Goal: Information Seeking & Learning: Learn about a topic

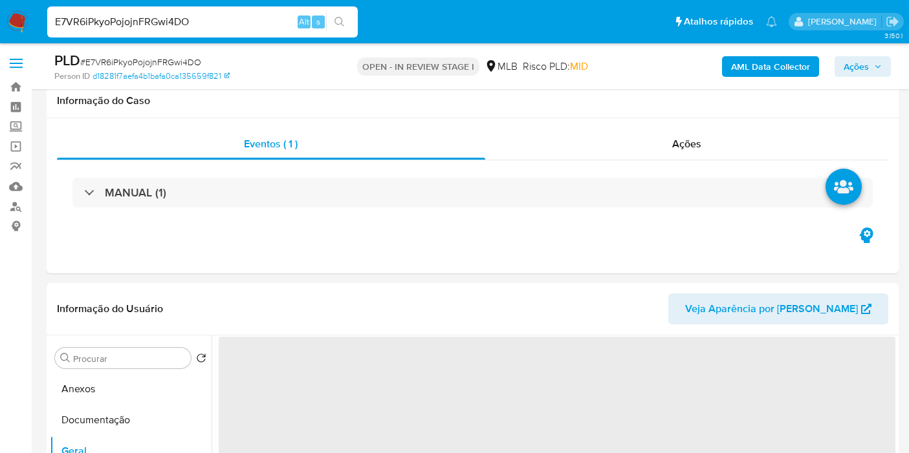
select select "10"
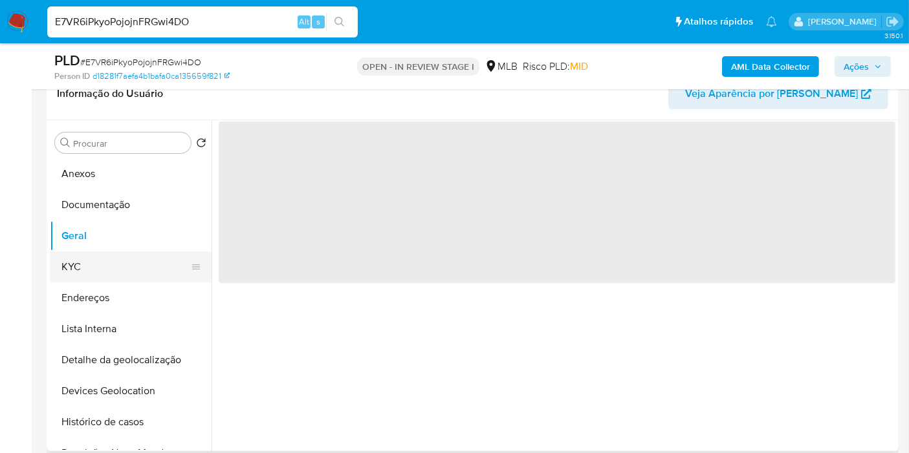
click at [120, 270] on button "KYC" at bounding box center [125, 267] width 151 height 31
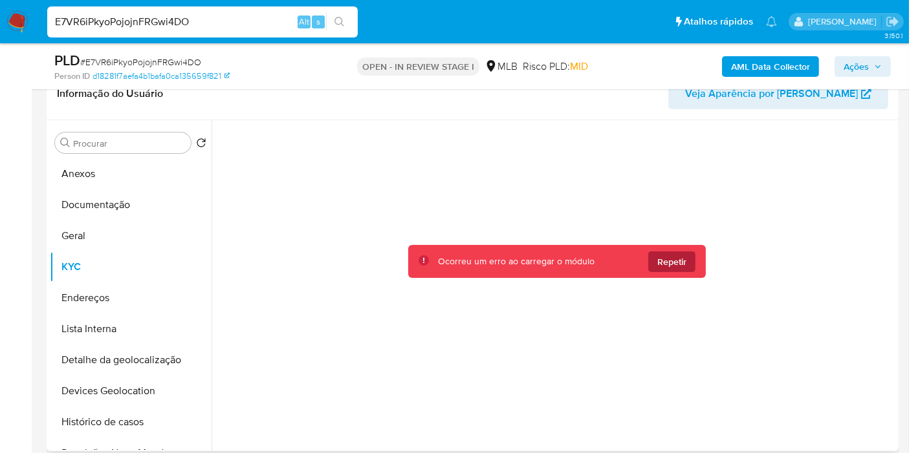
click at [680, 263] on span "Repetir" at bounding box center [671, 262] width 29 height 21
click at [108, 245] on button "Geral" at bounding box center [125, 236] width 151 height 31
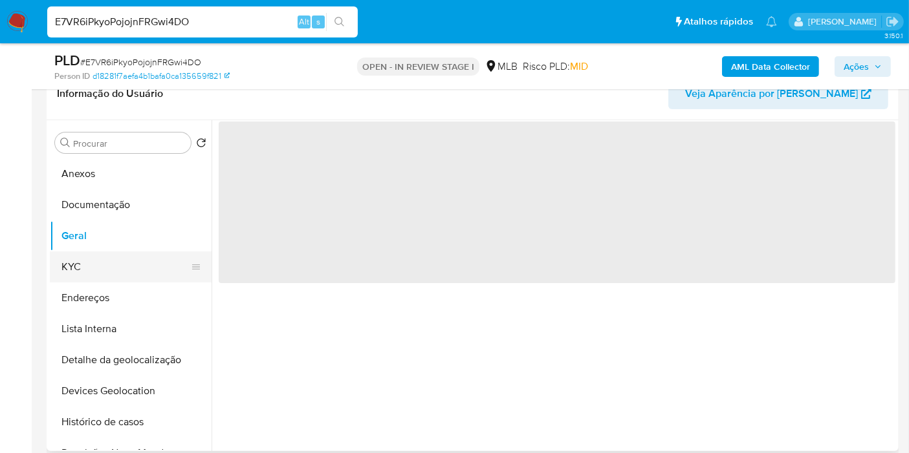
click at [111, 268] on button "KYC" at bounding box center [125, 267] width 151 height 31
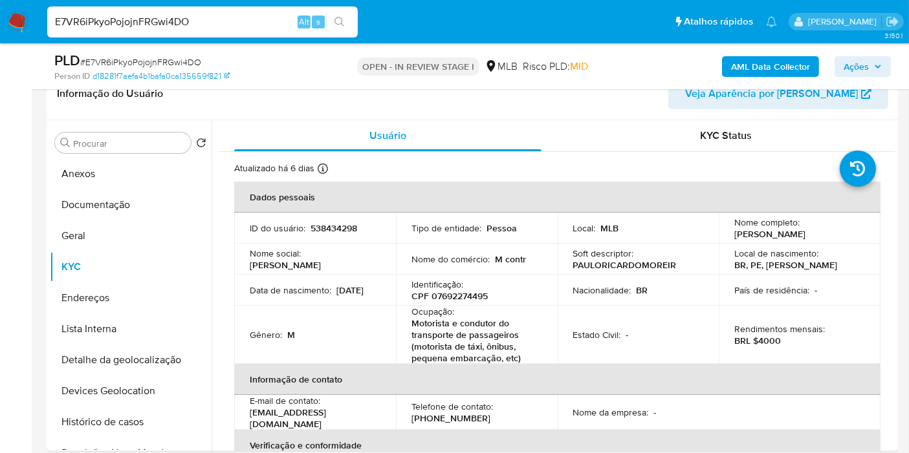
click at [516, 318] on p "Motorista e condutor do transporte de passageiros (motorista de táxi, ônibus, p…" at bounding box center [474, 341] width 126 height 47
click at [543, 337] on td "Ocupação : Motorista e condutor do transporte de passageiros (motorista de táxi…" at bounding box center [477, 335] width 162 height 58
click at [153, 211] on button "Documentação" at bounding box center [125, 205] width 151 height 31
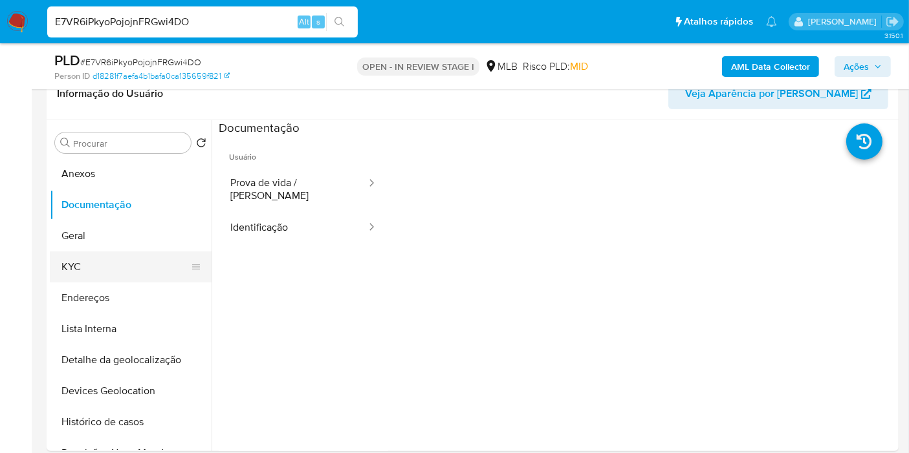
click at [124, 257] on button "KYC" at bounding box center [125, 267] width 151 height 31
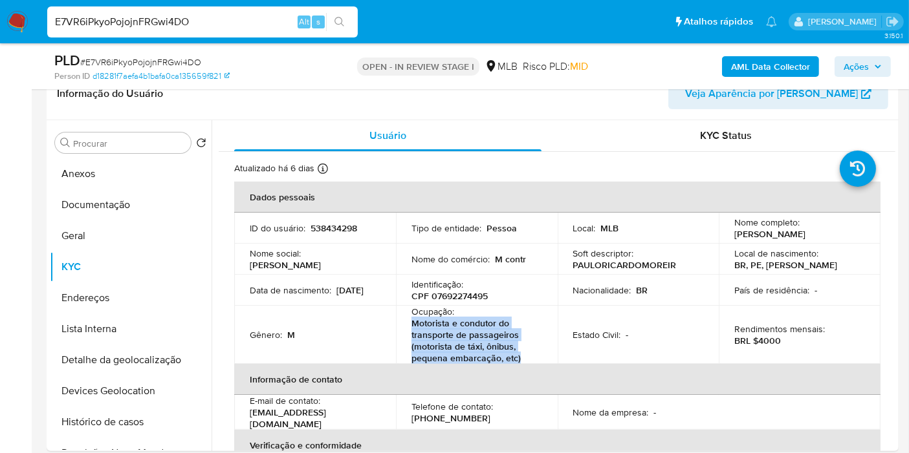
drag, startPoint x: 410, startPoint y: 322, endPoint x: 534, endPoint y: 363, distance: 130.9
click at [534, 363] on table "Dados pessoais ID do usuário : 538434298 Tipo de entidade : Pessoa Local : MLB …" at bounding box center [557, 384] width 646 height 404
copy p "Motorista e condutor do transporte de passageiros (motorista de táxi, ônibus, p…"
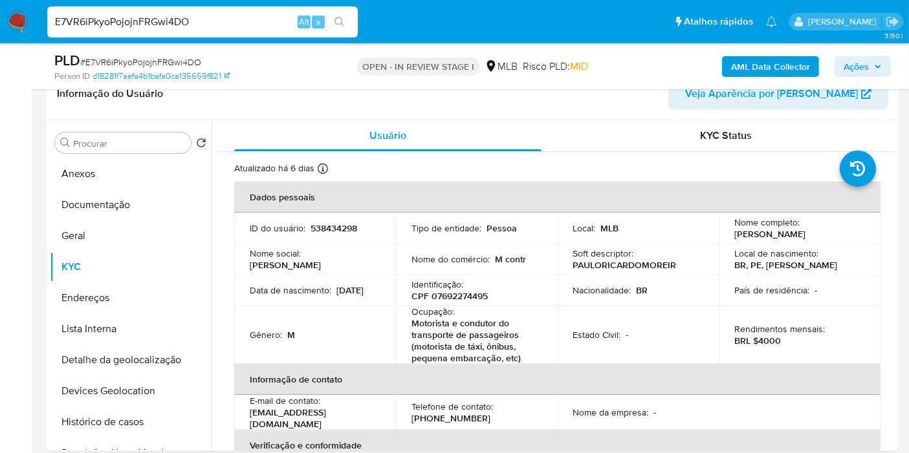
click at [530, 369] on th "Informação de contato" at bounding box center [557, 379] width 646 height 31
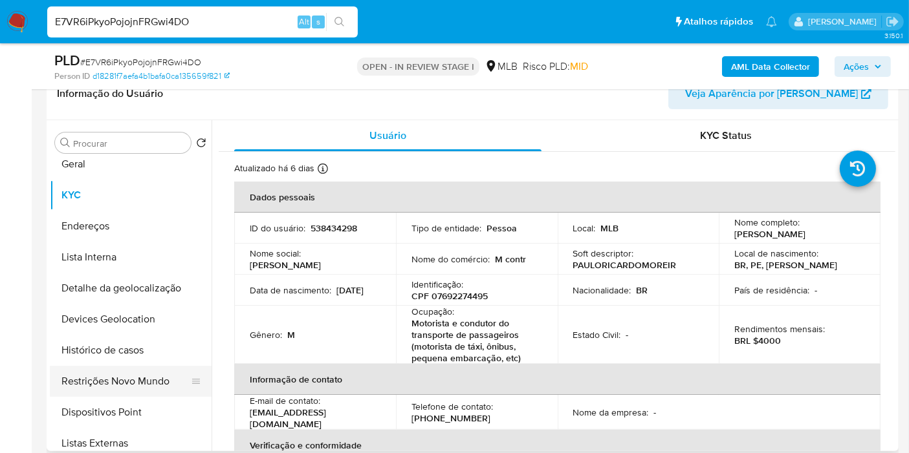
click at [134, 385] on button "Restrições Novo Mundo" at bounding box center [125, 381] width 151 height 31
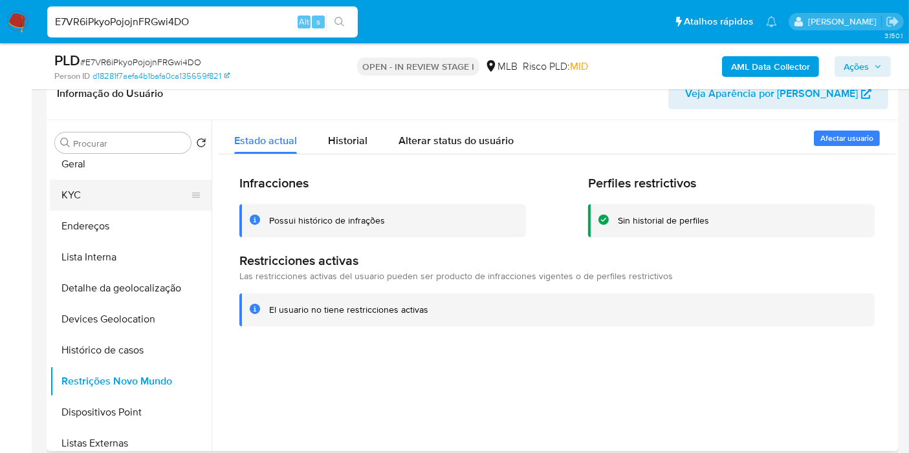
click at [87, 200] on button "KYC" at bounding box center [125, 195] width 151 height 31
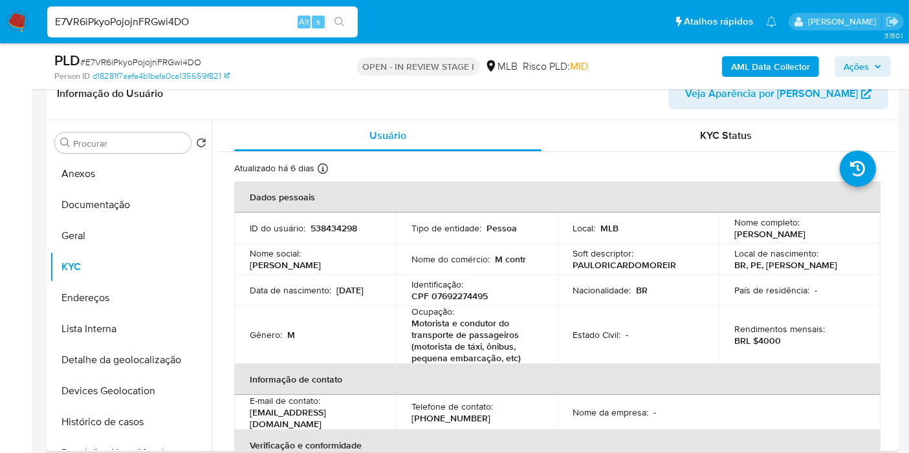
scroll to position [574, 0]
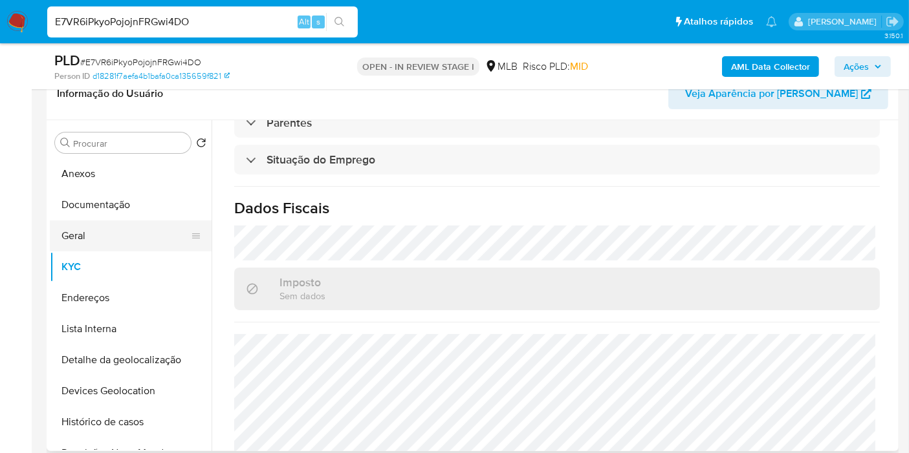
click at [116, 232] on button "Geral" at bounding box center [125, 236] width 151 height 31
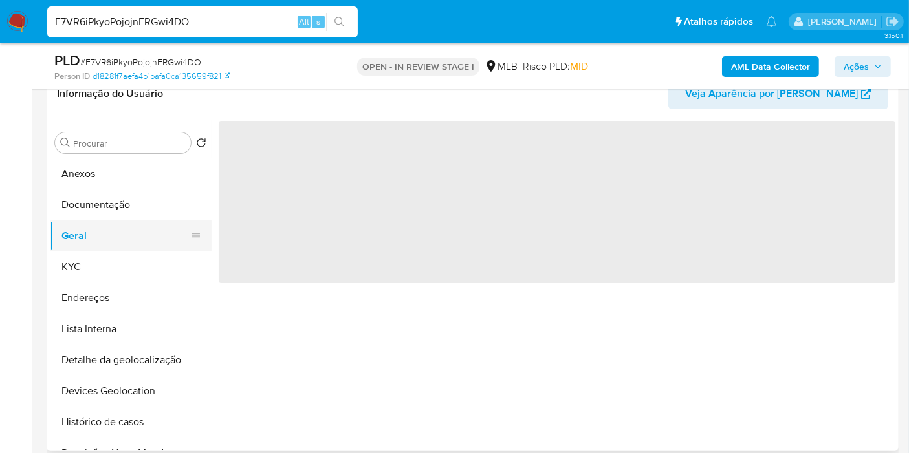
scroll to position [0, 0]
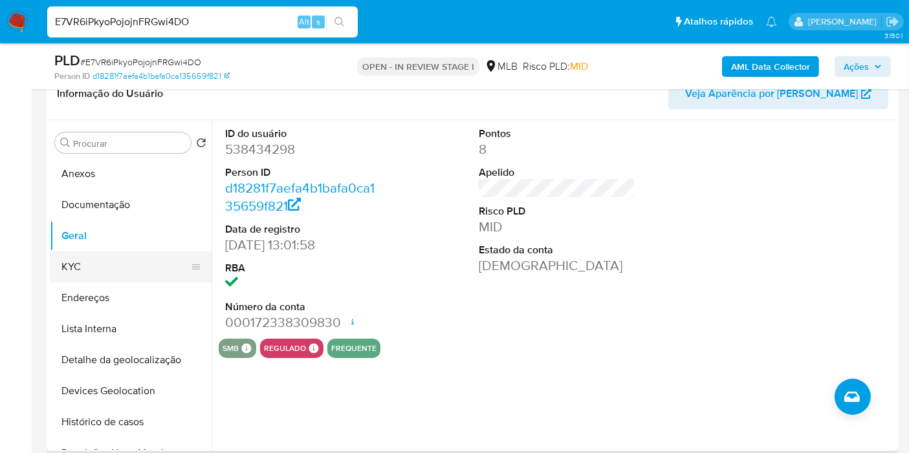
click at [113, 263] on button "KYC" at bounding box center [125, 267] width 151 height 31
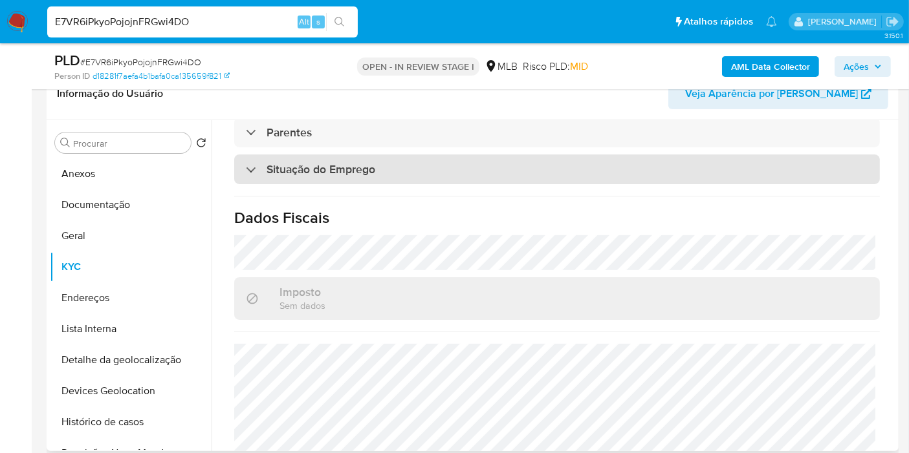
scroll to position [615, 0]
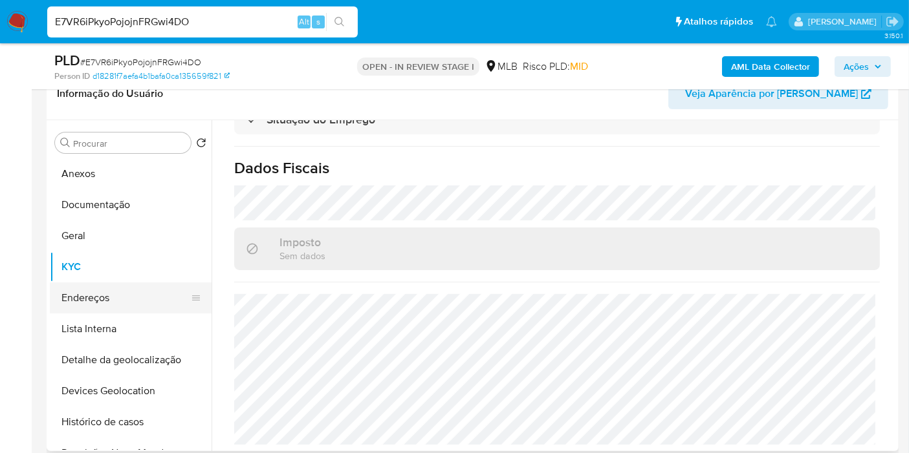
click at [97, 291] on button "Endereços" at bounding box center [125, 298] width 151 height 31
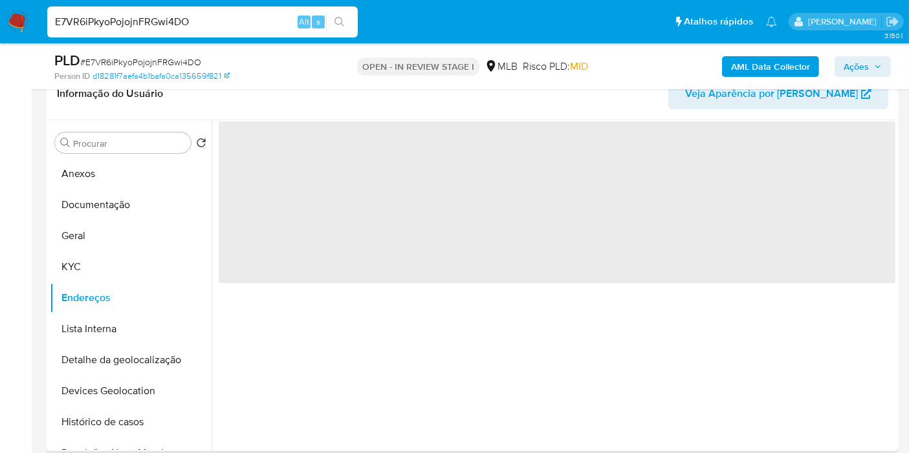
scroll to position [0, 0]
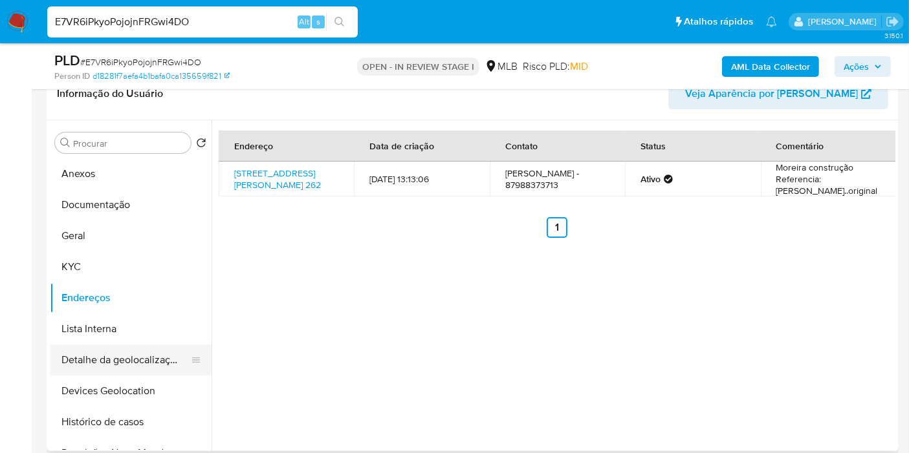
click at [147, 350] on button "Detalhe da geolocalização" at bounding box center [125, 360] width 151 height 31
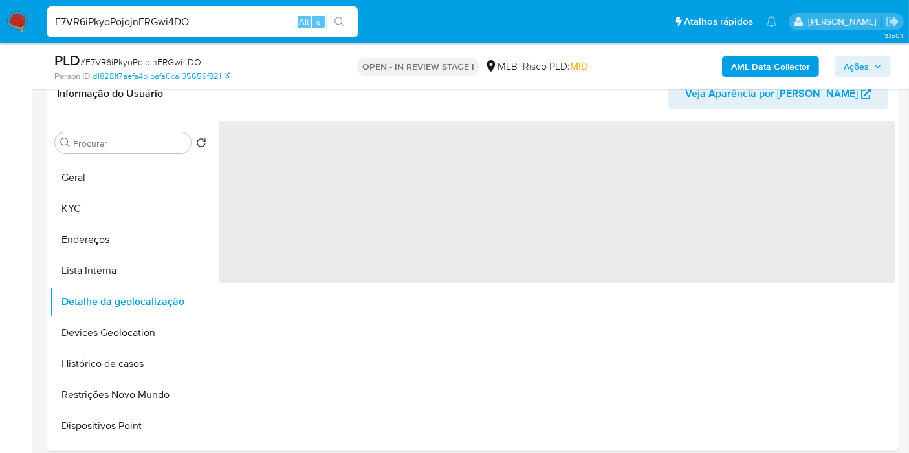
scroll to position [72, 0]
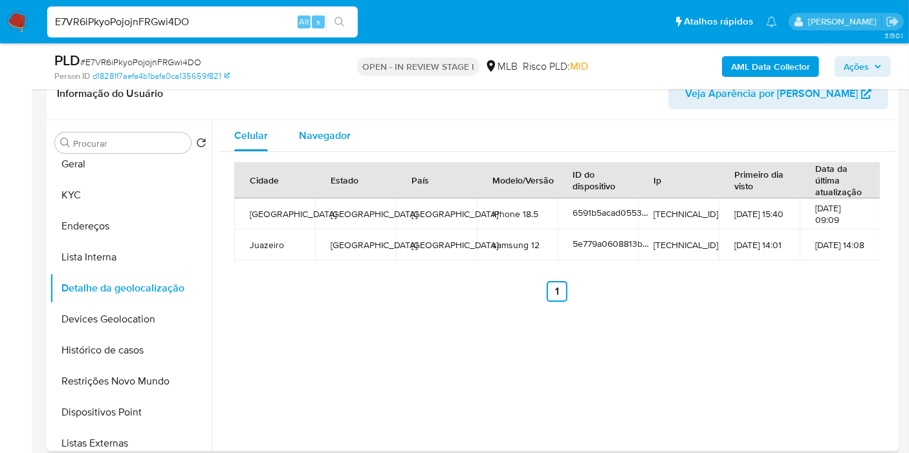
click at [333, 132] on span "Navegador" at bounding box center [325, 135] width 52 height 15
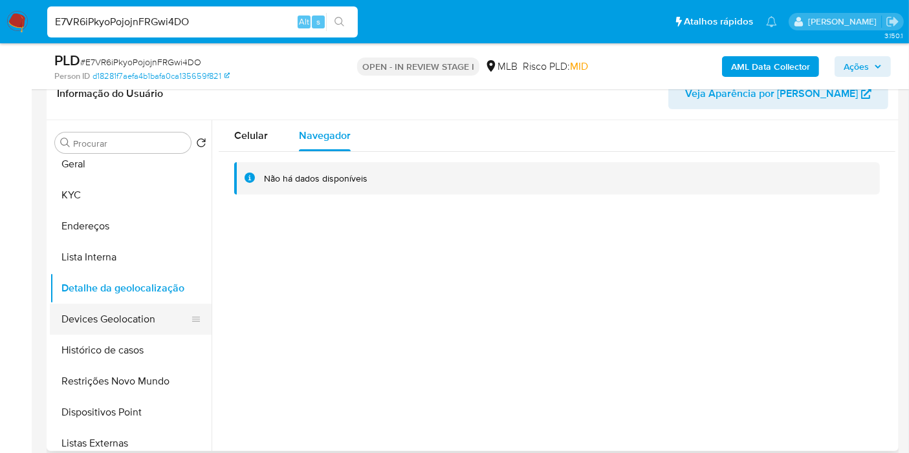
click at [171, 308] on button "Devices Geolocation" at bounding box center [125, 319] width 151 height 31
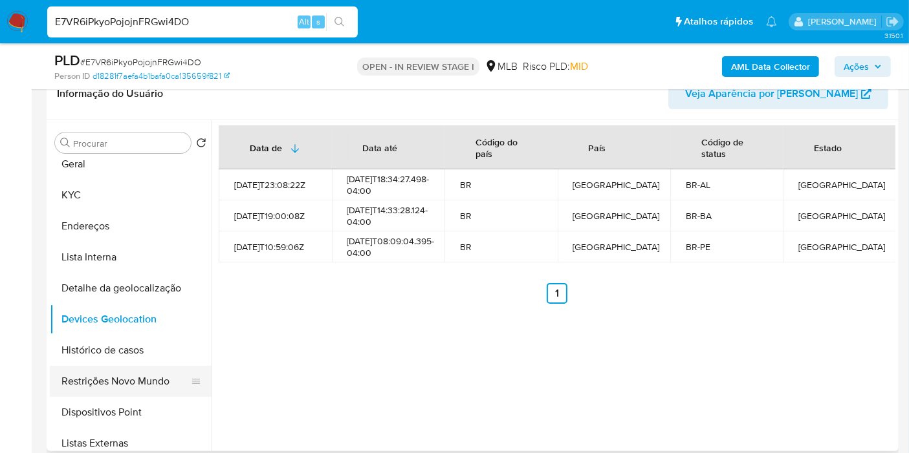
click at [113, 376] on button "Restrições Novo Mundo" at bounding box center [125, 381] width 151 height 31
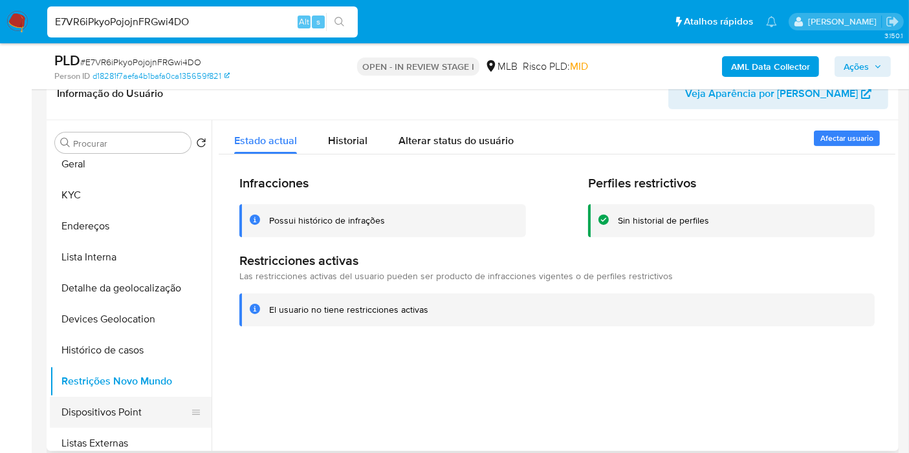
click at [141, 409] on button "Dispositivos Point" at bounding box center [125, 412] width 151 height 31
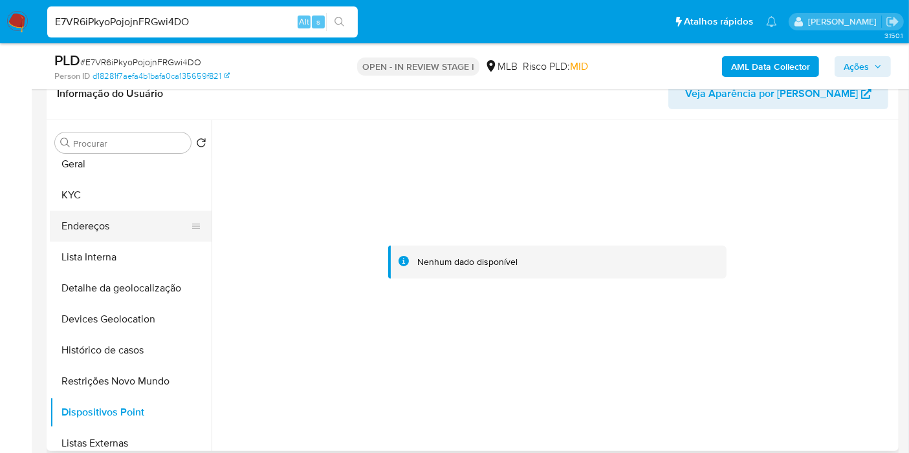
click at [106, 222] on button "Endereços" at bounding box center [125, 226] width 151 height 31
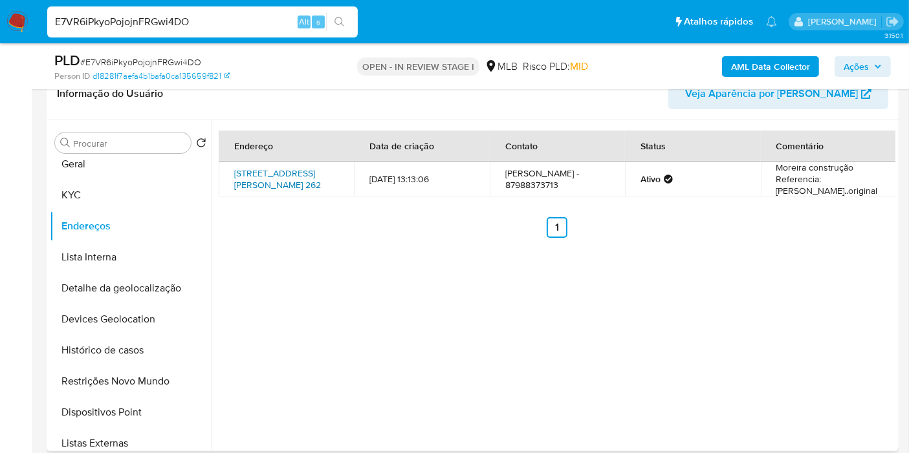
click at [294, 191] on link "Avenida Professor Simão Amorim Durando 262, Petrolina, Pernambuco, 56312385, Br…" at bounding box center [277, 179] width 87 height 25
click at [93, 197] on button "KYC" at bounding box center [125, 195] width 151 height 31
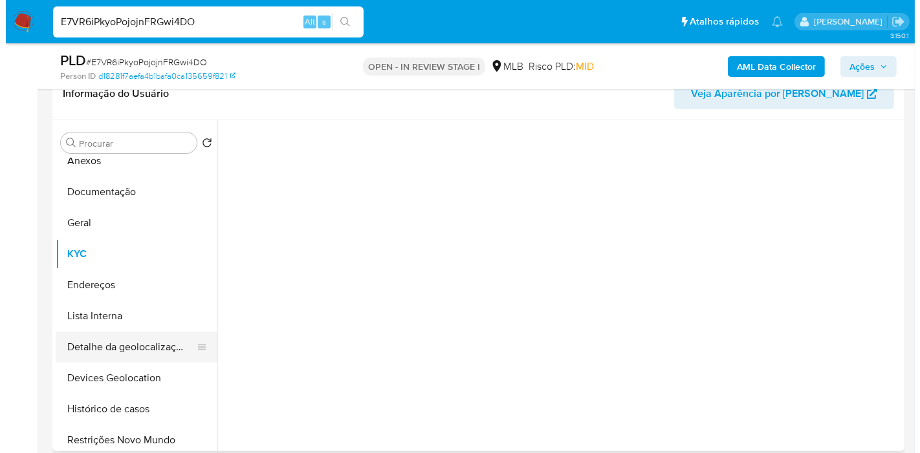
scroll to position [0, 0]
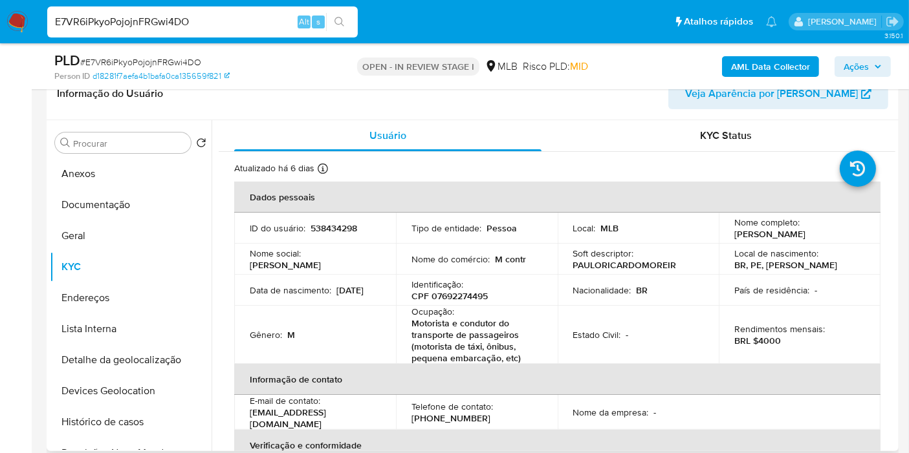
click at [459, 298] on p "CPF 07692274495" at bounding box center [449, 296] width 76 height 12
copy p "07692274495"
click at [123, 232] on button "Geral" at bounding box center [125, 236] width 151 height 31
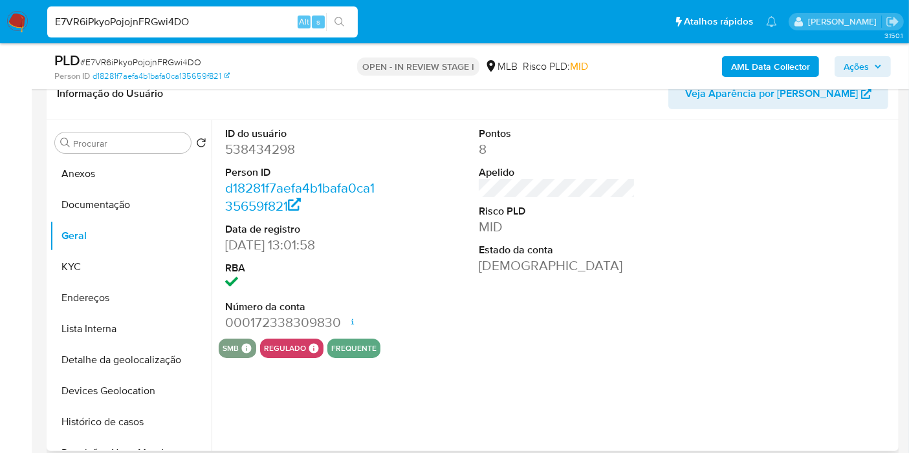
click at [151, 157] on div "Procurar Retornar ao pedido padrão Anexos Documentação Geral KYC Endereços List…" at bounding box center [131, 286] width 162 height 329
click at [109, 164] on button "Anexos" at bounding box center [125, 173] width 151 height 31
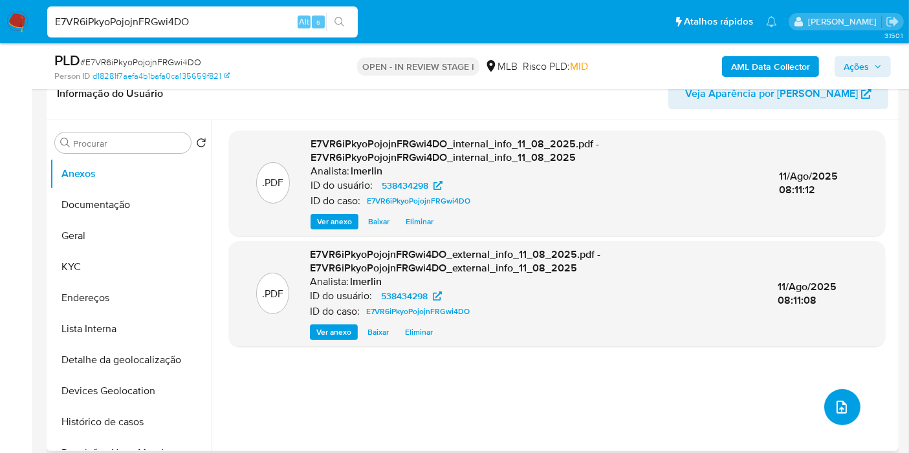
click at [836, 401] on icon "upload-file" at bounding box center [841, 407] width 10 height 13
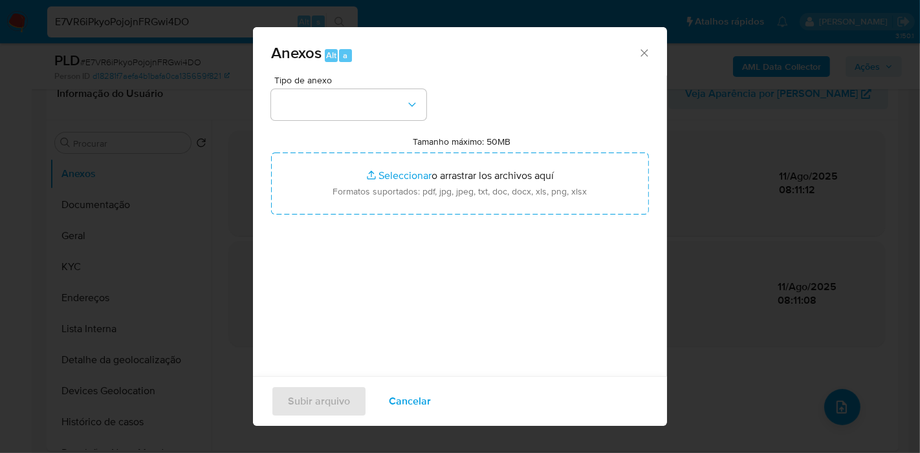
click at [296, 87] on div "Tipo de anexo" at bounding box center [348, 98] width 155 height 45
click at [331, 100] on button "button" at bounding box center [348, 104] width 155 height 31
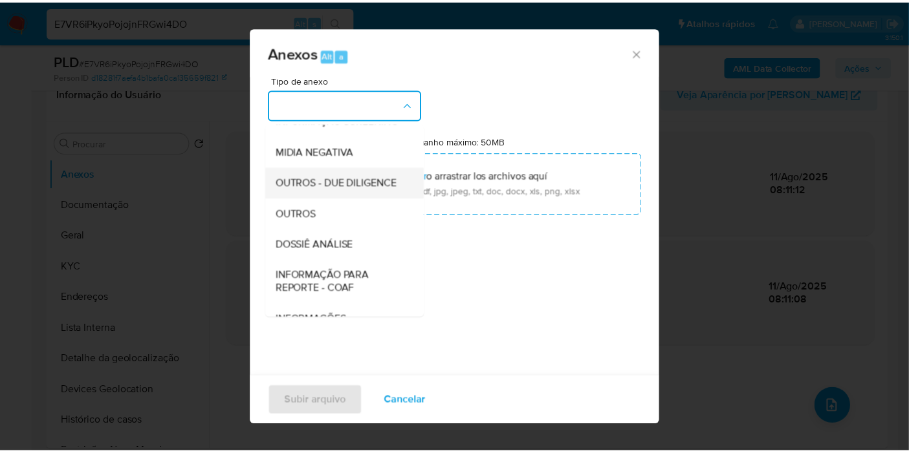
scroll to position [144, 0]
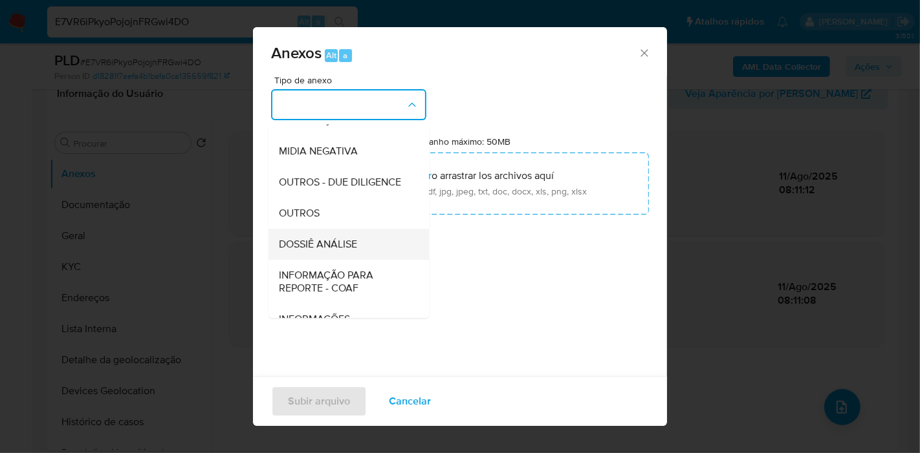
click at [386, 258] on div "DOSSIÊ ANÁLISE" at bounding box center [345, 244] width 132 height 31
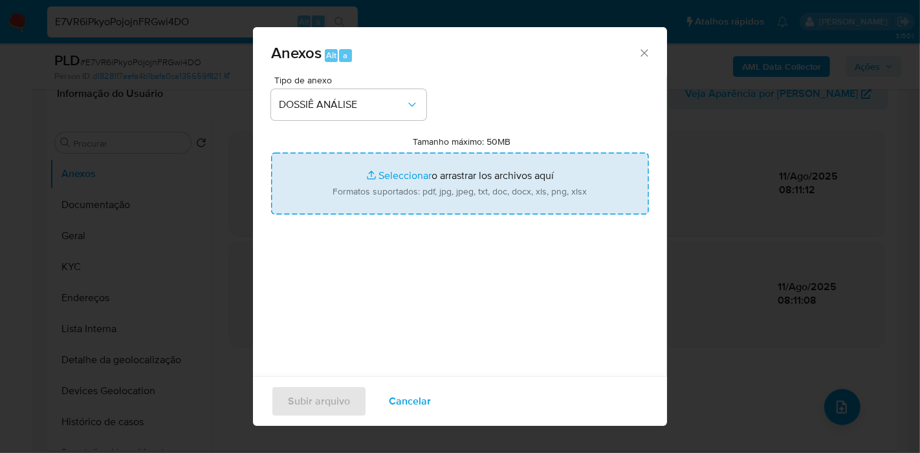
click at [419, 168] on input "Tamanho máximo: 50MB Seleccionar archivos" at bounding box center [460, 184] width 378 height 62
type input "C:\fakepath\SAR - XXX - CPF 07692274495 - PAULO RICARDO MOREIRA LIMA.pdf"
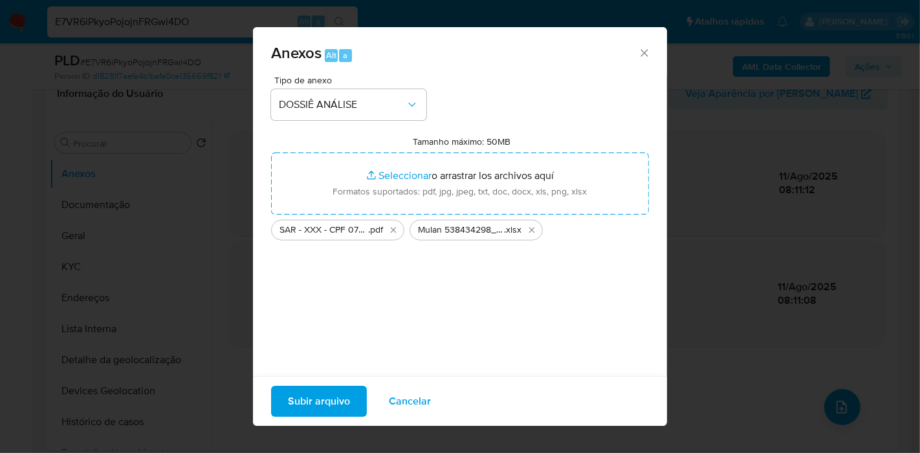
click at [326, 394] on span "Subir arquivo" at bounding box center [319, 402] width 62 height 28
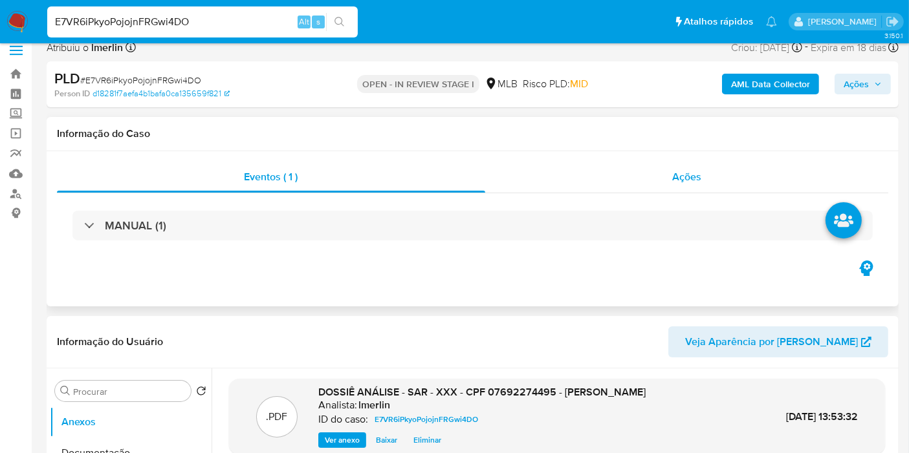
scroll to position [0, 0]
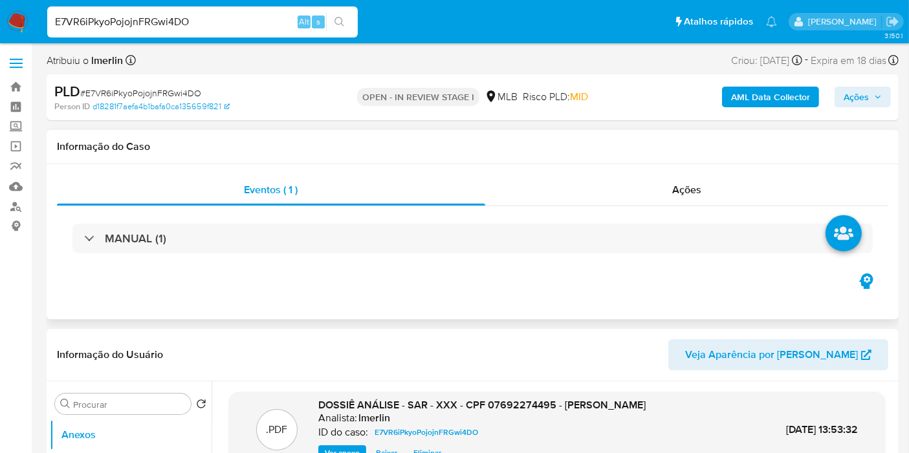
drag, startPoint x: 710, startPoint y: 181, endPoint x: 776, endPoint y: 143, distance: 76.8
click at [715, 180] on div "Ações" at bounding box center [687, 190] width 404 height 31
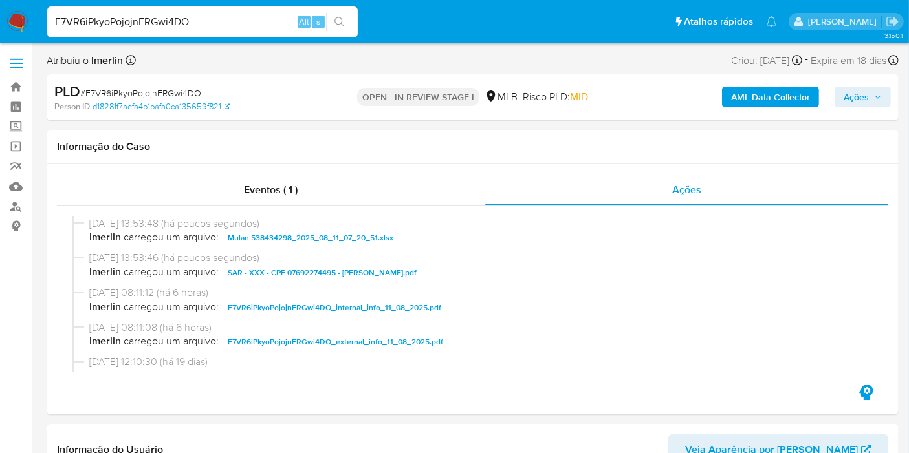
click at [866, 89] on span "Ações" at bounding box center [856, 97] width 25 height 21
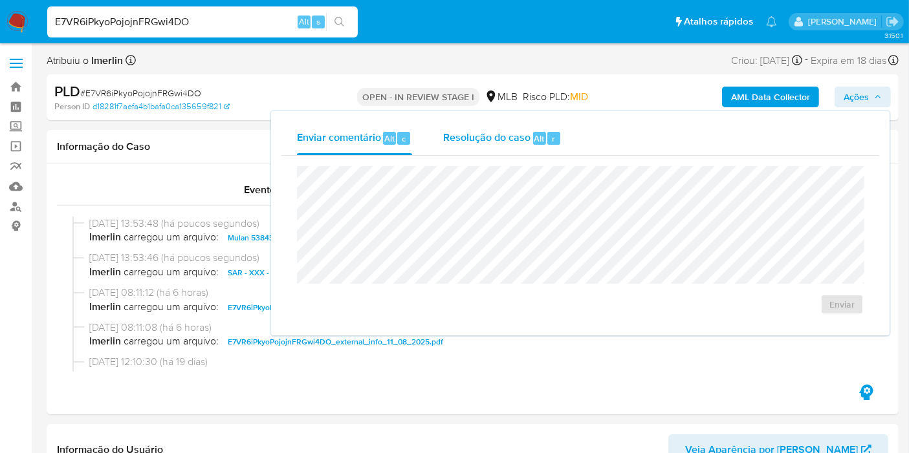
click at [554, 133] on div "r" at bounding box center [553, 138] width 13 height 13
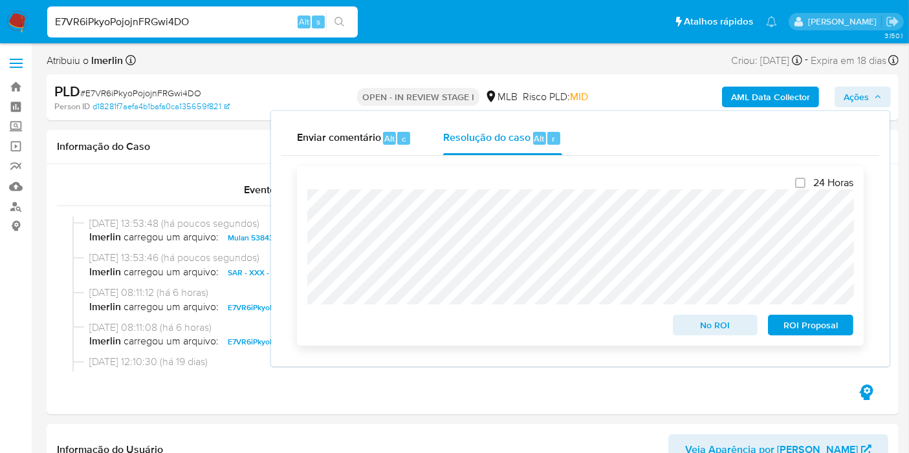
click at [779, 326] on span "ROI Proposal" at bounding box center [810, 325] width 67 height 18
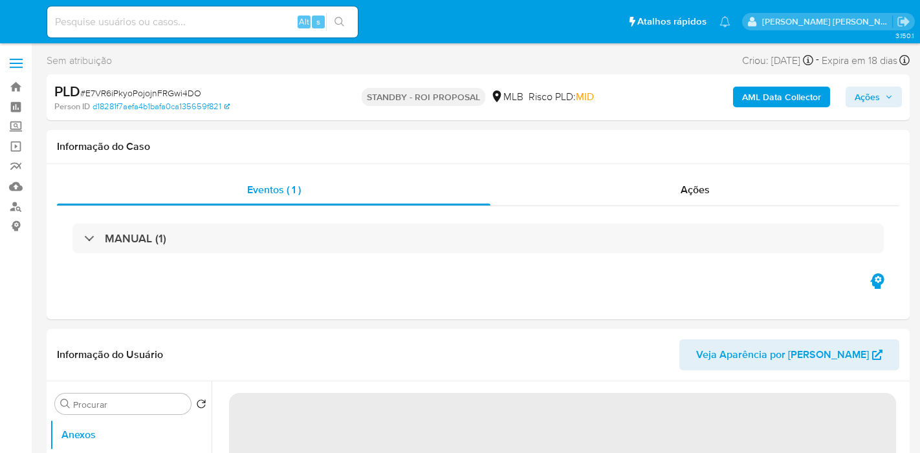
select select "10"
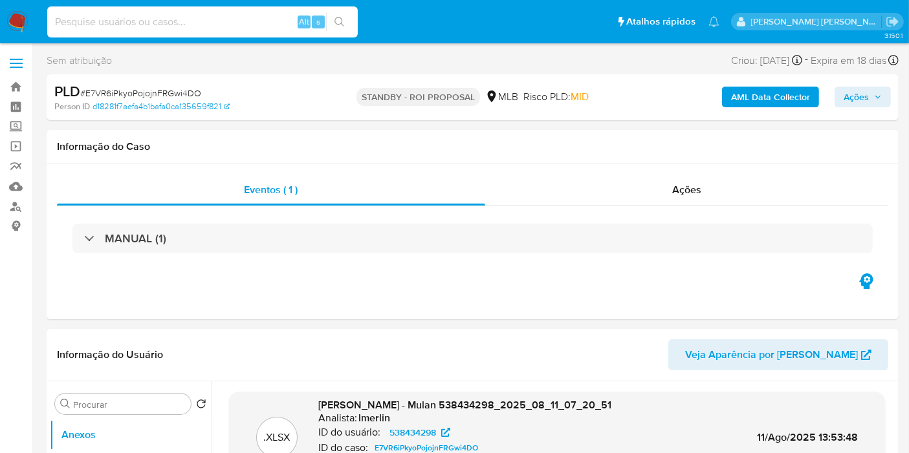
click at [172, 25] on input at bounding box center [202, 22] width 311 height 17
paste input "trQAAD8iDg2eyIKA4nwfXRqO"
type input "trQAAD8iDg2eyIKA4nwfXRqO"
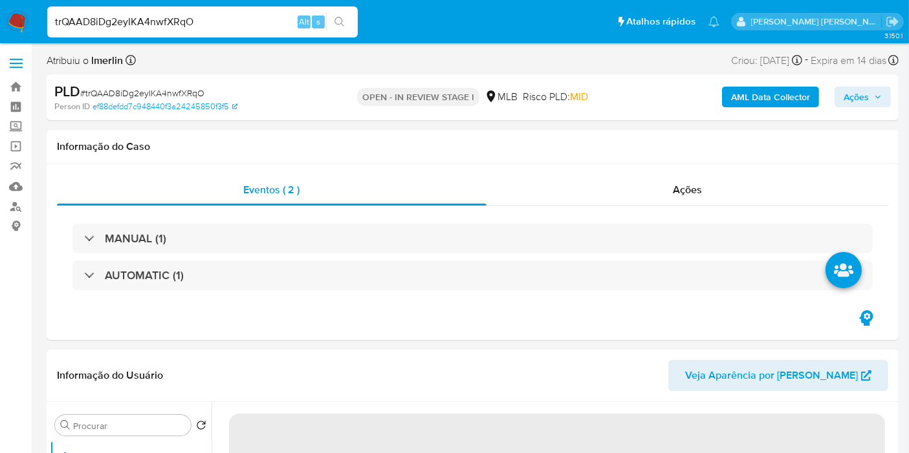
select select "10"
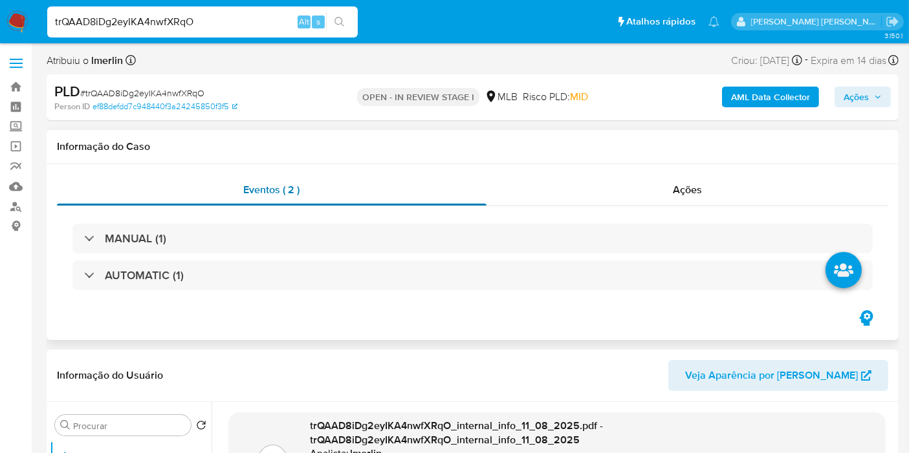
scroll to position [144, 0]
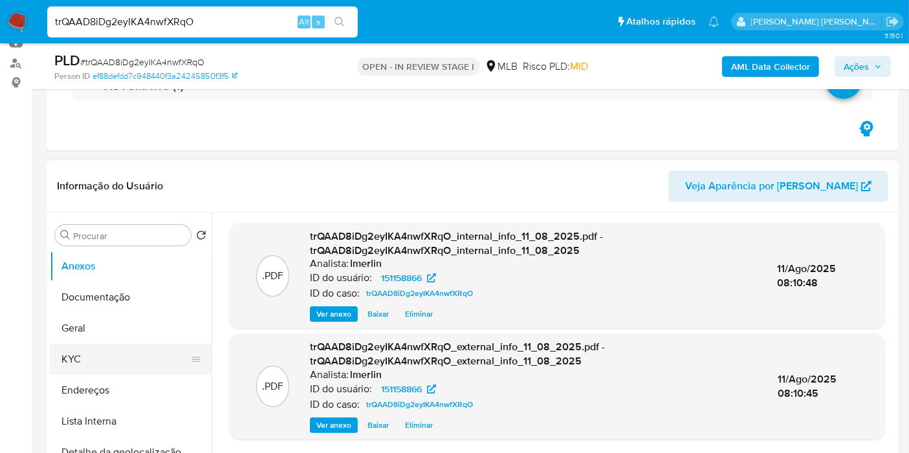
click at [111, 365] on button "KYC" at bounding box center [125, 359] width 151 height 31
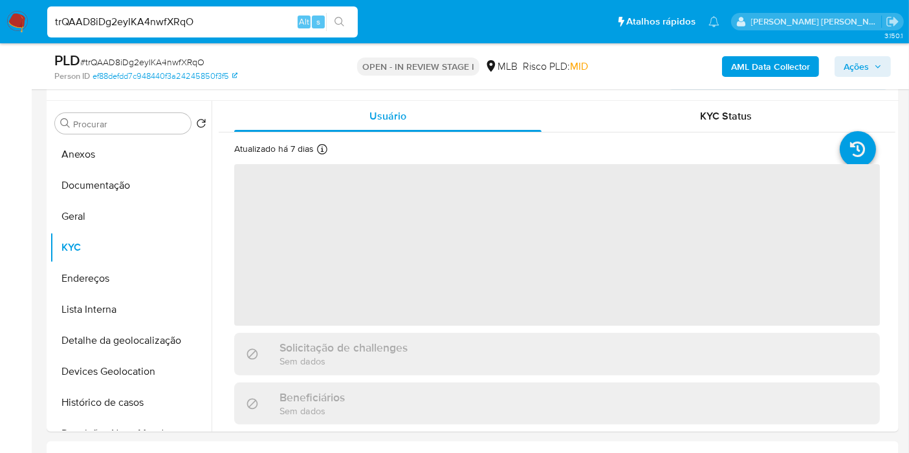
scroll to position [287, 0]
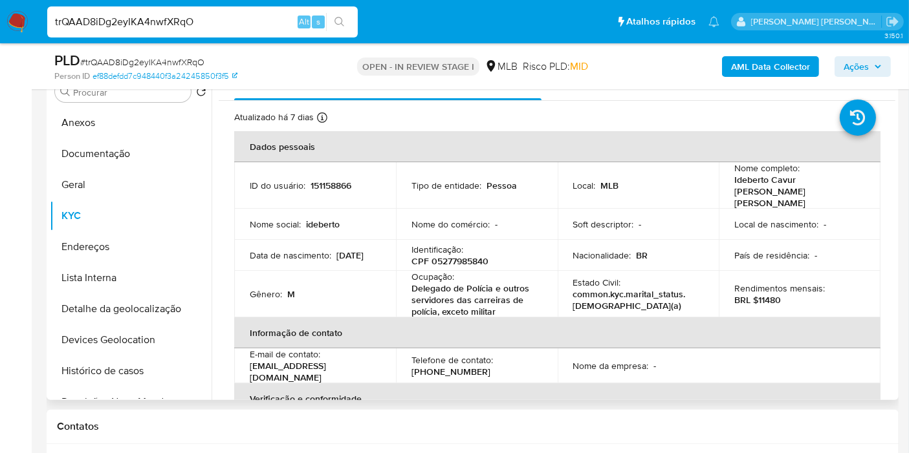
click at [474, 256] on p "CPF 05277985840" at bounding box center [449, 262] width 77 height 12
copy p "05277985840"
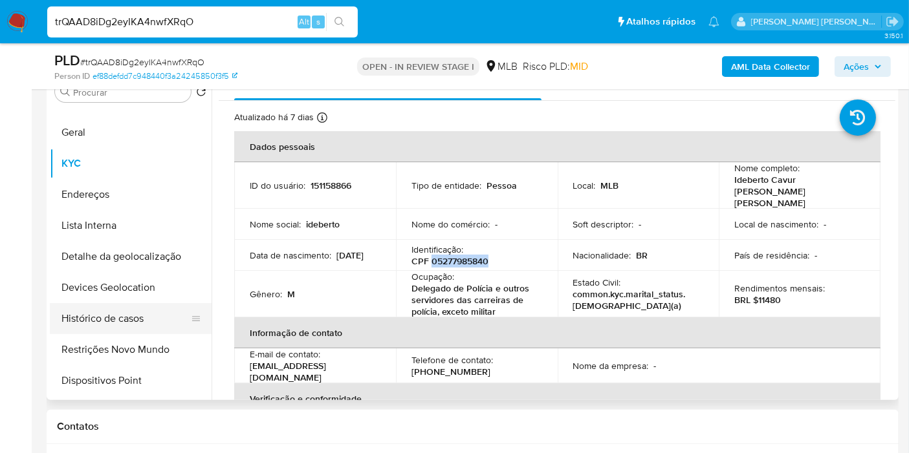
scroll to position [72, 0]
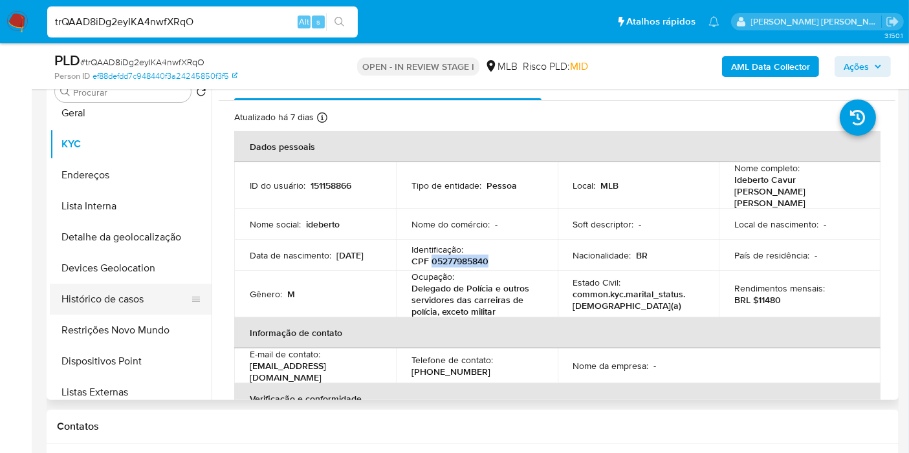
click at [155, 302] on button "Histórico de casos" at bounding box center [125, 299] width 151 height 31
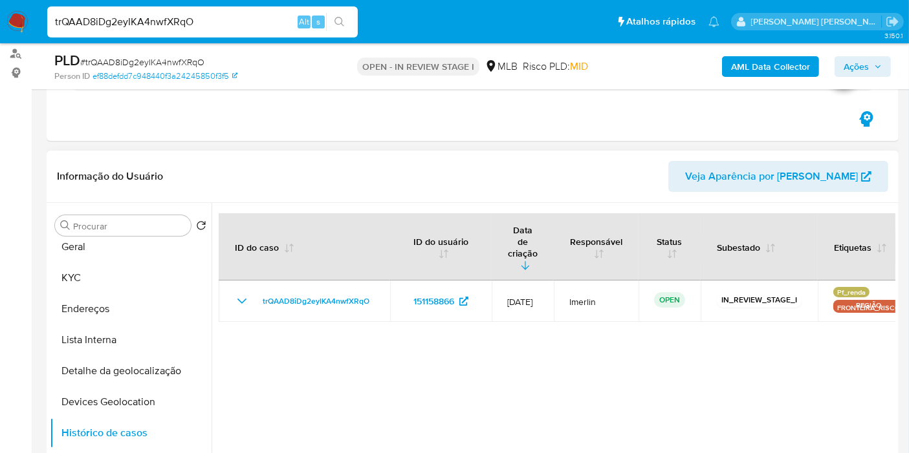
scroll to position [144, 0]
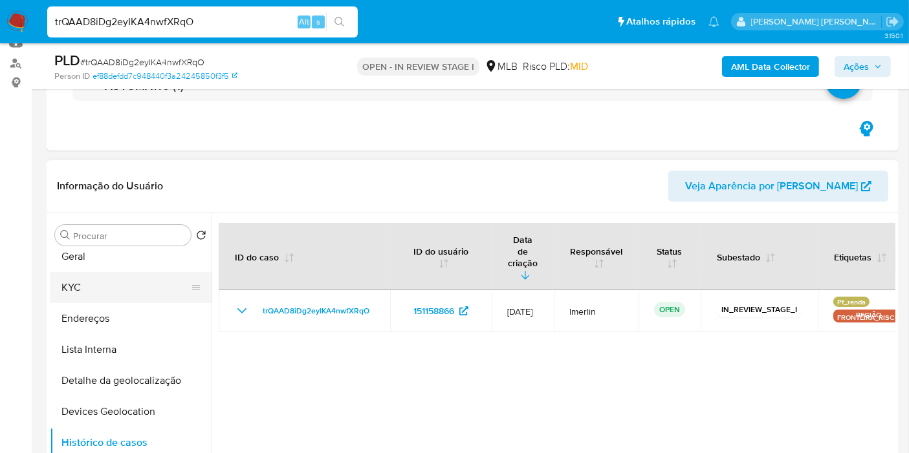
click at [105, 292] on button "KYC" at bounding box center [125, 287] width 151 height 31
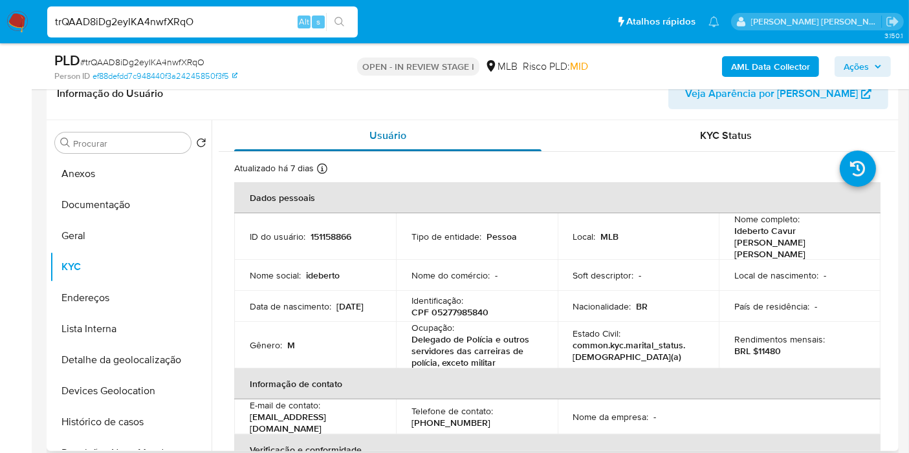
scroll to position [258, 0]
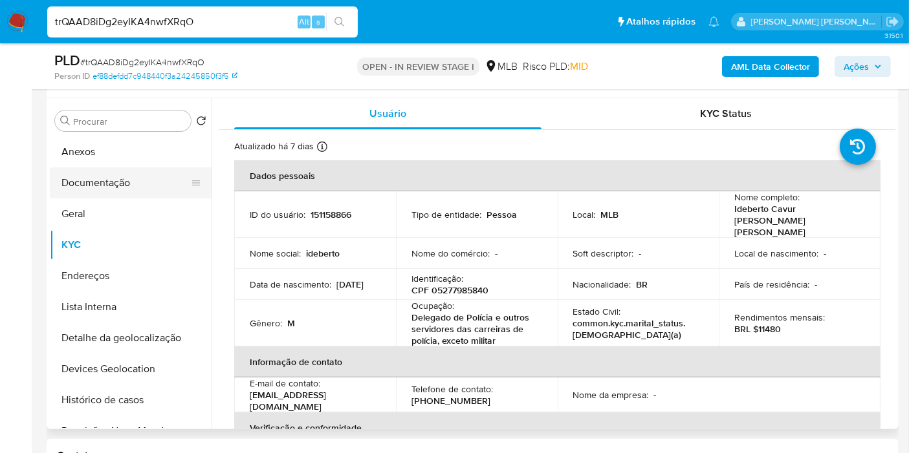
click at [140, 182] on button "Documentação" at bounding box center [125, 183] width 151 height 31
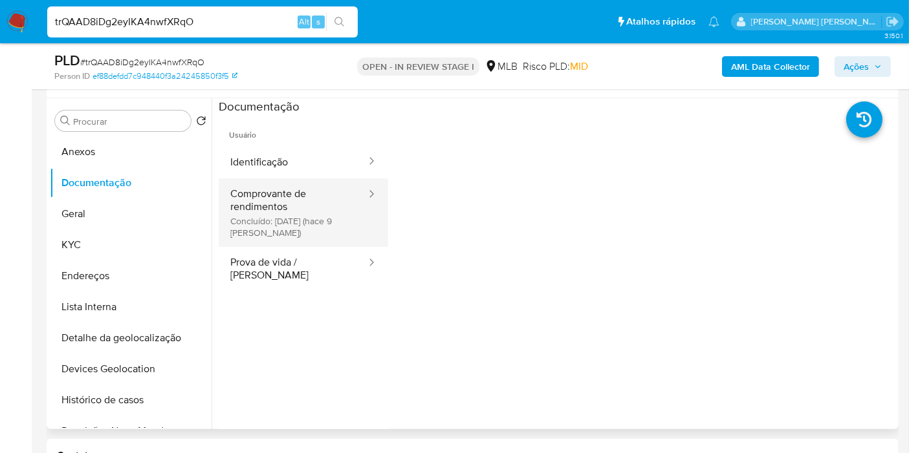
click at [357, 221] on div at bounding box center [367, 213] width 21 height 69
click at [299, 222] on button "Comprovante de rendimentos Concluído: 02/08/2025 (hace 9 días)" at bounding box center [293, 213] width 149 height 69
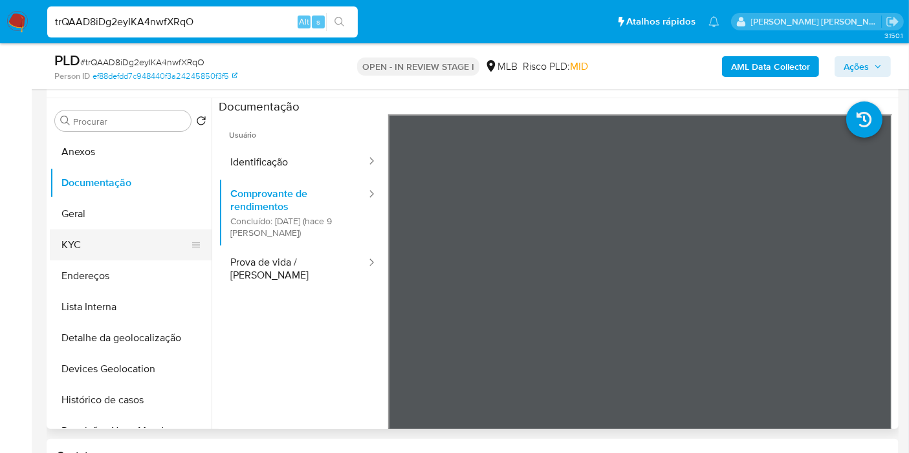
click at [120, 245] on button "KYC" at bounding box center [125, 245] width 151 height 31
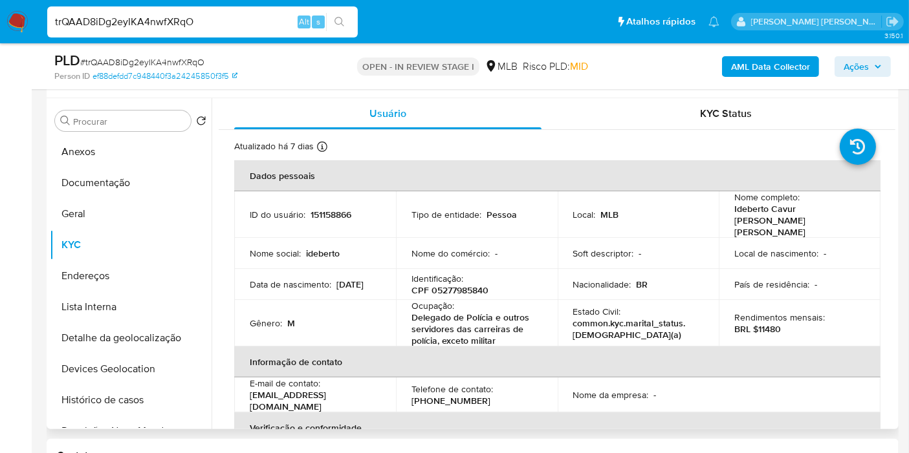
click at [767, 323] on p "BRL $11480" at bounding box center [757, 329] width 47 height 12
copy p "11480"
click at [129, 189] on button "Documentação" at bounding box center [125, 183] width 151 height 31
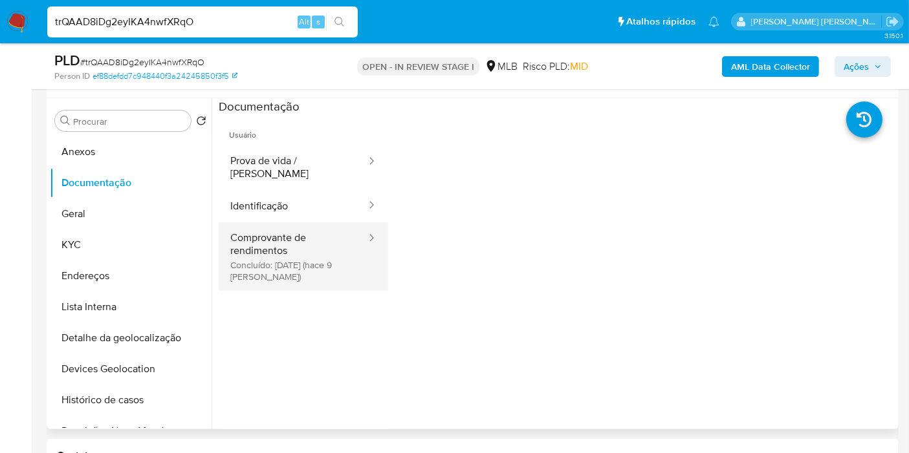
click at [285, 237] on button "Comprovante de rendimentos Concluído: 02/08/2025 (hace 9 días)" at bounding box center [293, 257] width 149 height 69
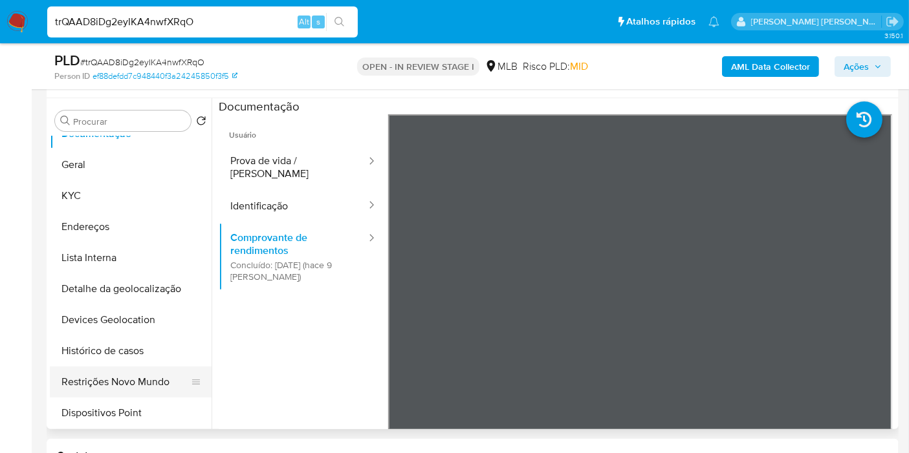
scroll to position [72, 0]
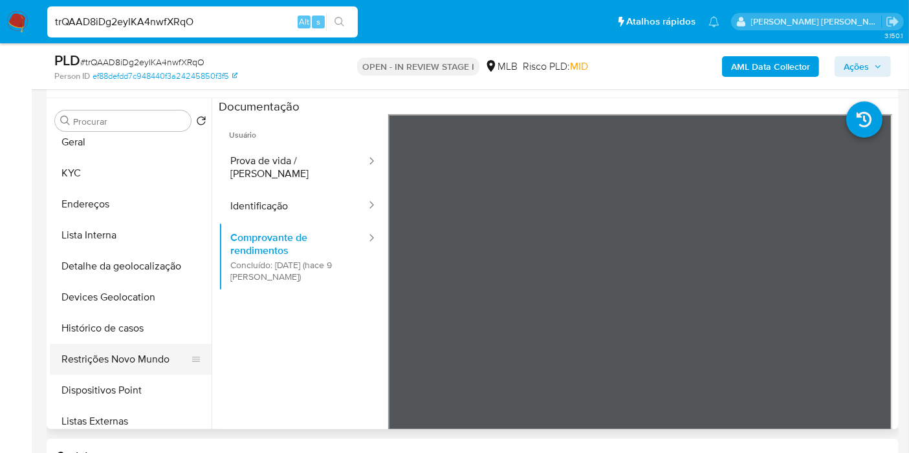
click at [128, 356] on button "Restrições Novo Mundo" at bounding box center [125, 359] width 151 height 31
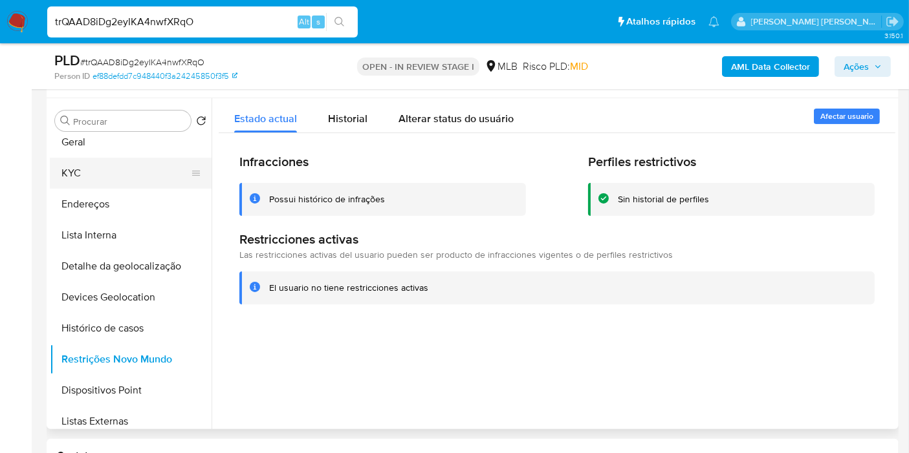
click at [106, 176] on button "KYC" at bounding box center [125, 173] width 151 height 31
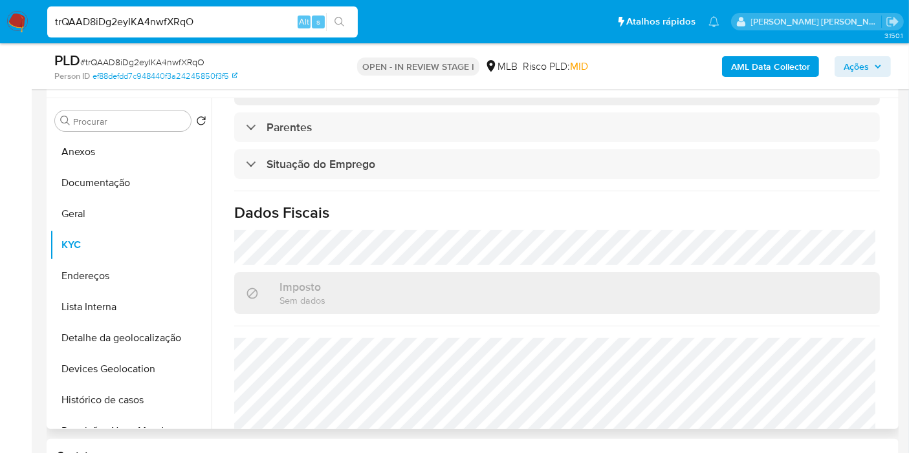
scroll to position [574, 0]
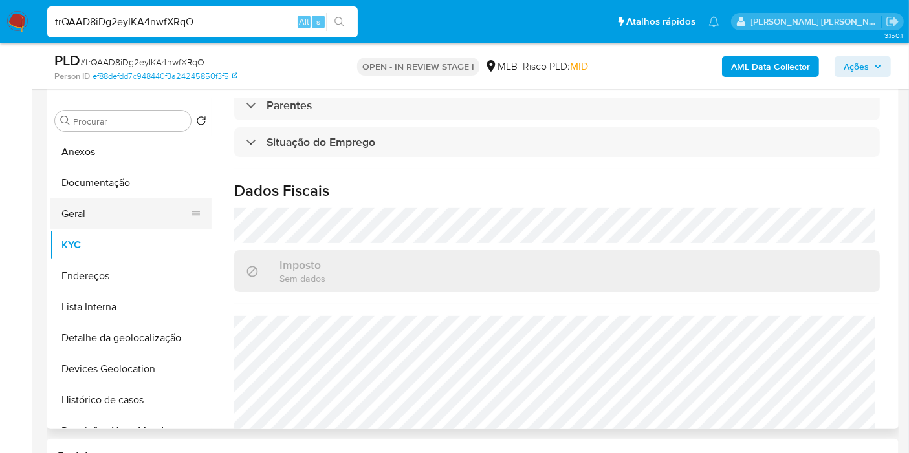
click at [98, 208] on button "Geral" at bounding box center [125, 214] width 151 height 31
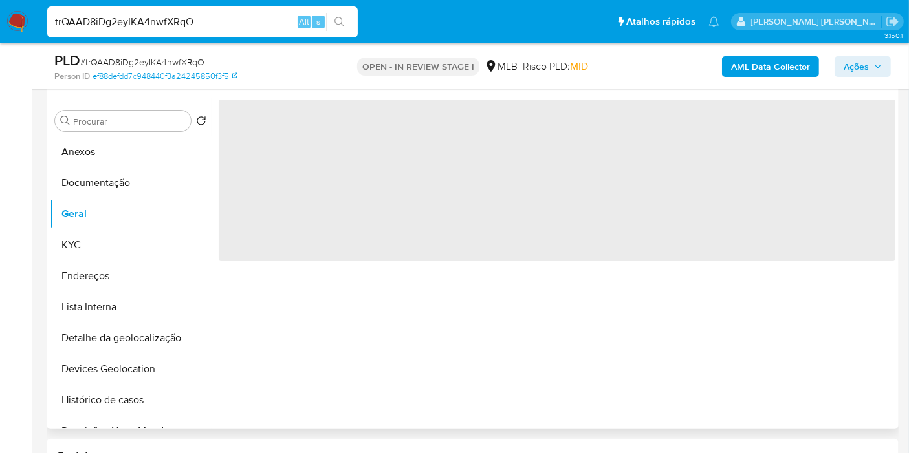
scroll to position [0, 0]
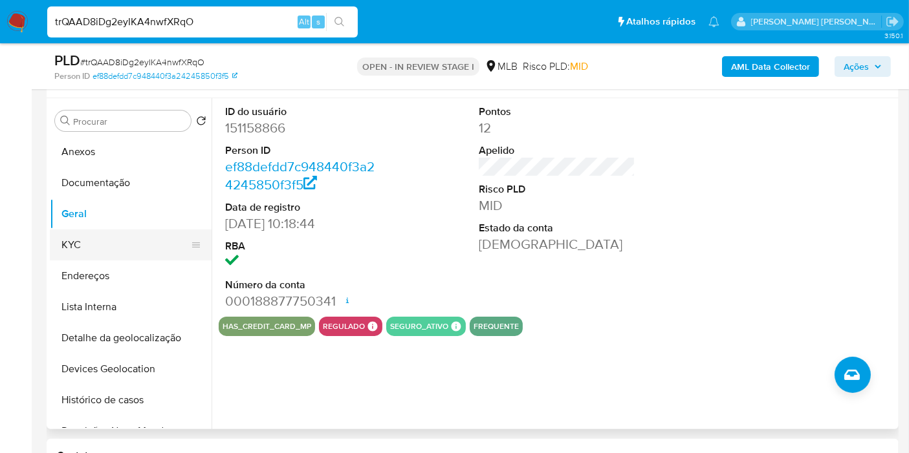
click at [121, 239] on button "KYC" at bounding box center [125, 245] width 151 height 31
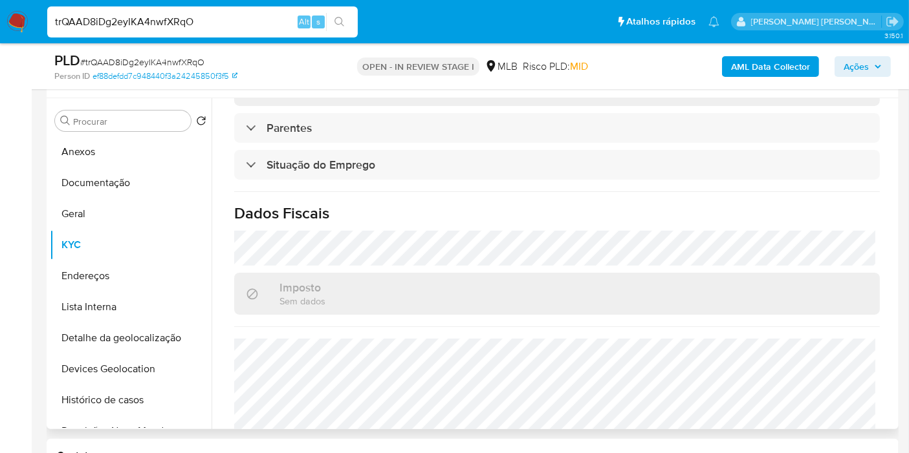
scroll to position [606, 0]
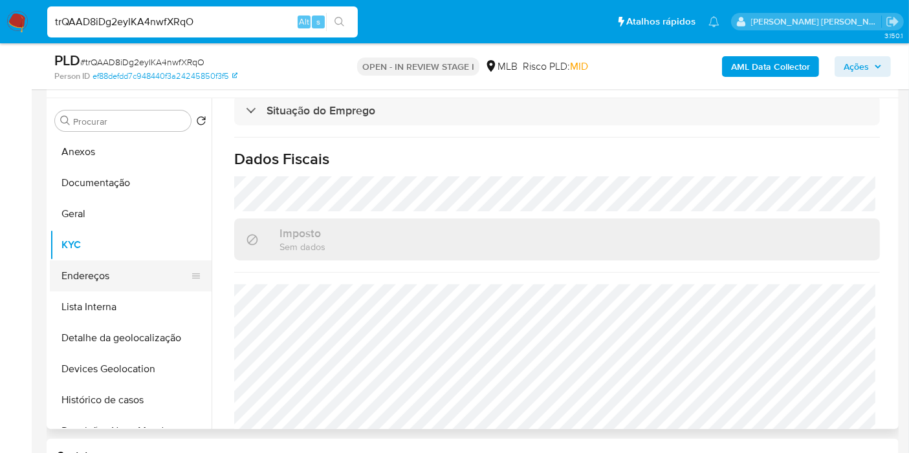
click at [110, 274] on button "Endereços" at bounding box center [125, 276] width 151 height 31
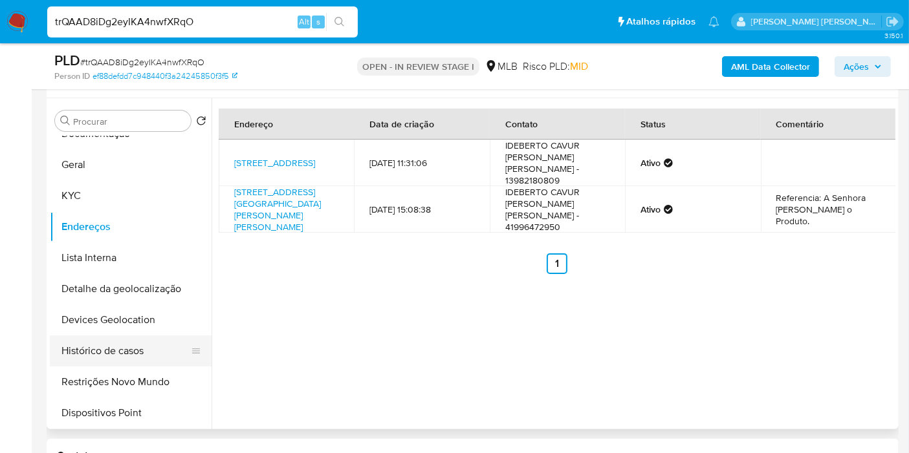
scroll to position [72, 0]
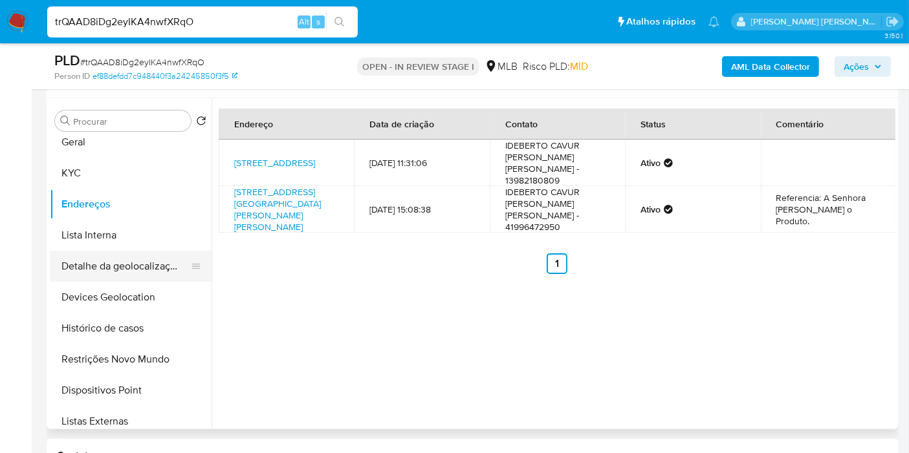
click at [152, 262] on button "Detalhe da geolocalização" at bounding box center [125, 266] width 151 height 31
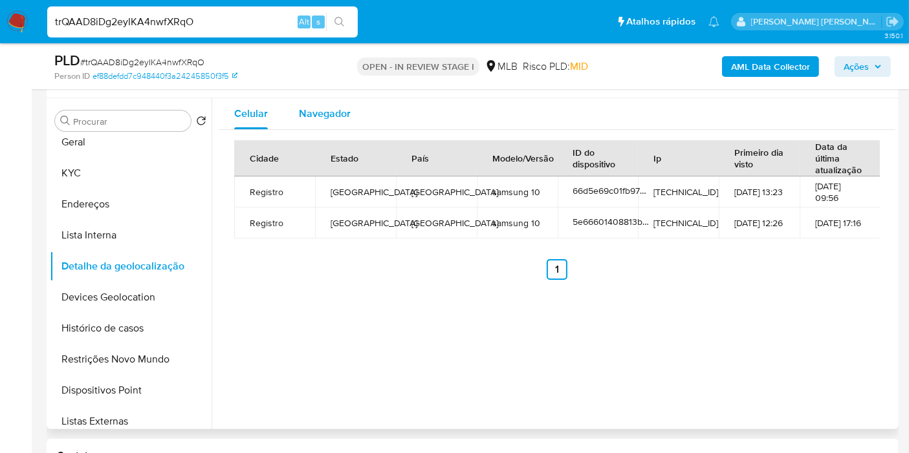
click at [336, 106] on span "Navegador" at bounding box center [325, 113] width 52 height 15
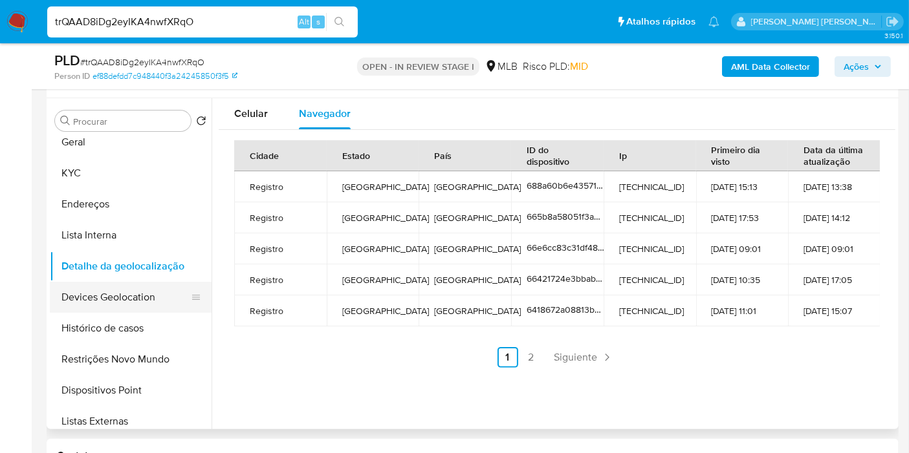
click at [135, 295] on button "Devices Geolocation" at bounding box center [125, 297] width 151 height 31
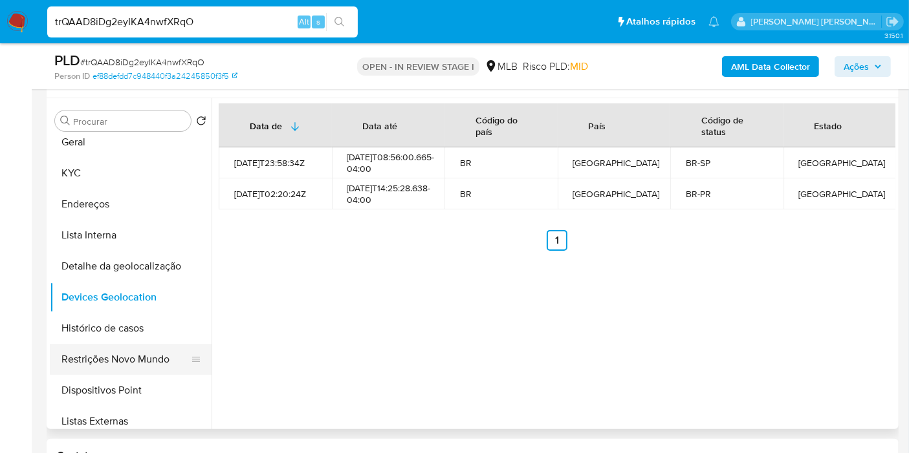
click at [105, 370] on button "Restrições Novo Mundo" at bounding box center [125, 359] width 151 height 31
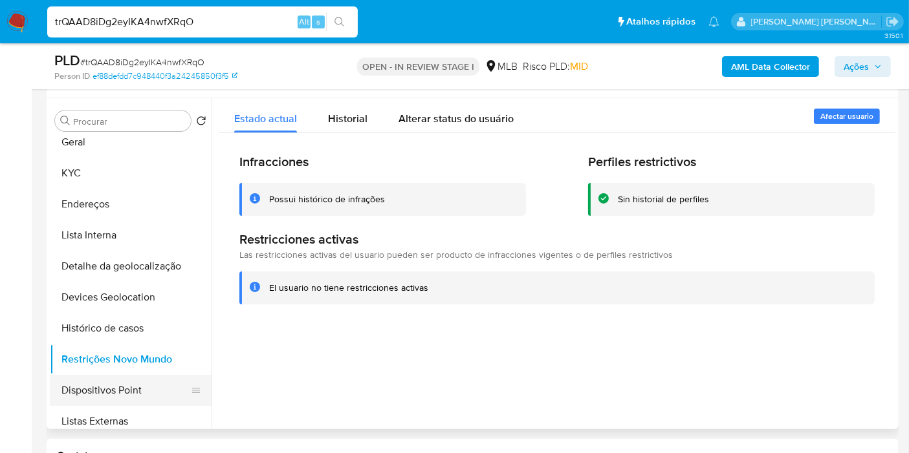
click at [135, 385] on button "Dispositivos Point" at bounding box center [125, 390] width 151 height 31
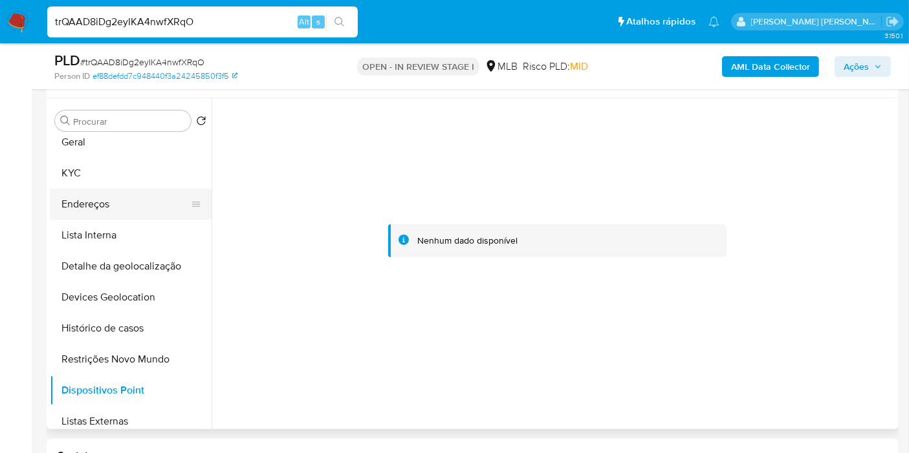
click at [144, 210] on button "Endereços" at bounding box center [125, 204] width 151 height 31
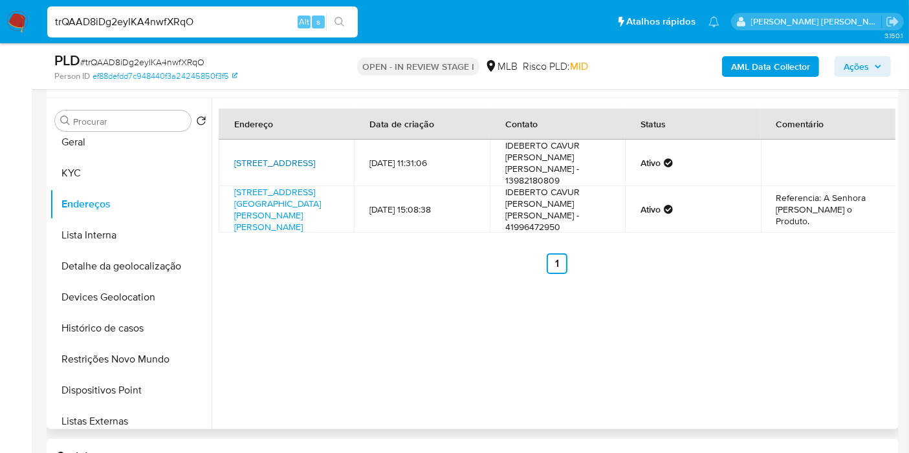
click at [301, 157] on link "Rua Etiópia 298, Registro, São Paulo, 11900000, Brasil 298" at bounding box center [274, 163] width 81 height 13
click at [105, 168] on button "KYC" at bounding box center [125, 173] width 151 height 31
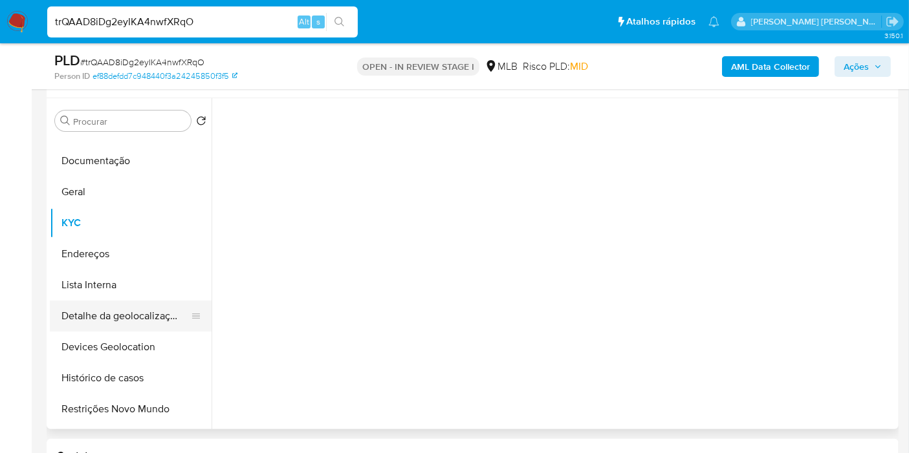
scroll to position [0, 0]
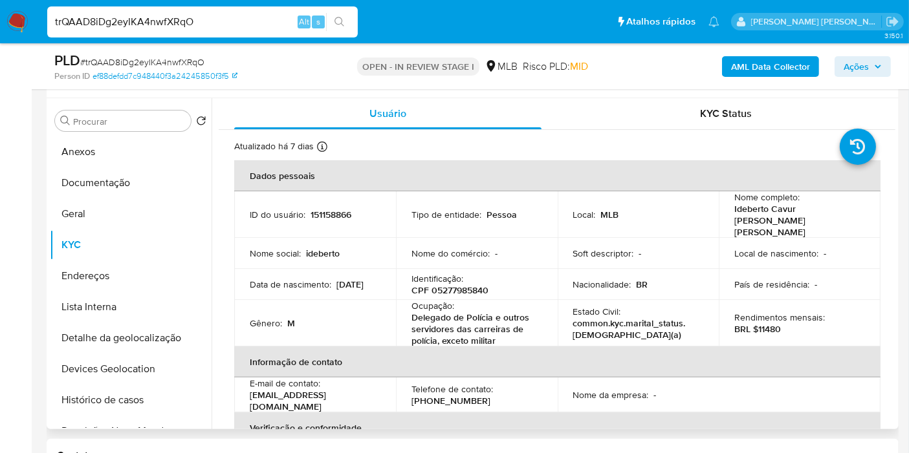
click at [442, 285] on p "CPF 05277985840" at bounding box center [449, 291] width 77 height 12
copy p "05277985840"
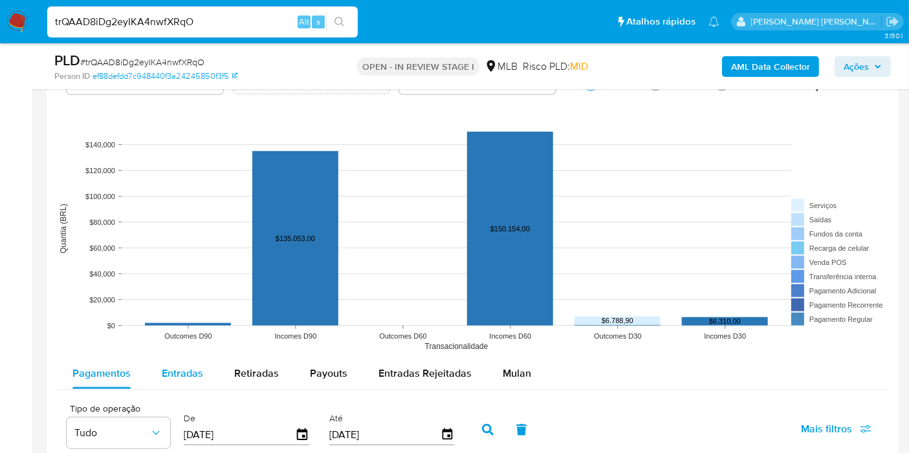
click at [179, 366] on span "Entradas" at bounding box center [182, 373] width 41 height 15
select select "10"
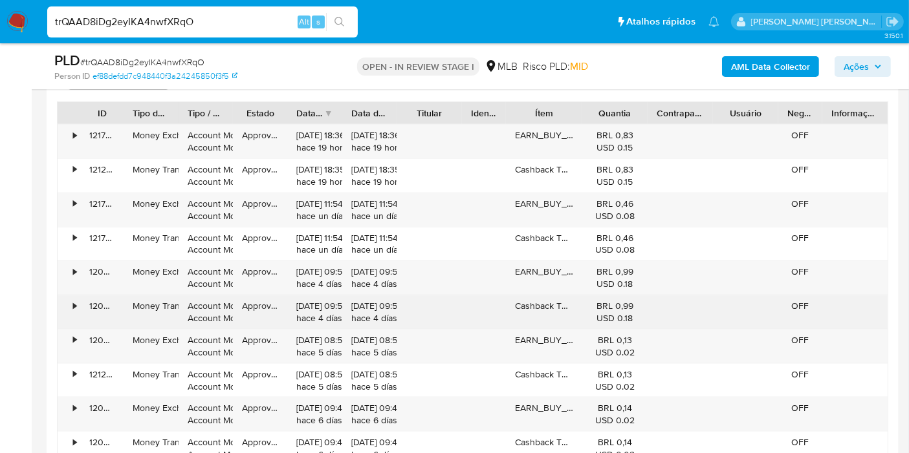
scroll to position [1624, 0]
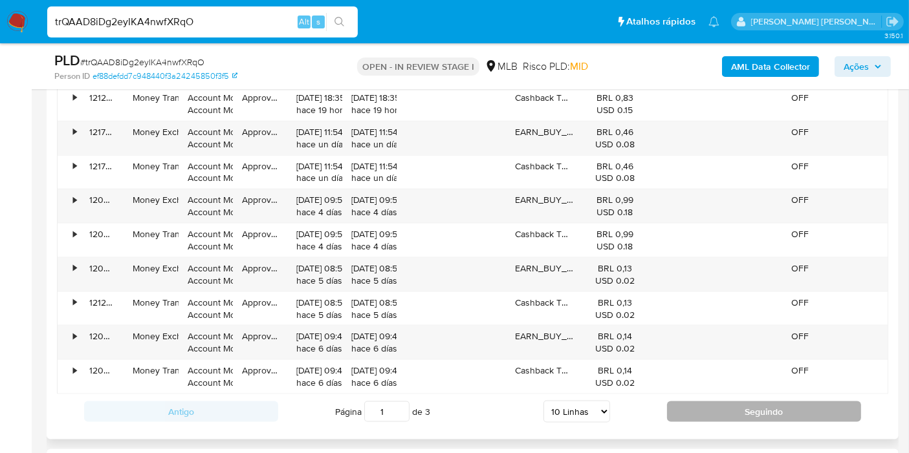
click at [723, 417] on button "Seguindo" at bounding box center [764, 412] width 194 height 21
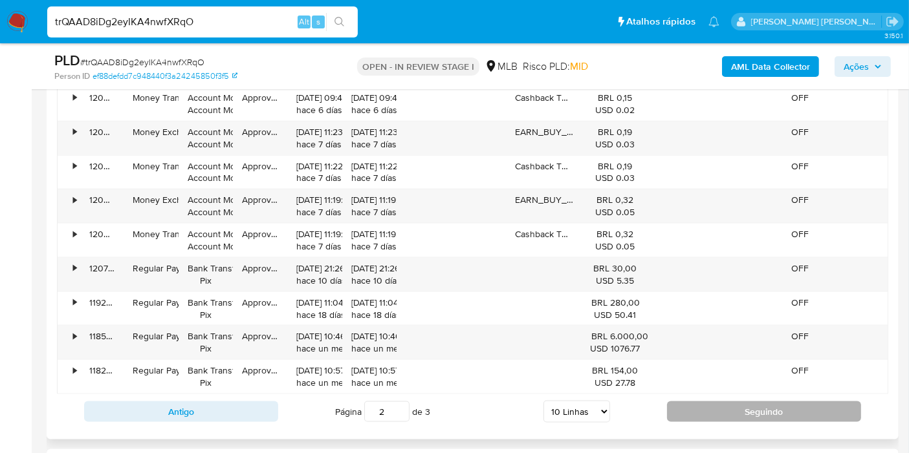
click at [726, 404] on button "Seguindo" at bounding box center [764, 412] width 194 height 21
type input "3"
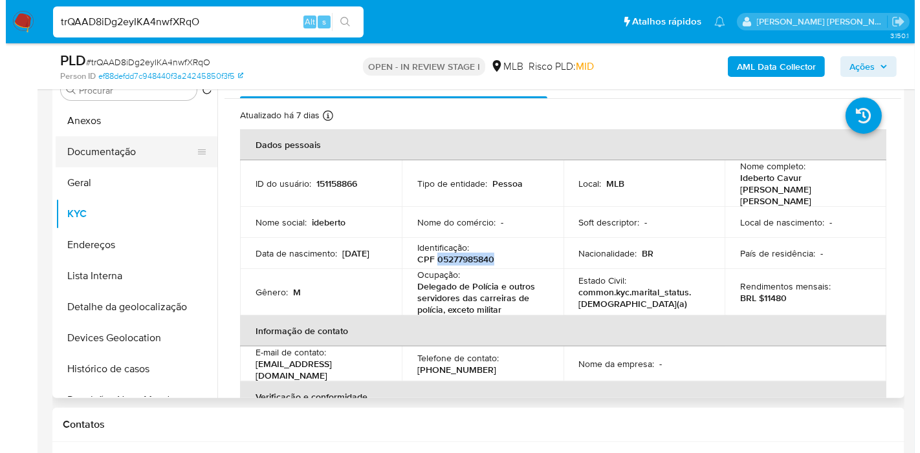
scroll to position [258, 0]
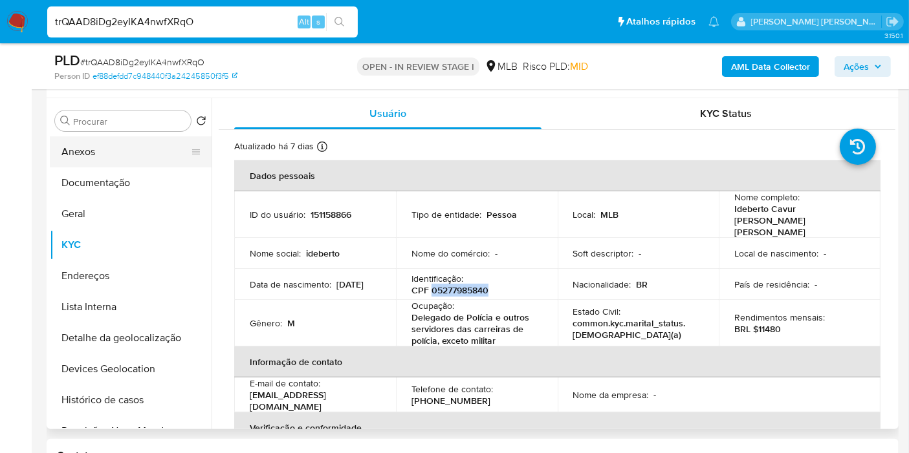
click at [140, 154] on button "Anexos" at bounding box center [125, 151] width 151 height 31
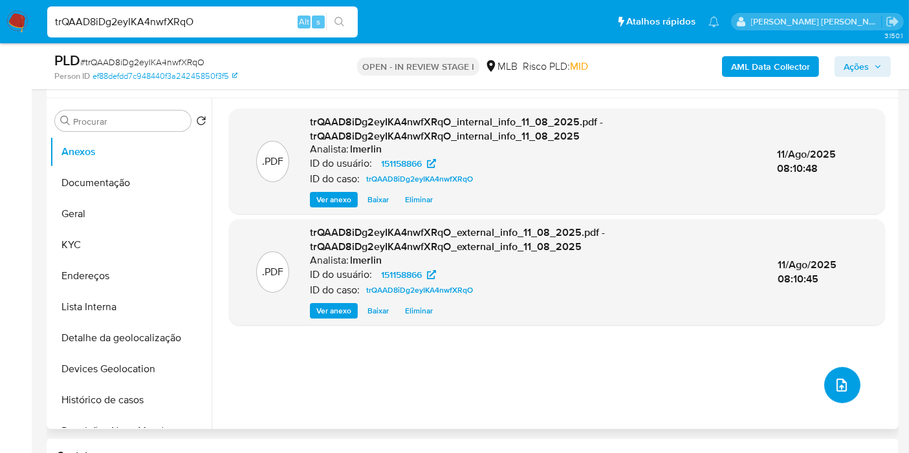
click at [840, 382] on icon "upload-file" at bounding box center [841, 385] width 10 height 13
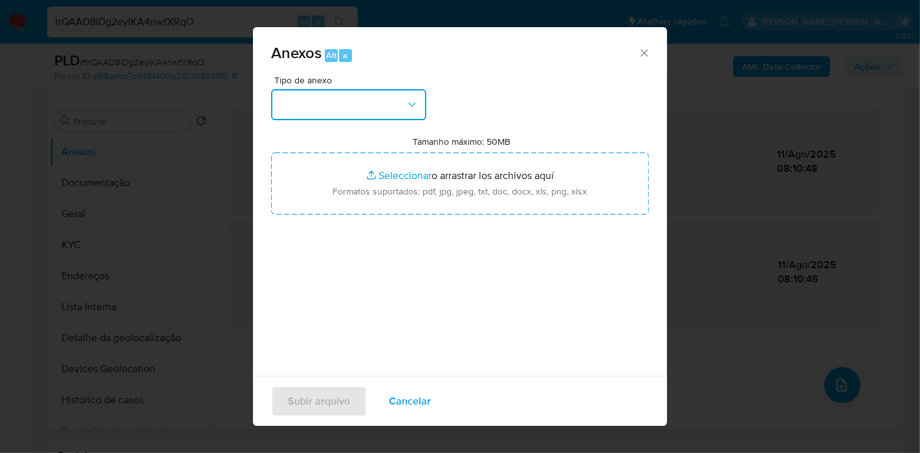
click at [381, 95] on button "button" at bounding box center [348, 104] width 155 height 31
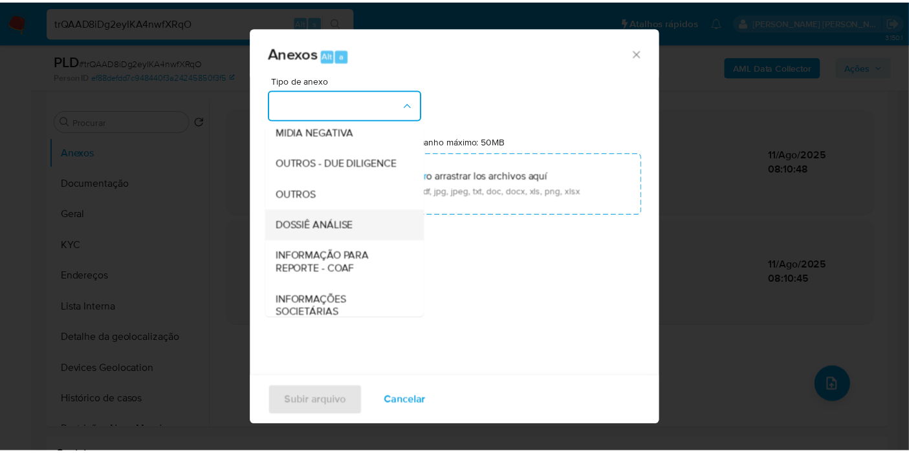
scroll to position [199, 0]
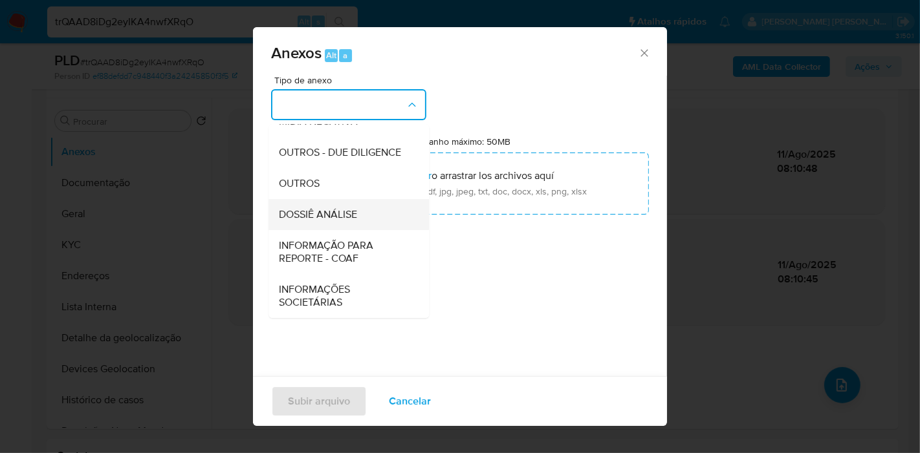
click at [361, 218] on div "DOSSIÊ ANÁLISE" at bounding box center [345, 214] width 132 height 31
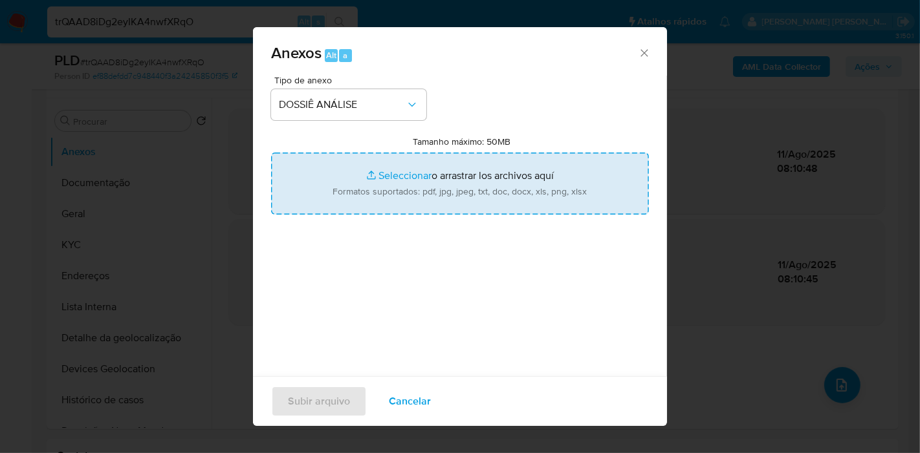
click at [410, 158] on input "Tamanho máximo: 50MB Seleccionar archivos" at bounding box center [460, 184] width 378 height 62
type input "C:\fakepath\SAR - XXX - CPF 05277985840 - IDEBERTO CAVUR FERREIRA DE MELO.pdf"
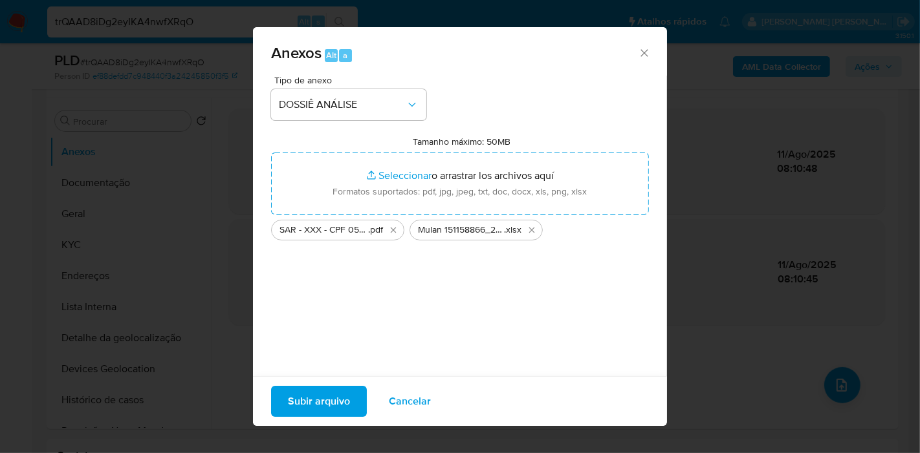
click at [304, 395] on span "Subir arquivo" at bounding box center [319, 402] width 62 height 28
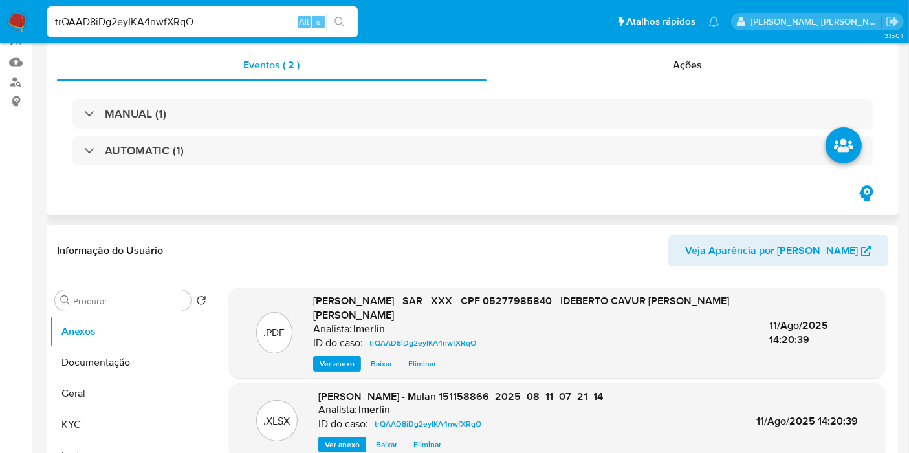
scroll to position [0, 0]
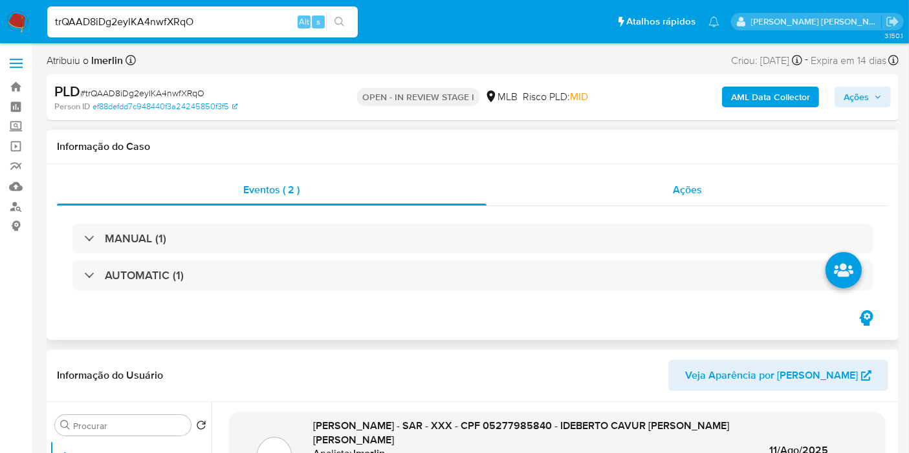
click at [741, 185] on div "Ações" at bounding box center [687, 190] width 402 height 31
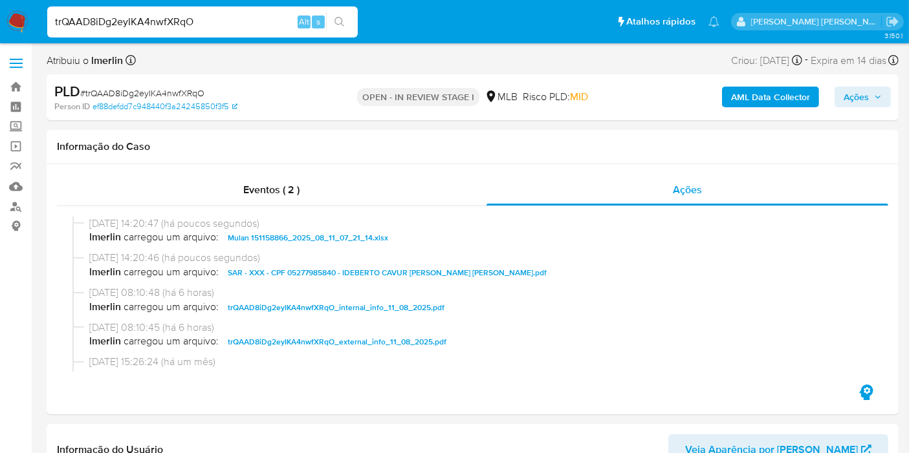
drag, startPoint x: 868, startPoint y: 103, endPoint x: 860, endPoint y: 103, distance: 8.4
click at [869, 103] on span "Ações" at bounding box center [856, 97] width 25 height 21
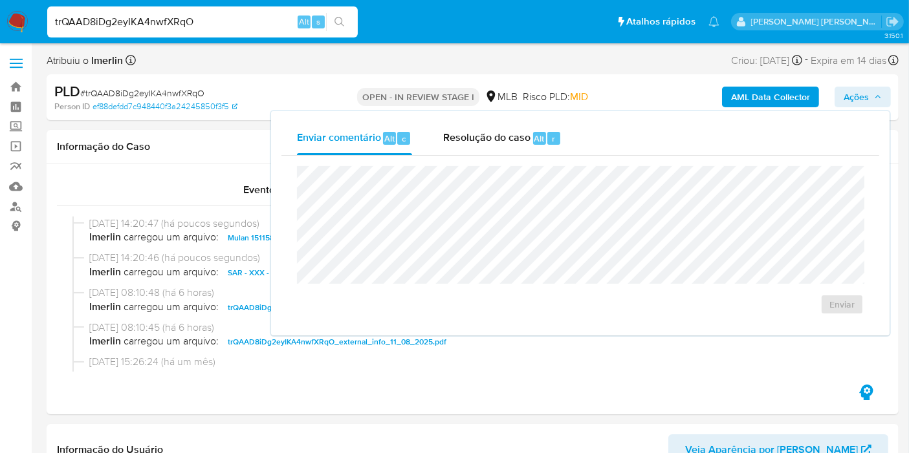
click at [530, 150] on div "Resolução do caso Alt r" at bounding box center [502, 139] width 118 height 34
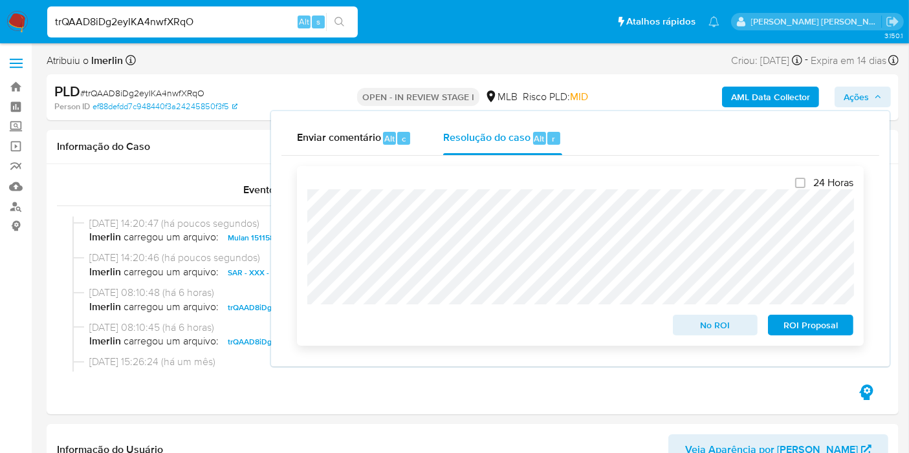
click at [820, 325] on span "ROI Proposal" at bounding box center [810, 325] width 67 height 18
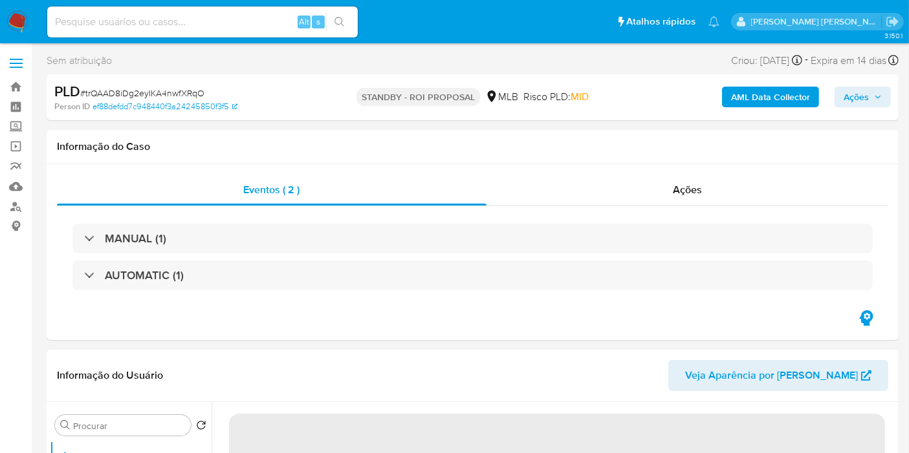
select select "10"
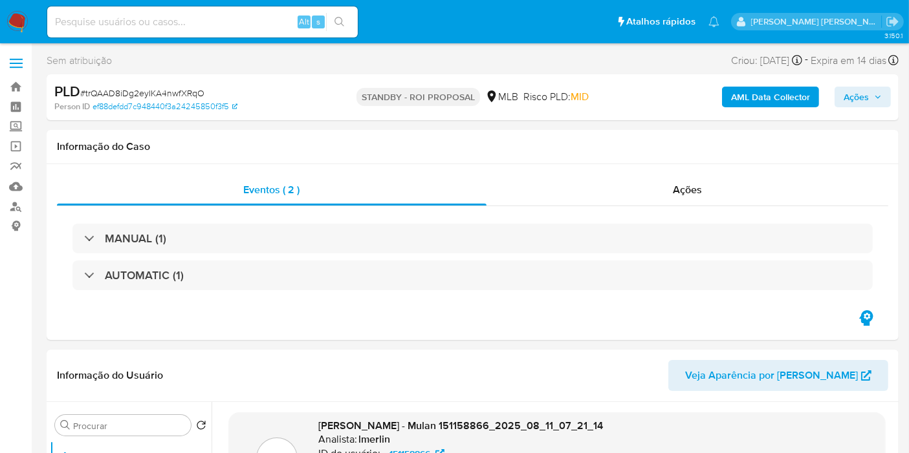
click at [15, 21] on img at bounding box center [17, 22] width 22 height 22
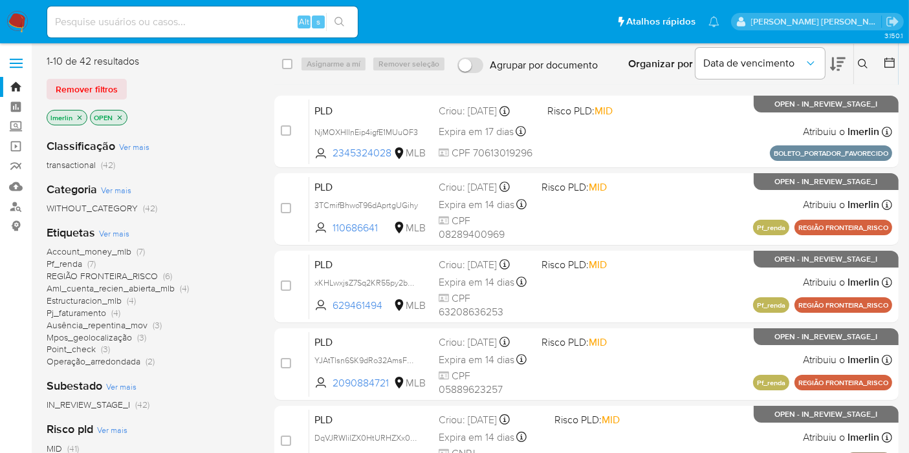
click at [80, 114] on icon "close-filter" at bounding box center [80, 118] width 8 height 8
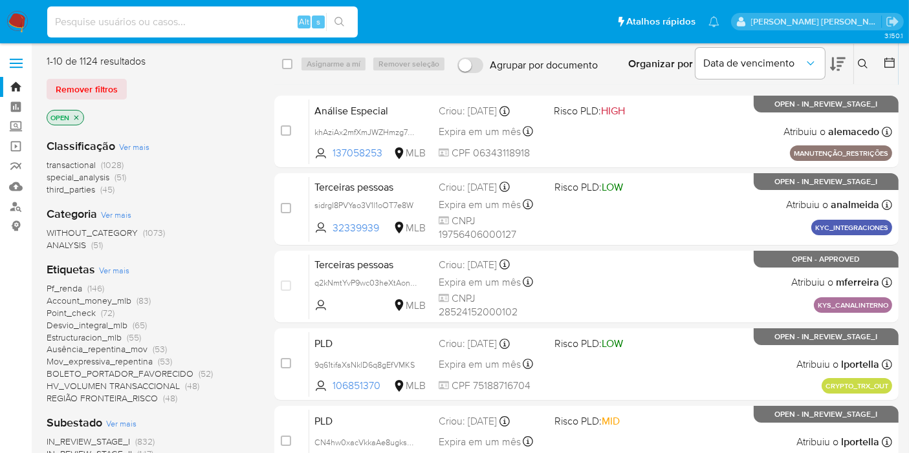
click at [201, 23] on input at bounding box center [202, 22] width 311 height 17
paste input "3TCmifBhwoT96dAprtgUGihy"
type input "3TCmifBhwoT96dAprtgUGihy"
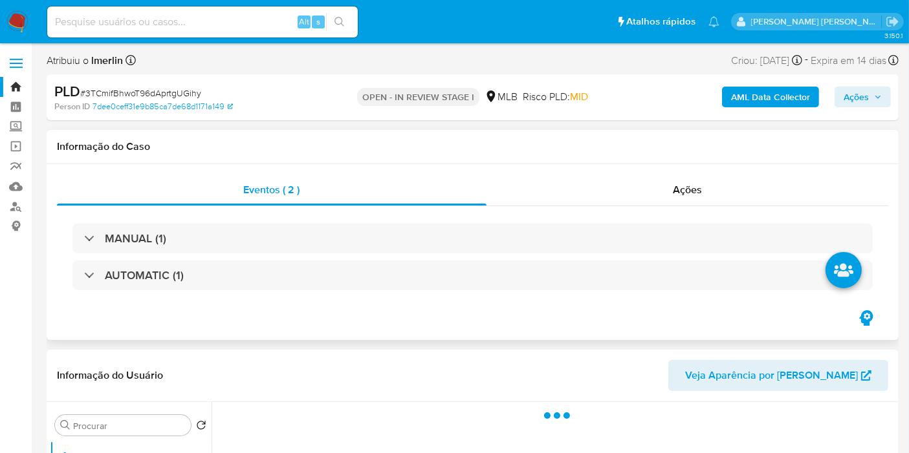
scroll to position [287, 0]
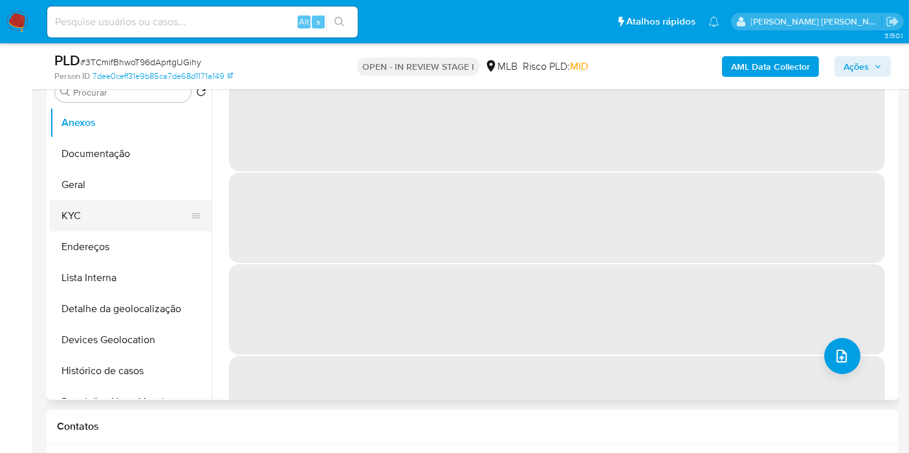
click at [122, 209] on button "KYC" at bounding box center [125, 216] width 151 height 31
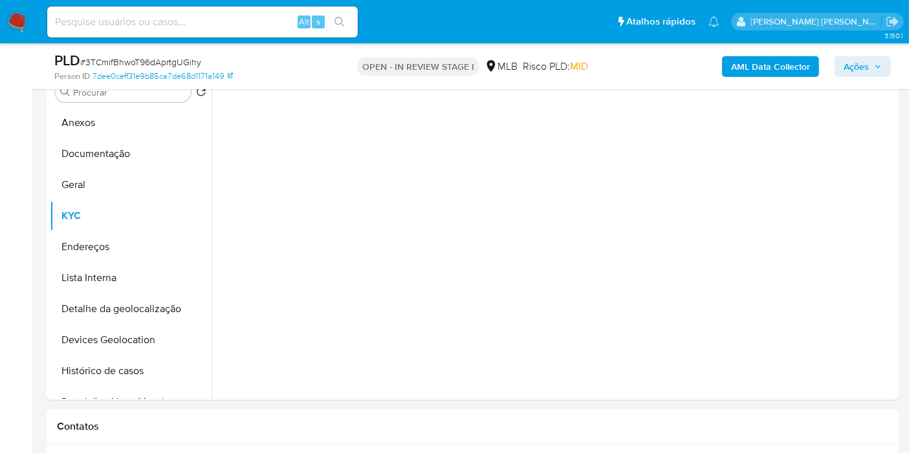
select select "10"
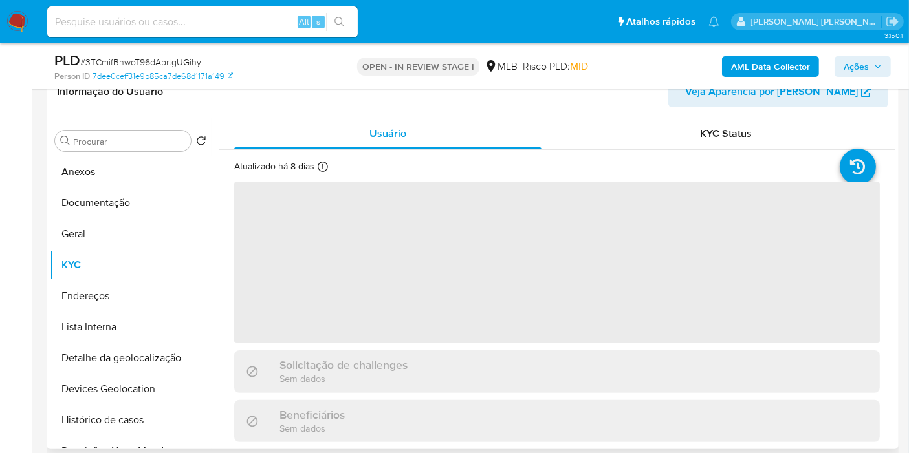
scroll to position [215, 0]
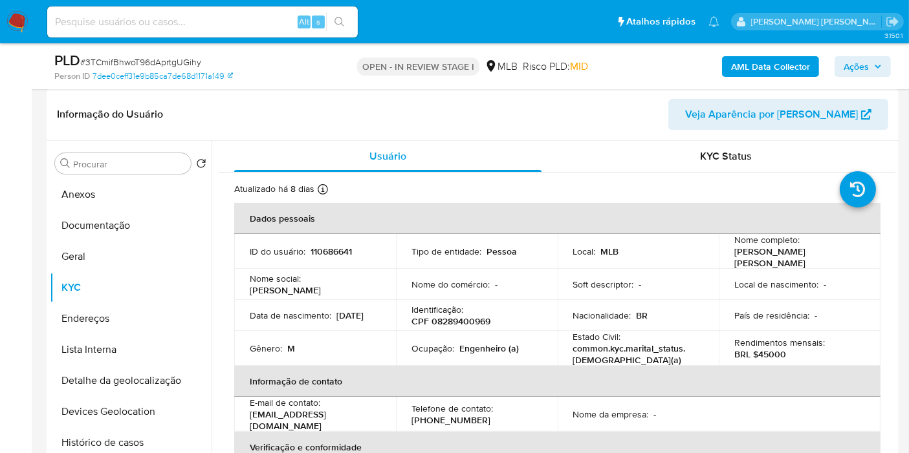
click at [471, 316] on p "CPF 08289400969" at bounding box center [450, 322] width 79 height 12
copy p "08289400969"
click at [104, 443] on button "Histórico de casos" at bounding box center [125, 443] width 151 height 31
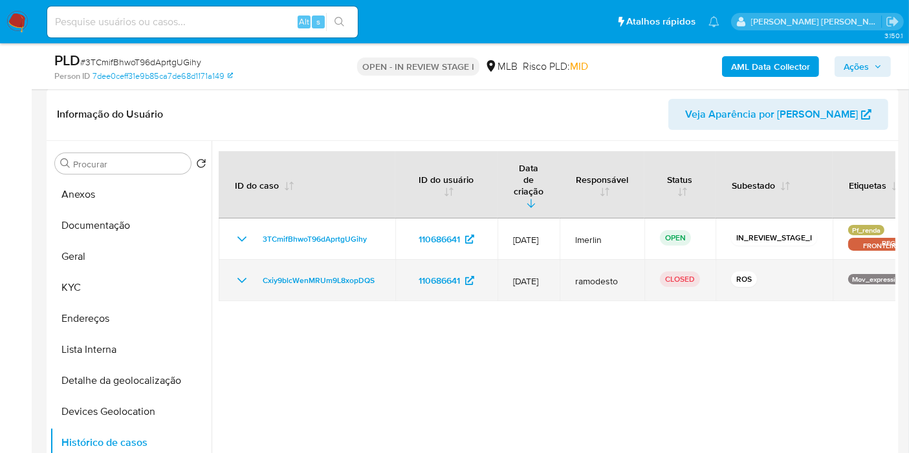
click at [236, 273] on icon "Mostrar/Ocultar" at bounding box center [242, 281] width 16 height 16
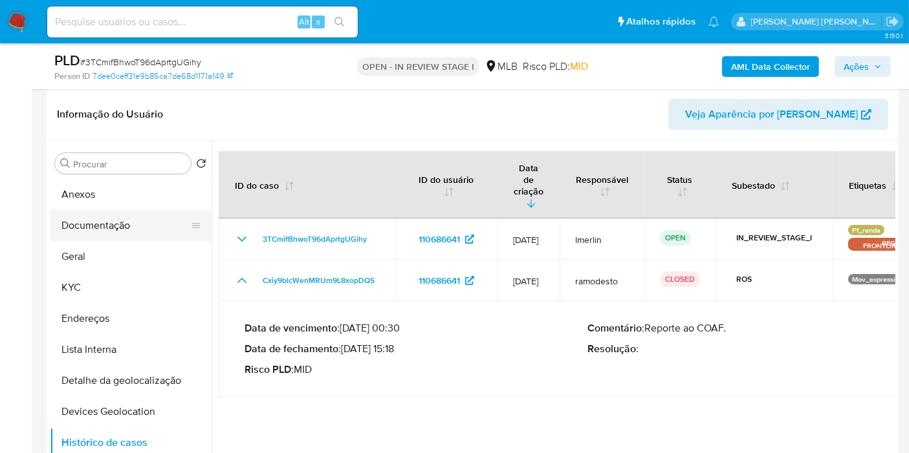
click at [107, 221] on button "Documentação" at bounding box center [125, 225] width 151 height 31
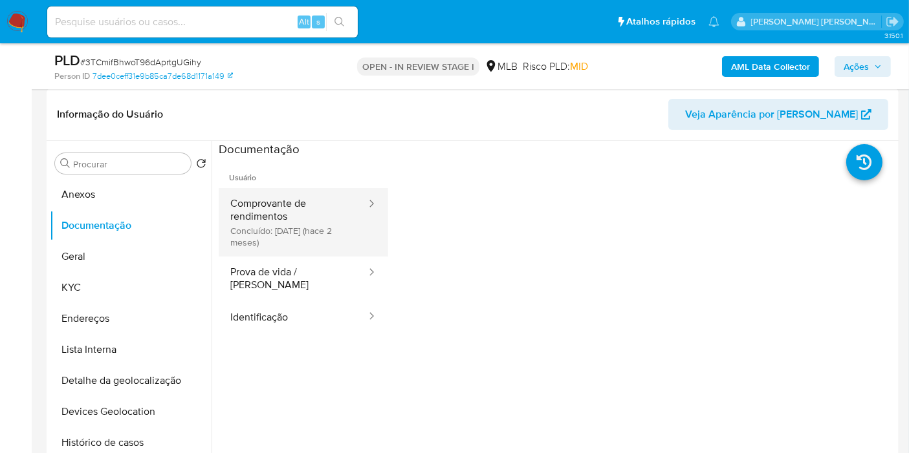
click at [292, 207] on button "Comprovante de rendimentos Concluído: 17/06/2025 (hace 2 meses)" at bounding box center [293, 222] width 149 height 69
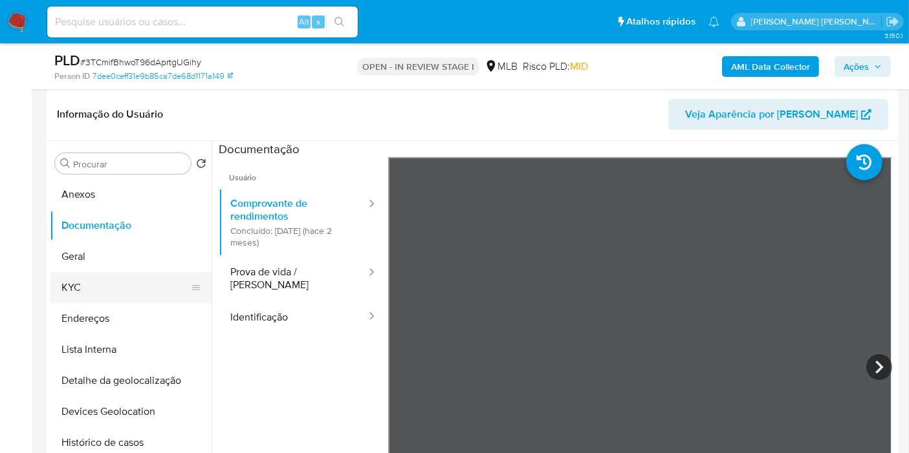
click at [139, 289] on button "KYC" at bounding box center [125, 287] width 151 height 31
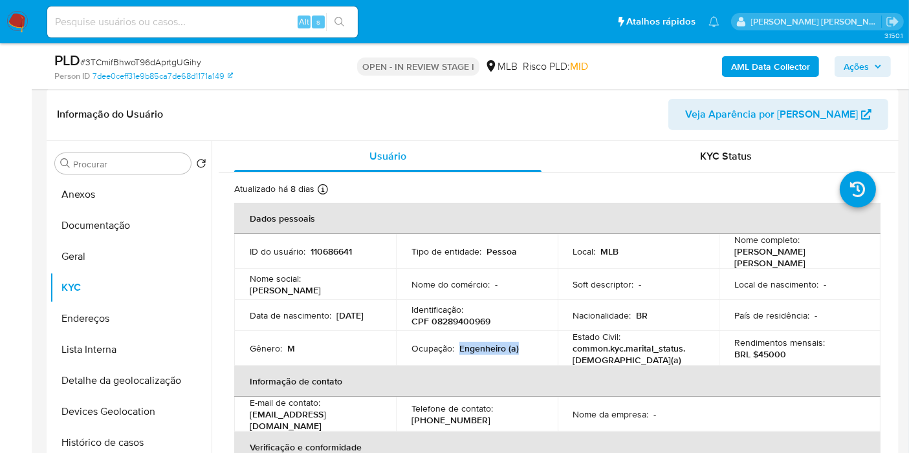
drag, startPoint x: 457, startPoint y: 342, endPoint x: 525, endPoint y: 338, distance: 68.0
click at [525, 343] on div "Ocupação : Engenheiro (a)" at bounding box center [476, 349] width 131 height 12
copy p "Engenheiro (a)"
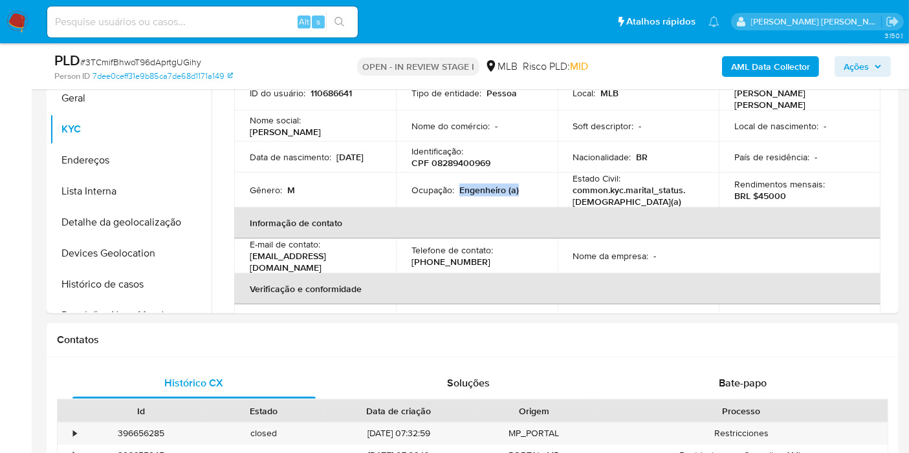
scroll to position [574, 0]
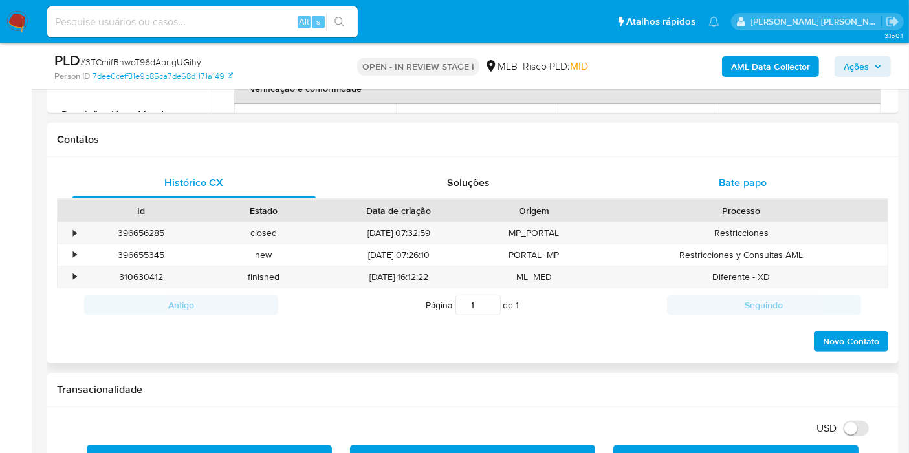
click at [733, 186] on span "Bate-papo" at bounding box center [743, 182] width 48 height 15
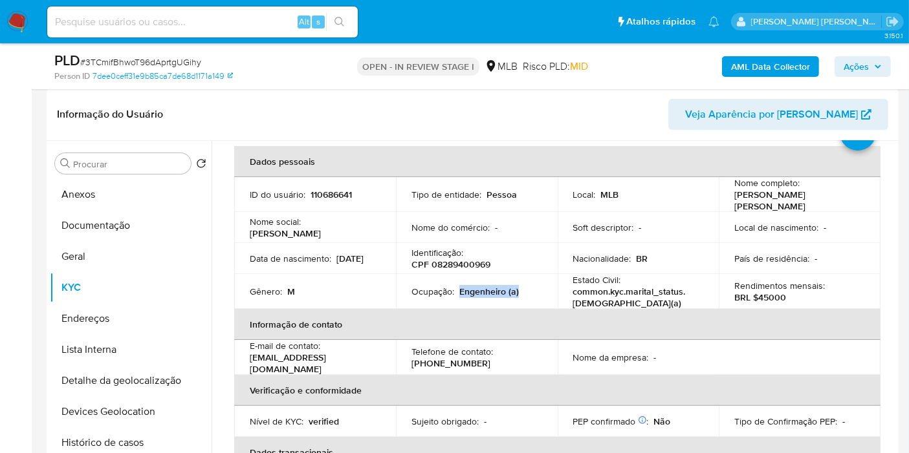
scroll to position [0, 0]
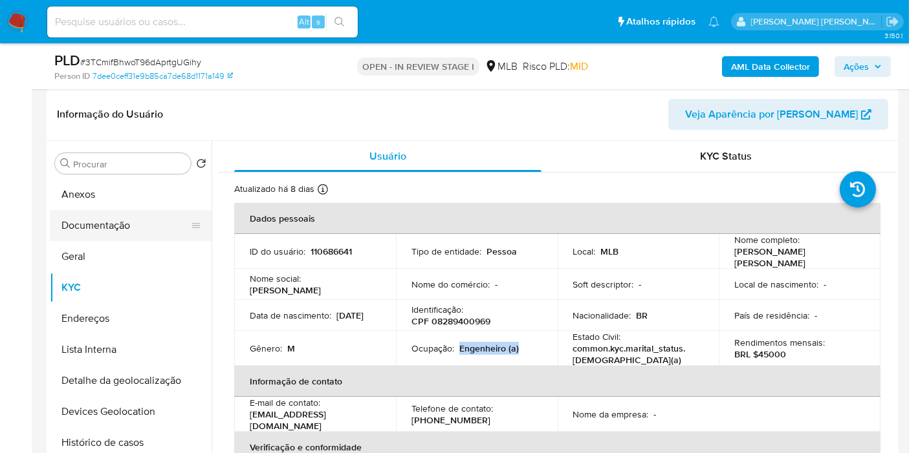
click at [177, 221] on button "Documentação" at bounding box center [125, 225] width 151 height 31
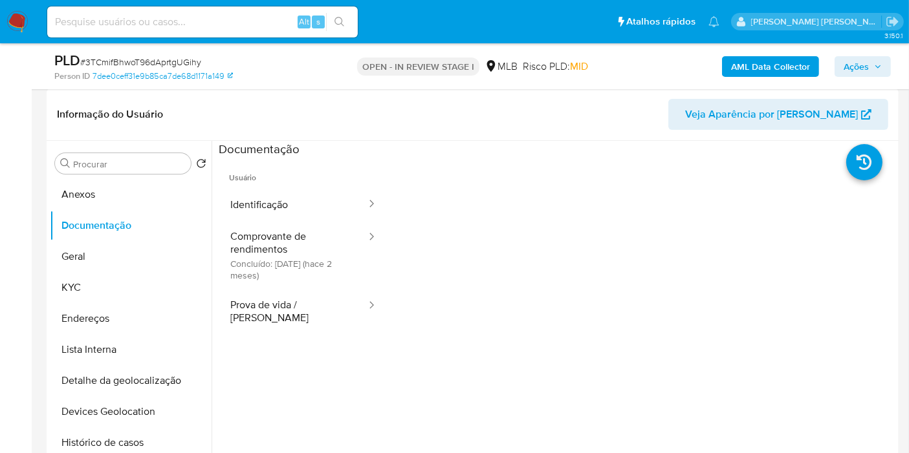
scroll to position [72, 0]
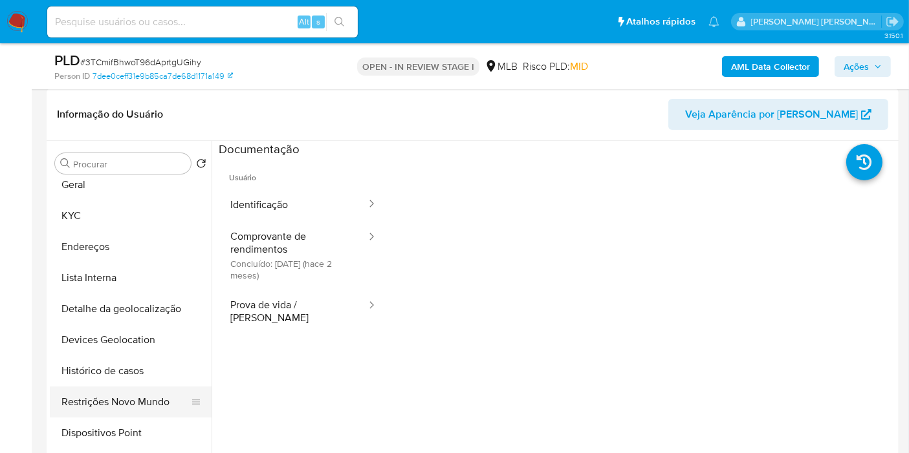
click at [132, 395] on button "Restrições Novo Mundo" at bounding box center [125, 402] width 151 height 31
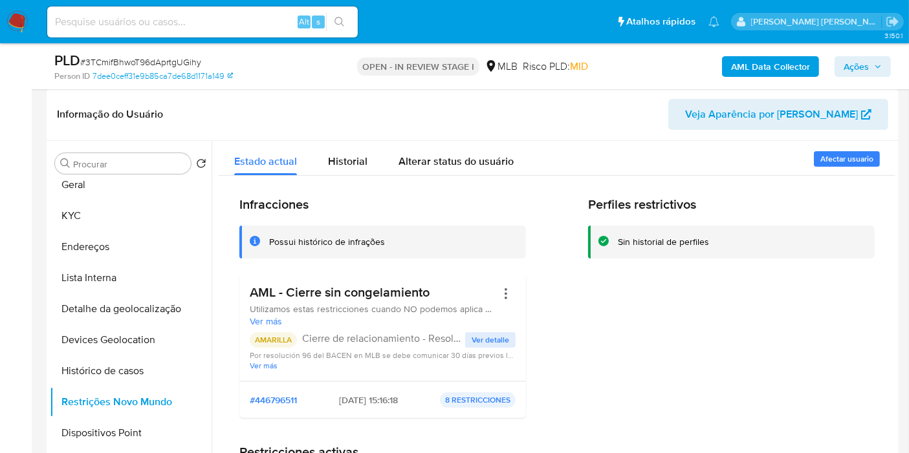
drag, startPoint x: 302, startPoint y: 342, endPoint x: 418, endPoint y: 340, distance: 115.8
click at [418, 340] on p "Cierre de relacionamiento - Resolución 96 BACEN" at bounding box center [383, 339] width 163 height 13
click at [103, 182] on button "Geral" at bounding box center [125, 184] width 151 height 31
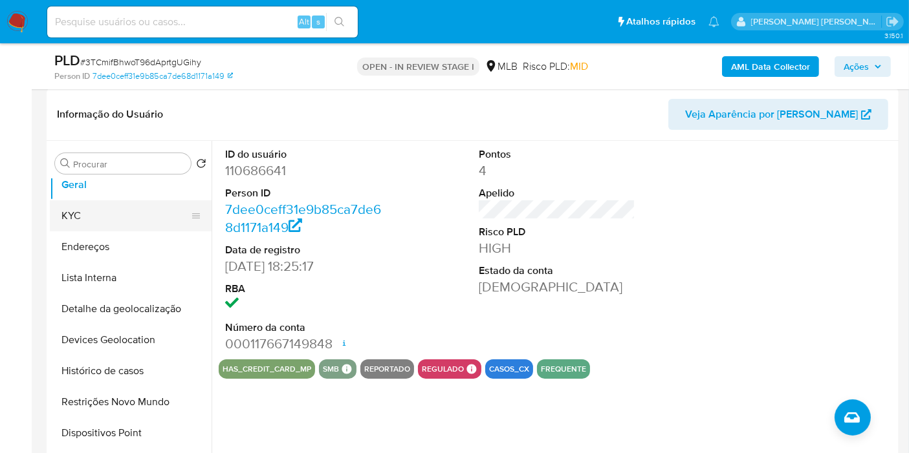
click at [122, 212] on button "KYC" at bounding box center [125, 216] width 151 height 31
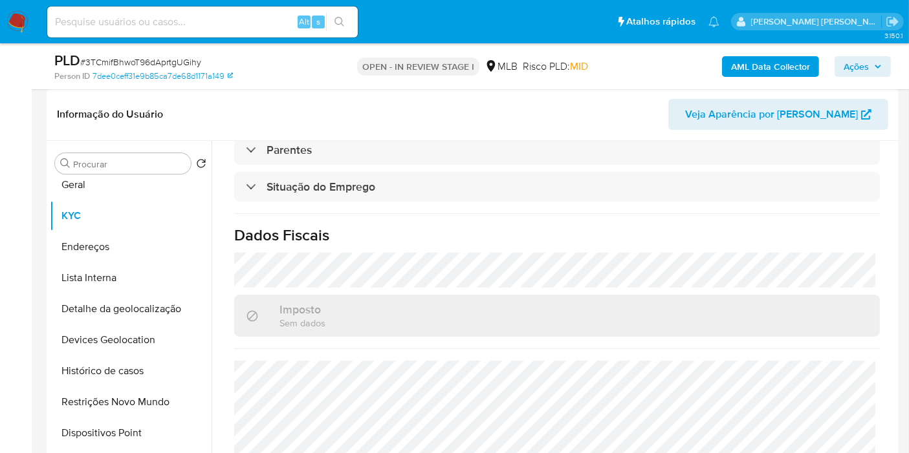
scroll to position [587, 0]
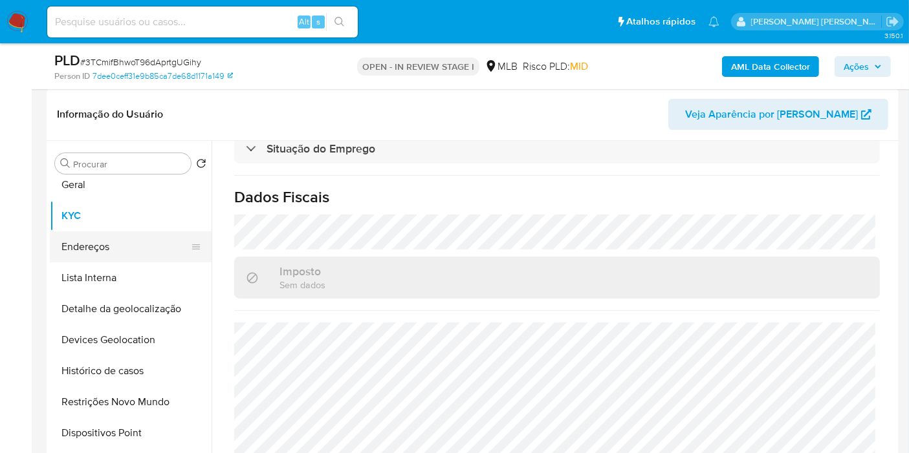
click at [121, 235] on button "Endereços" at bounding box center [125, 247] width 151 height 31
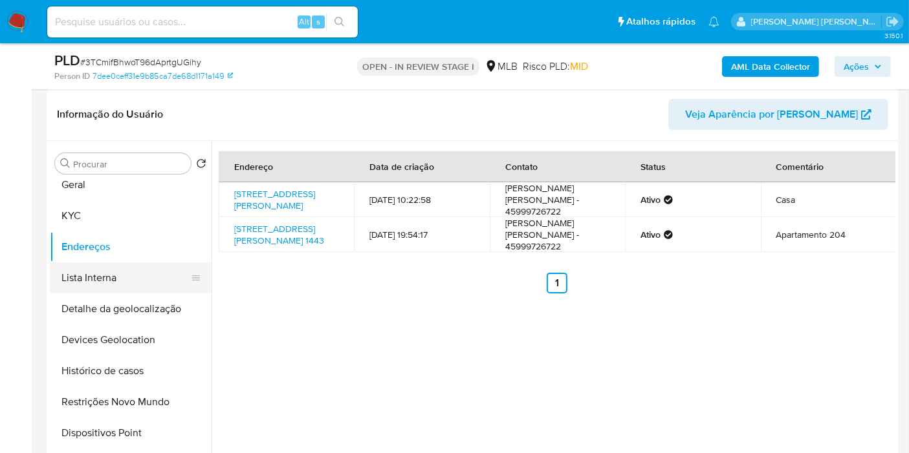
scroll to position [144, 0]
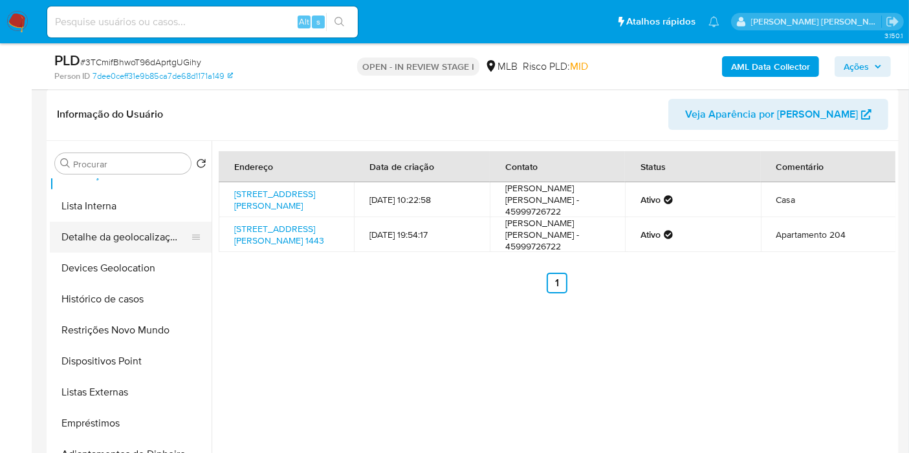
click at [139, 226] on button "Detalhe da geolocalização" at bounding box center [125, 237] width 151 height 31
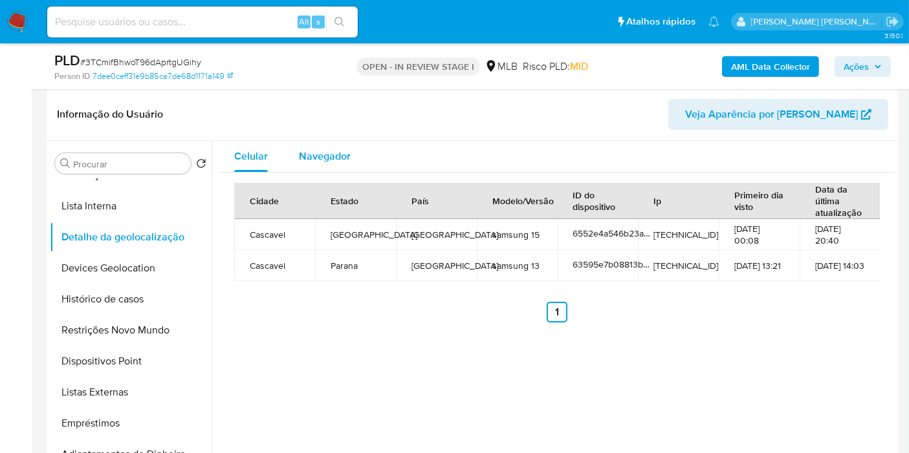
click at [334, 160] on span "Navegador" at bounding box center [325, 156] width 52 height 15
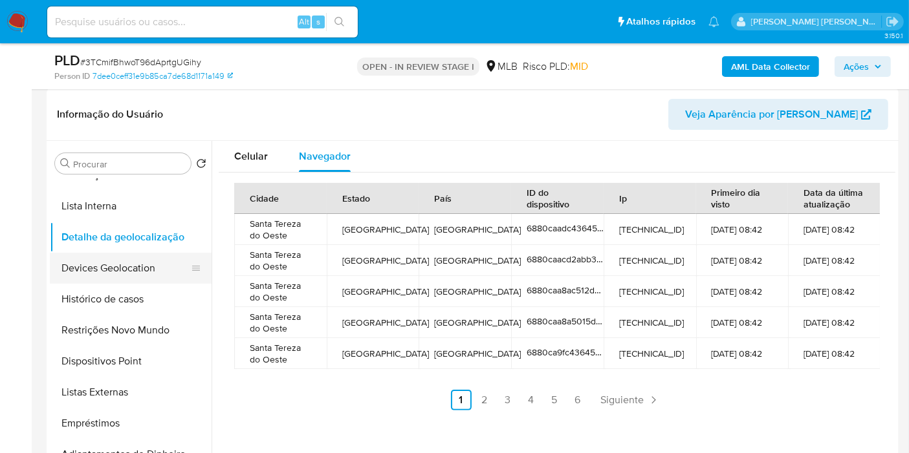
click at [147, 269] on button "Devices Geolocation" at bounding box center [125, 268] width 151 height 31
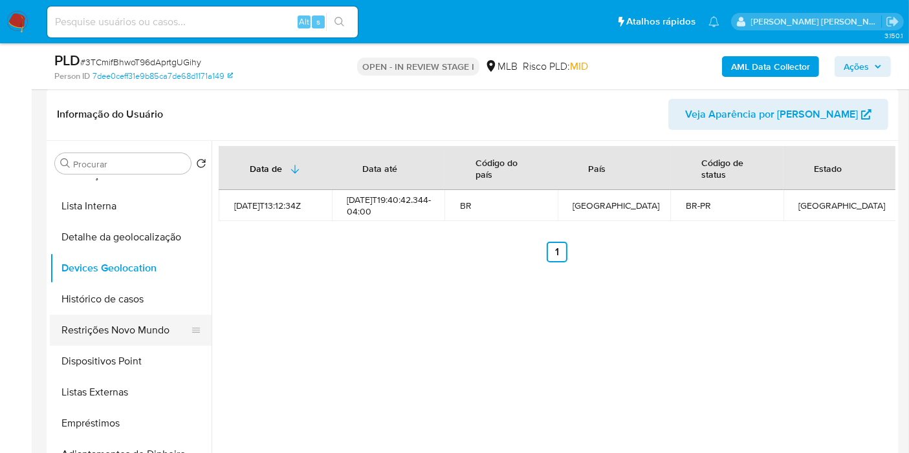
click at [146, 322] on button "Restrições Novo Mundo" at bounding box center [125, 330] width 151 height 31
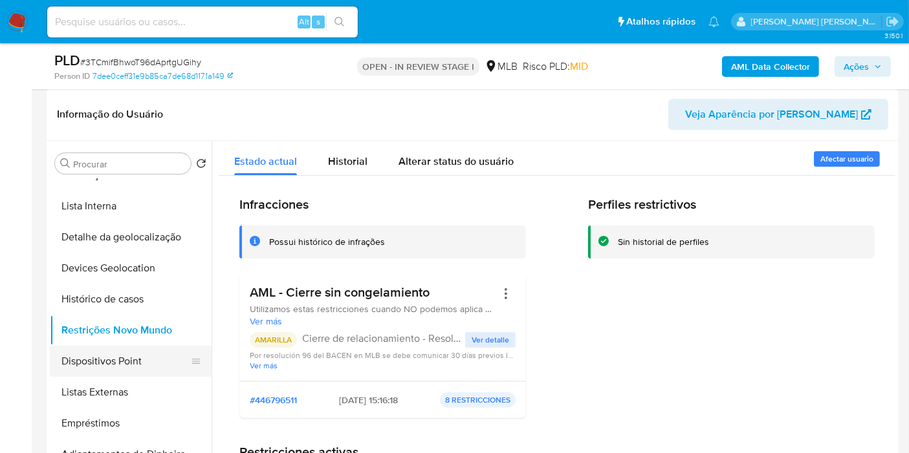
click at [158, 356] on button "Dispositivos Point" at bounding box center [125, 361] width 151 height 31
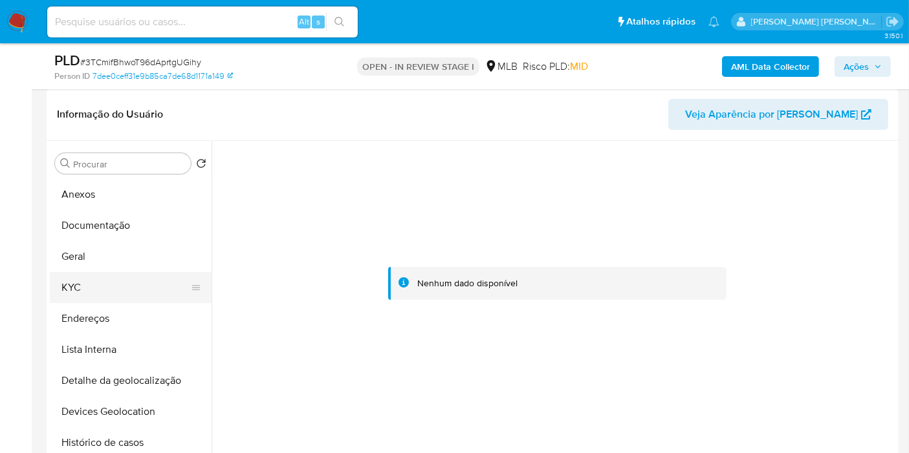
scroll to position [0, 0]
click at [116, 311] on button "Endereços" at bounding box center [125, 318] width 151 height 31
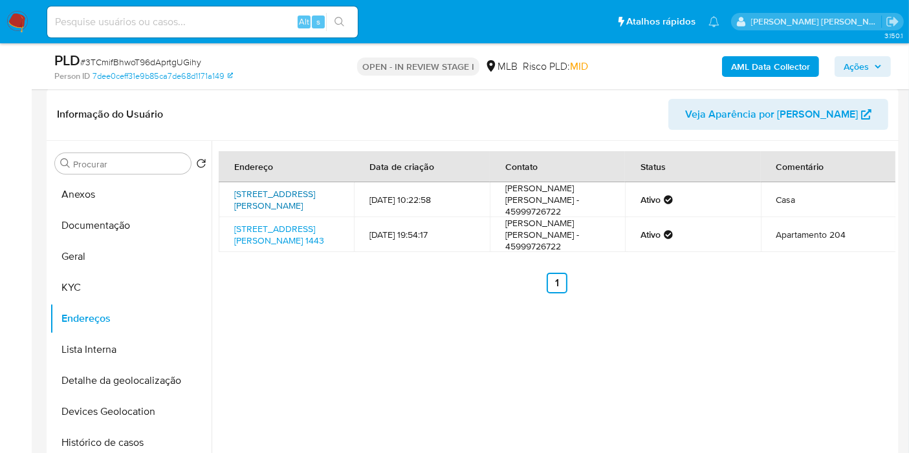
click at [266, 202] on link "Rua Romão Chrun 421, Cascavel, Paraná, 85813130, Brasil 421" at bounding box center [274, 200] width 81 height 25
click at [109, 294] on button "KYC" at bounding box center [125, 287] width 151 height 31
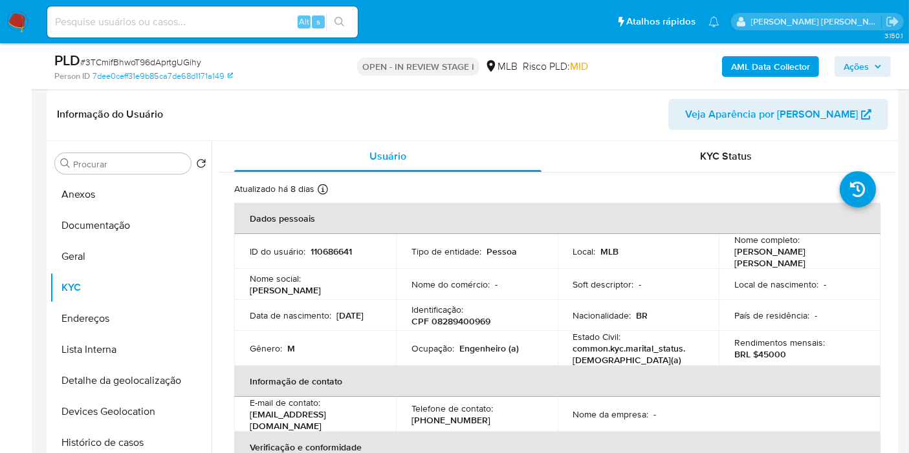
click at [463, 322] on p "CPF 08289400969" at bounding box center [450, 322] width 79 height 12
copy p "08289400969"
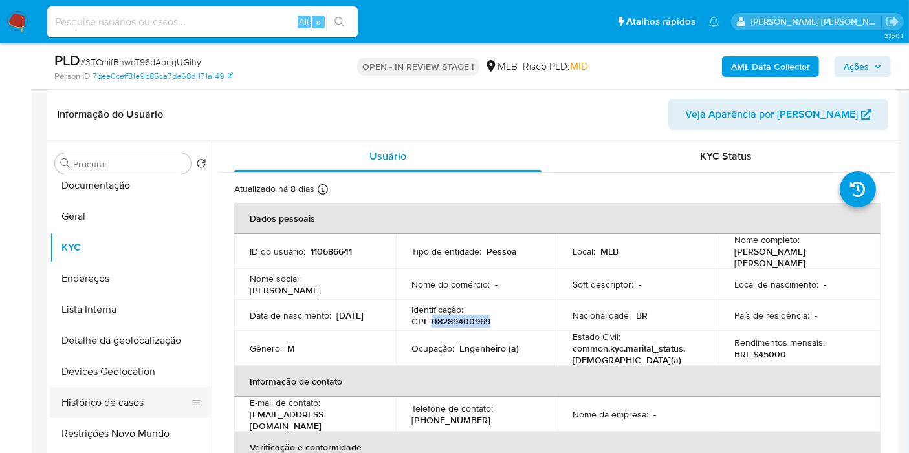
scroll to position [72, 0]
click at [155, 406] on button "Restrições Novo Mundo" at bounding box center [125, 402] width 151 height 31
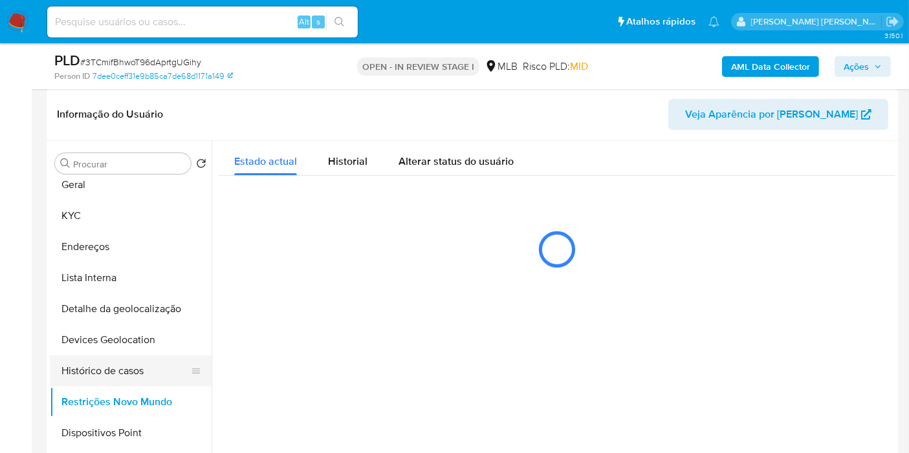
click at [152, 359] on button "Histórico de casos" at bounding box center [125, 371] width 151 height 31
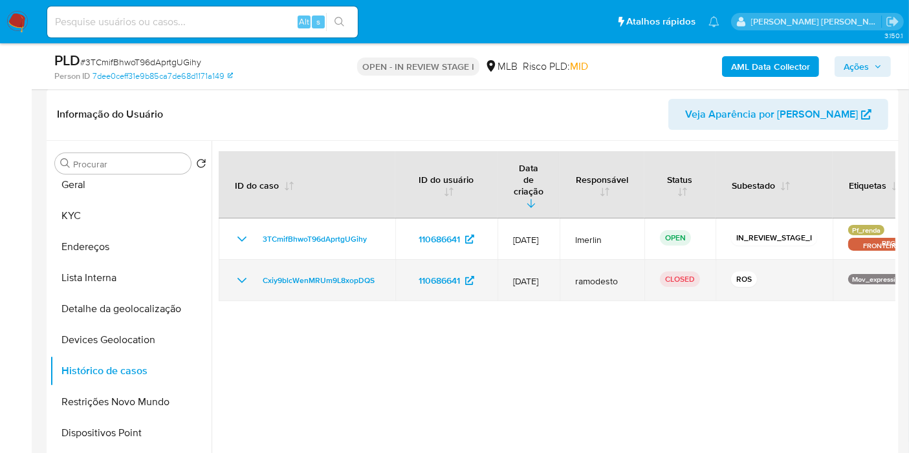
click at [238, 273] on icon "Mostrar/Ocultar" at bounding box center [242, 281] width 16 height 16
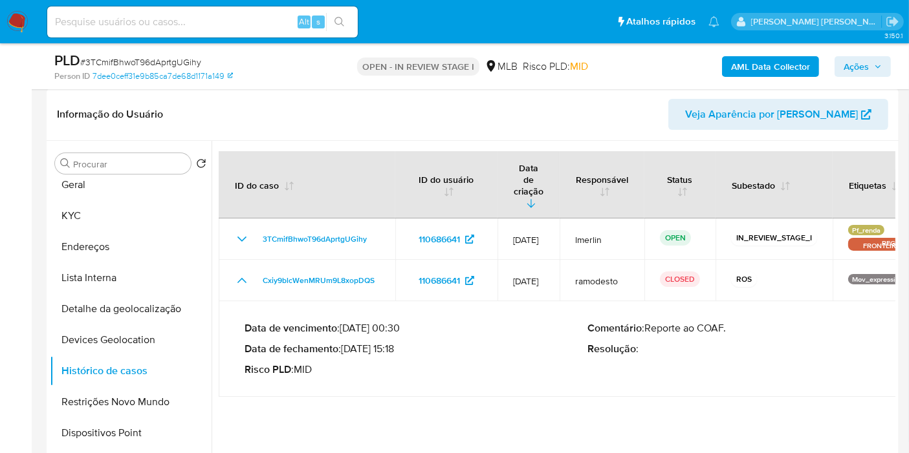
click at [349, 343] on p "Data de fechamento : 22/07/2025 15:18" at bounding box center [417, 349] width 344 height 13
click at [348, 343] on p "Data de fechamento : 22/07/2025 15:18" at bounding box center [417, 349] width 344 height 13
click at [351, 343] on p "Data de fechamento : 22/07/2025 15:18" at bounding box center [417, 349] width 344 height 13
drag, startPoint x: 347, startPoint y: 326, endPoint x: 400, endPoint y: 326, distance: 52.4
click at [400, 343] on p "Data de fechamento : 22/07/2025 15:18" at bounding box center [417, 349] width 344 height 13
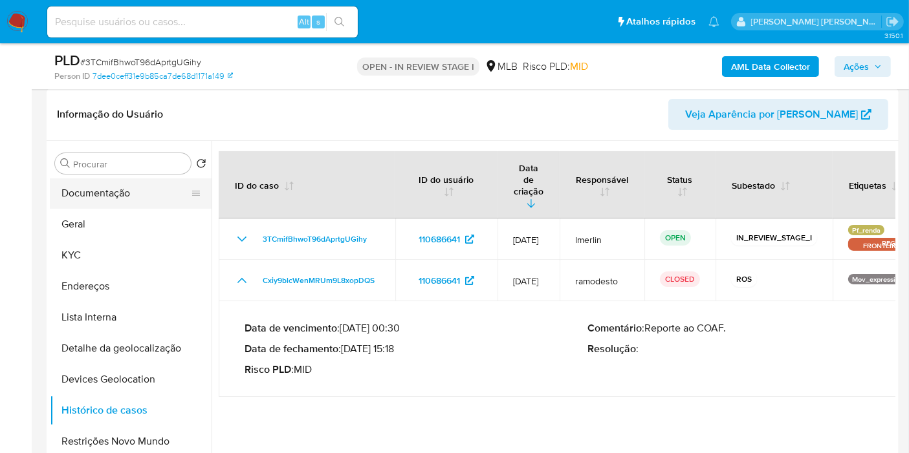
scroll to position [0, 0]
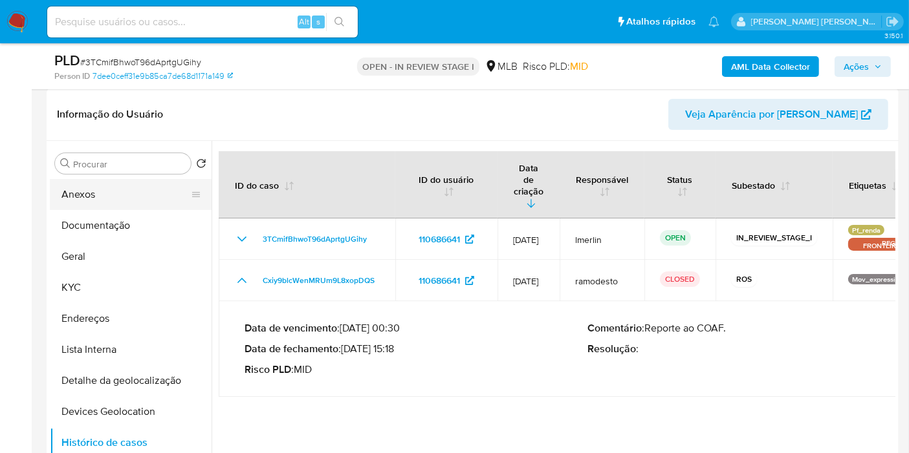
click at [124, 195] on button "Anexos" at bounding box center [125, 194] width 151 height 31
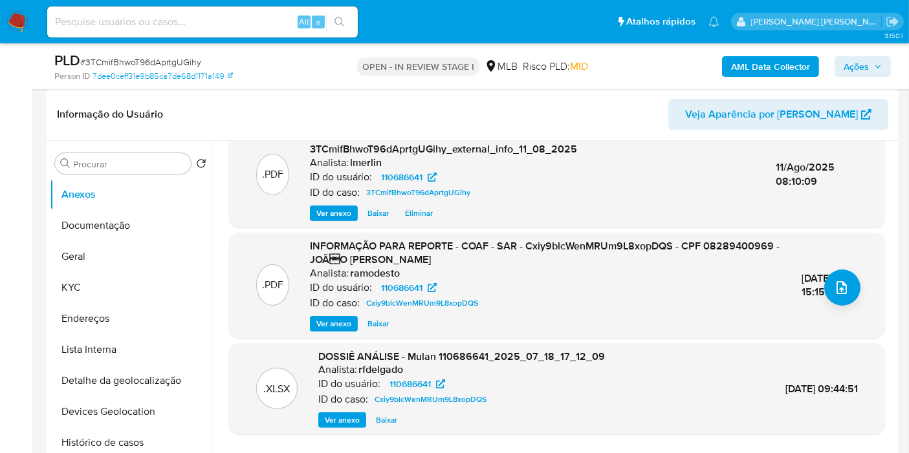
scroll to position [151, 0]
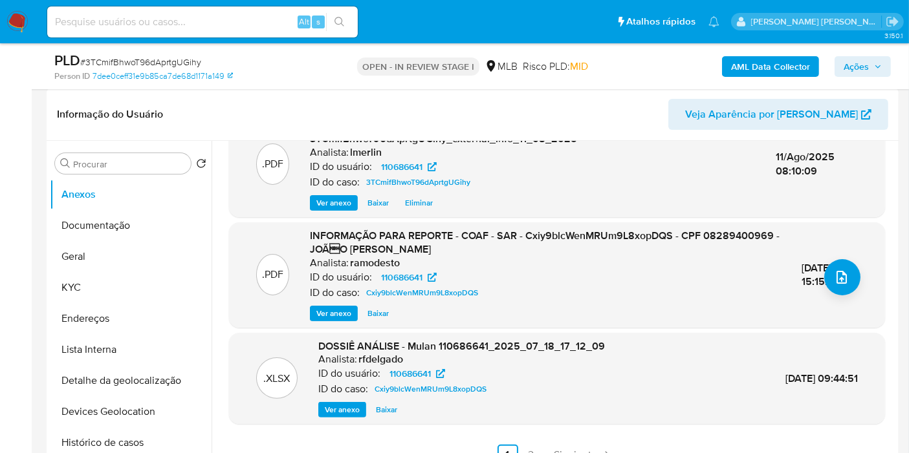
click at [333, 316] on span "Ver anexo" at bounding box center [333, 313] width 35 height 13
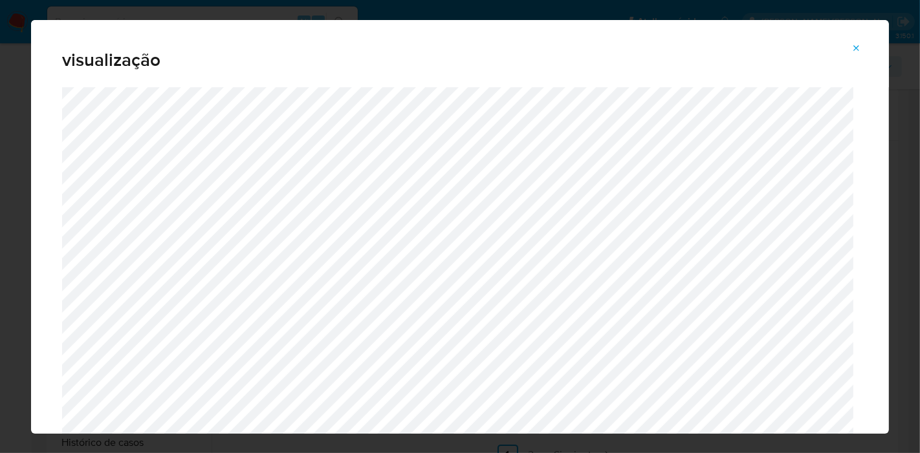
click at [0, 328] on div "visualização" at bounding box center [460, 226] width 920 height 453
click at [855, 43] on icon "Attachment preview" at bounding box center [856, 48] width 10 height 10
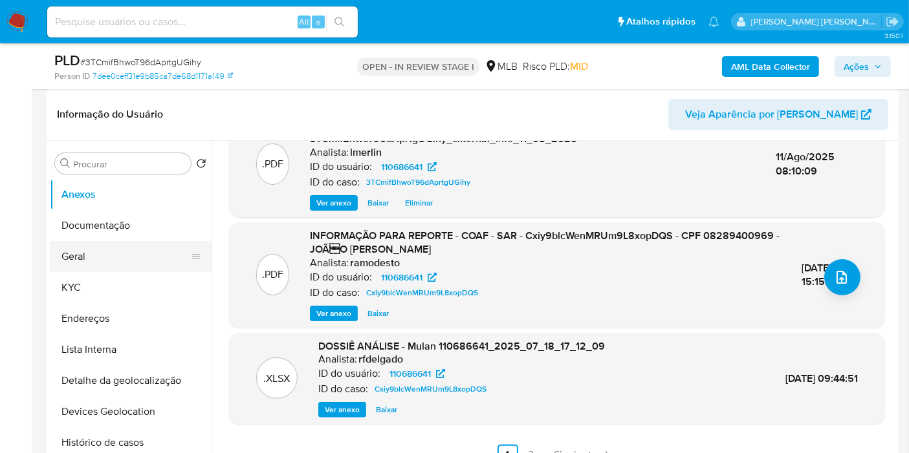
click at [133, 258] on button "Geral" at bounding box center [125, 256] width 151 height 31
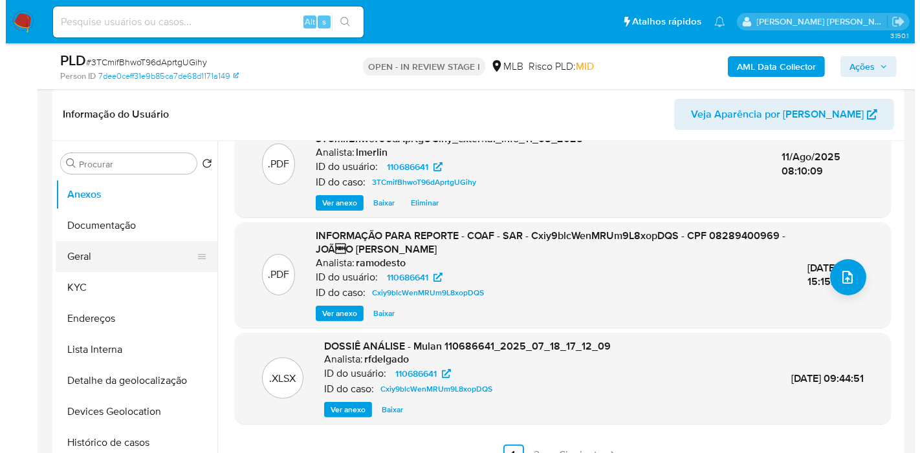
scroll to position [0, 0]
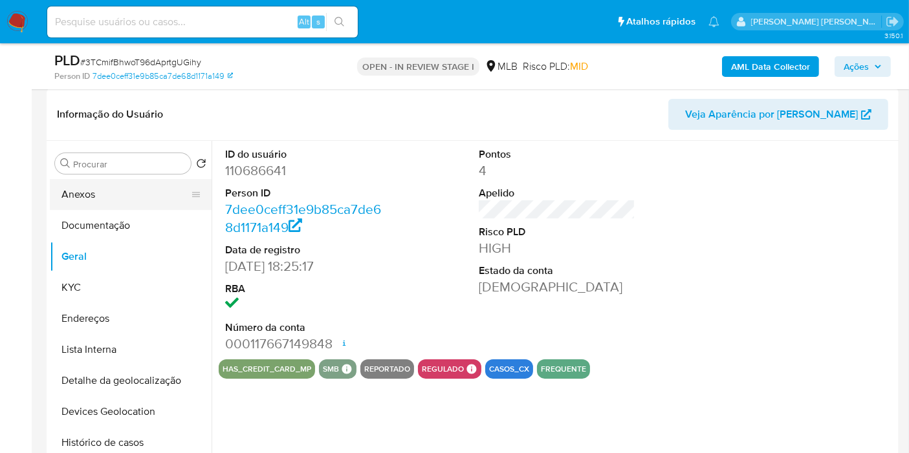
click at [129, 189] on button "Anexos" at bounding box center [125, 194] width 151 height 31
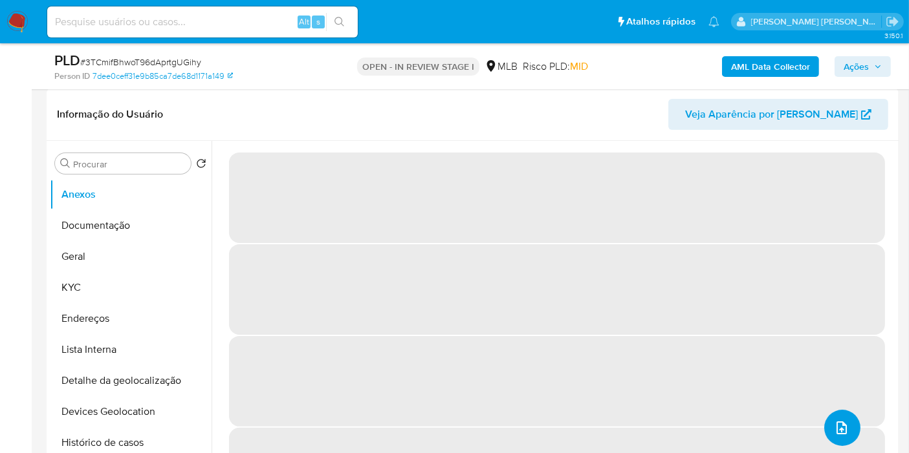
click at [836, 422] on icon "upload-file" at bounding box center [842, 428] width 16 height 16
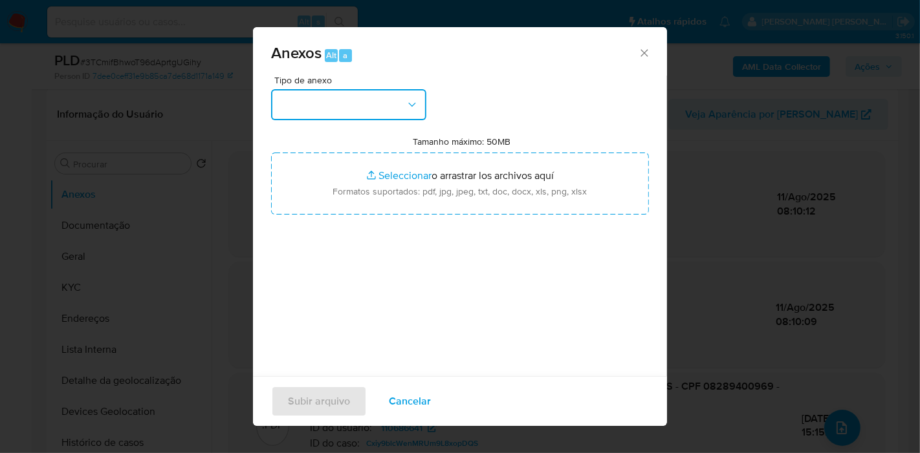
click at [366, 97] on button "button" at bounding box center [348, 104] width 155 height 31
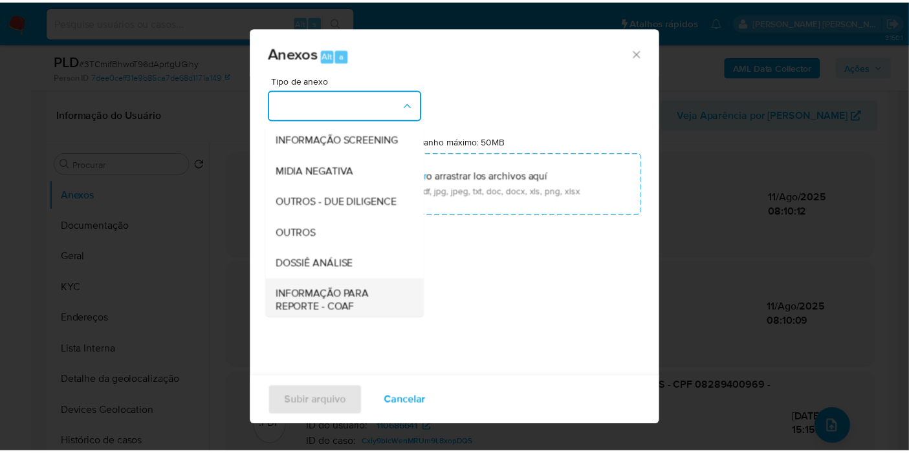
scroll to position [199, 0]
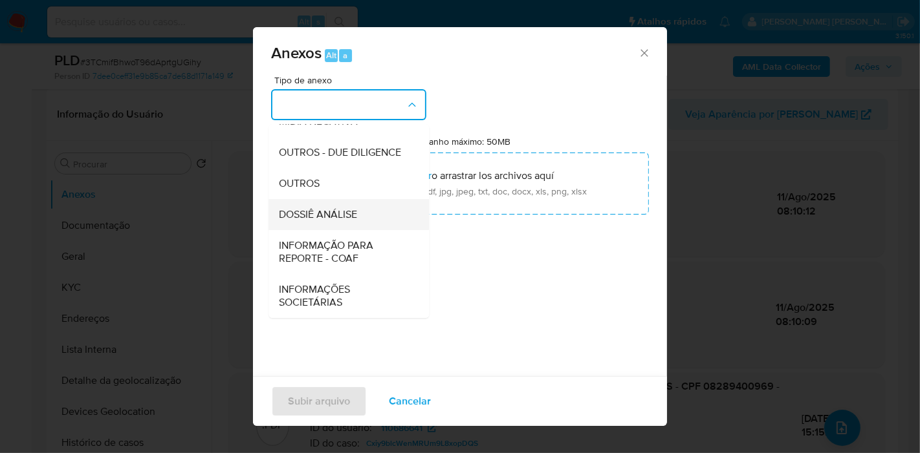
click at [375, 219] on div "DOSSIÊ ANÁLISE" at bounding box center [345, 214] width 132 height 31
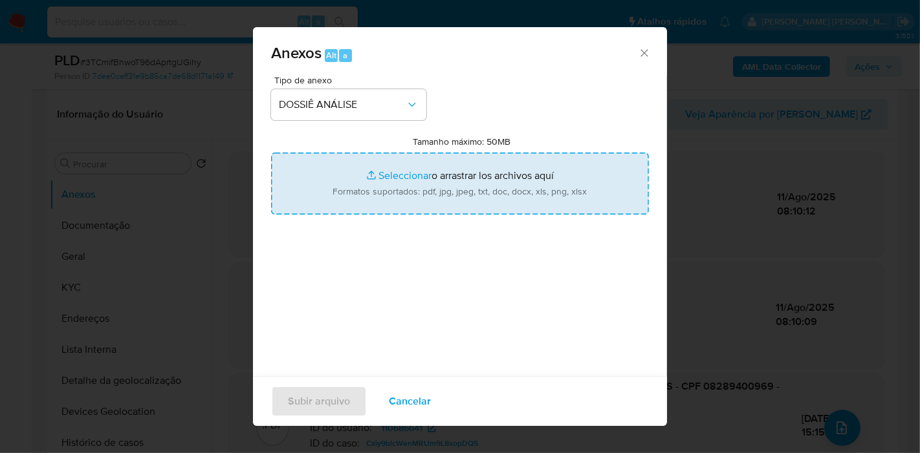
click at [430, 183] on input "Tamanho máximo: 50MB Seleccionar archivos" at bounding box center [460, 184] width 378 height 62
type input "C:\fakepath\CPF 08289400969 - JOAO FELIPE MARTINS WERLE.pdf"
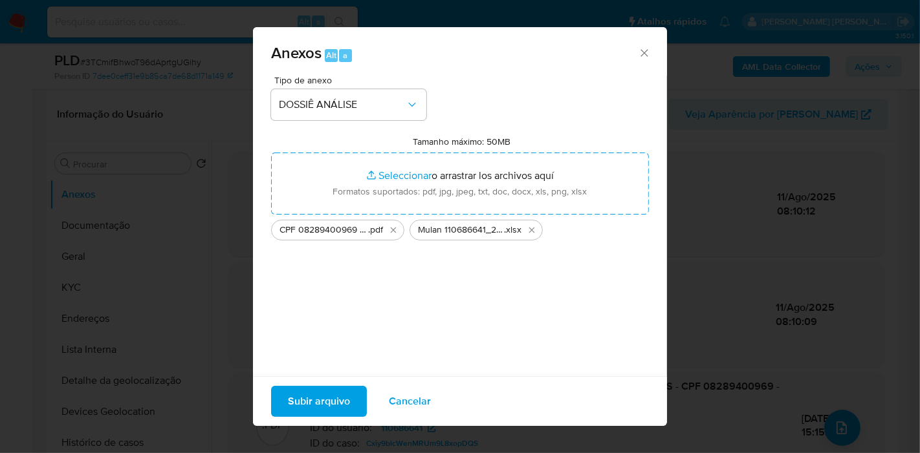
click at [327, 400] on span "Subir arquivo" at bounding box center [319, 402] width 62 height 28
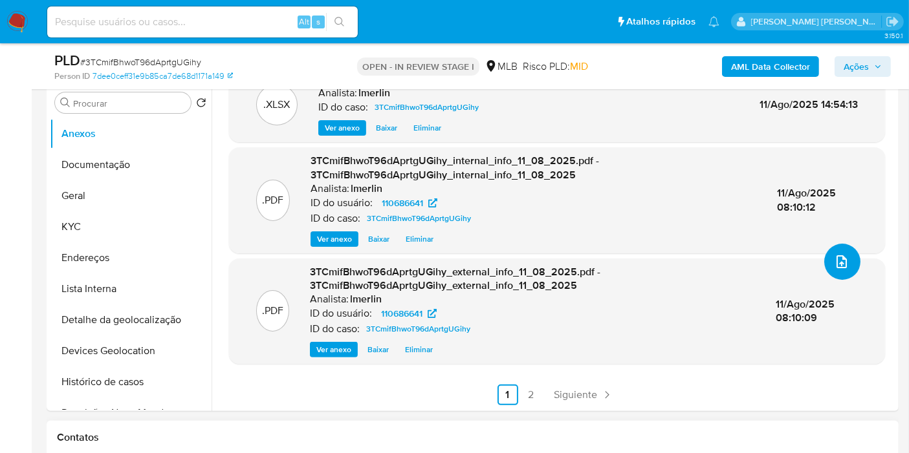
scroll to position [359, 0]
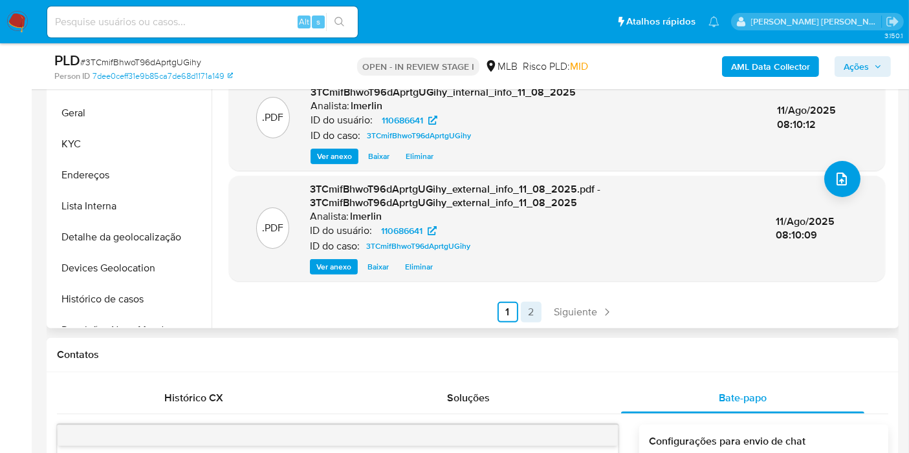
click at [529, 312] on link "2" at bounding box center [531, 312] width 21 height 21
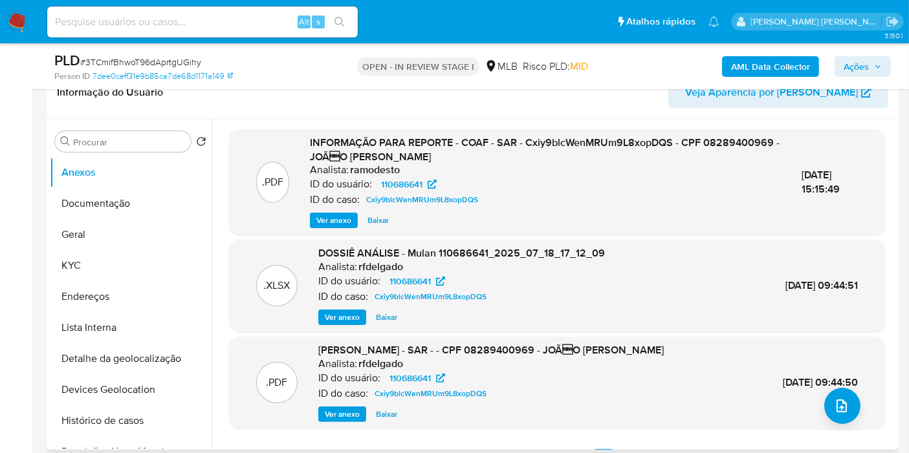
scroll to position [215, 0]
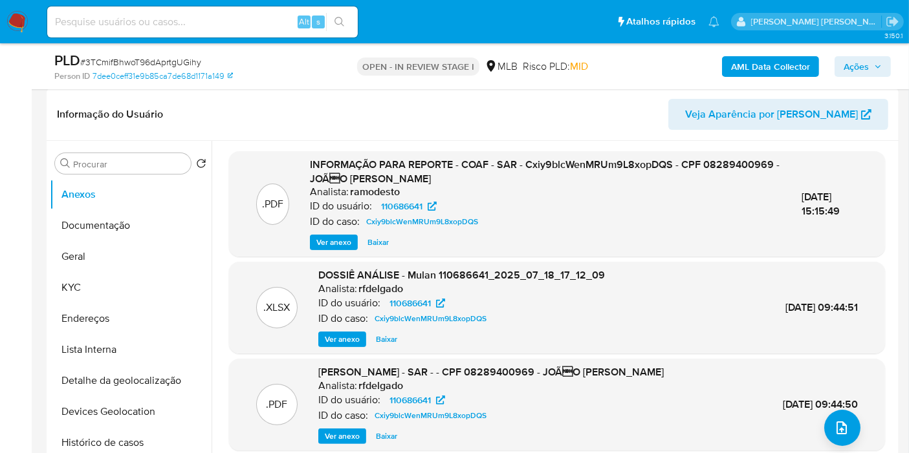
click at [325, 237] on span "Ver anexo" at bounding box center [333, 242] width 35 height 13
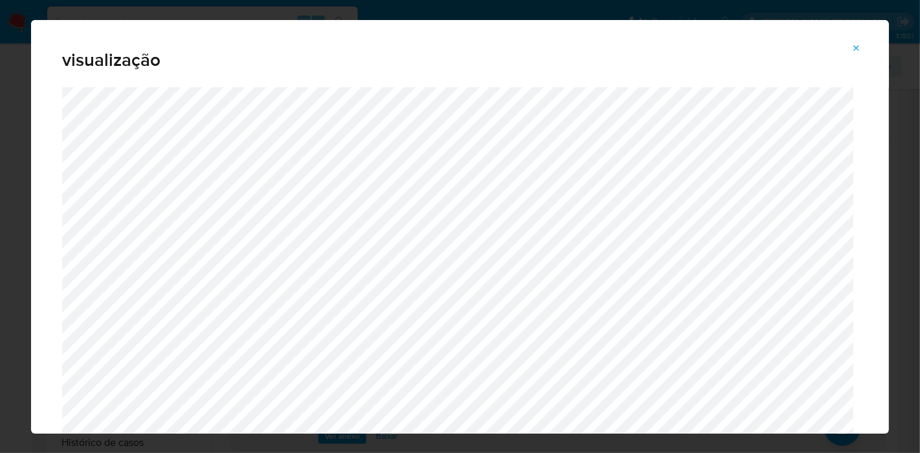
click at [0, 263] on div "visualização" at bounding box center [460, 226] width 920 height 453
click at [848, 52] on button "Attachment preview" at bounding box center [856, 48] width 28 height 21
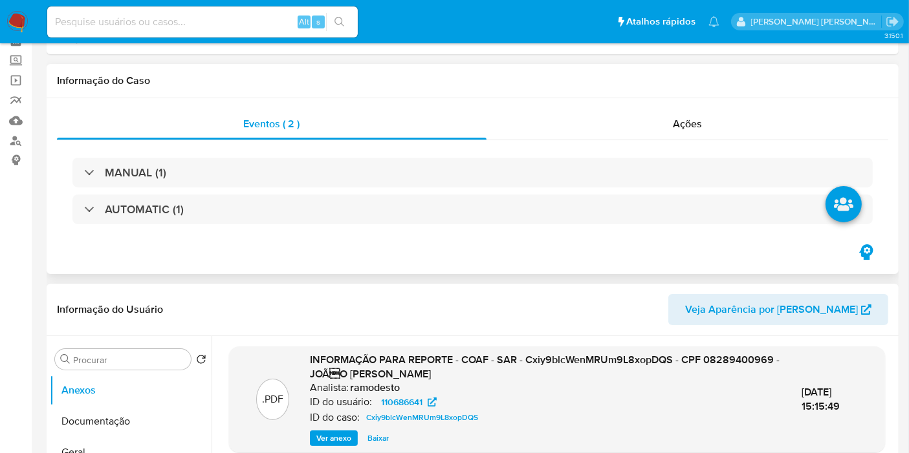
scroll to position [0, 0]
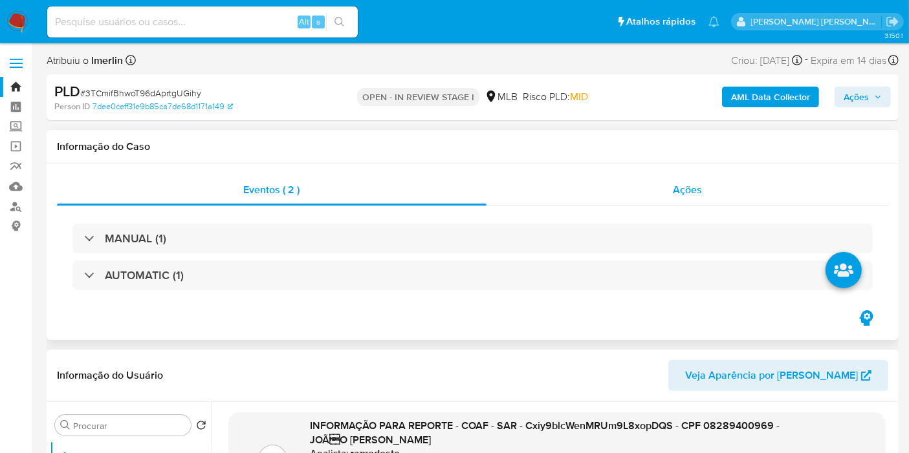
click at [734, 190] on div "Ações" at bounding box center [687, 190] width 402 height 31
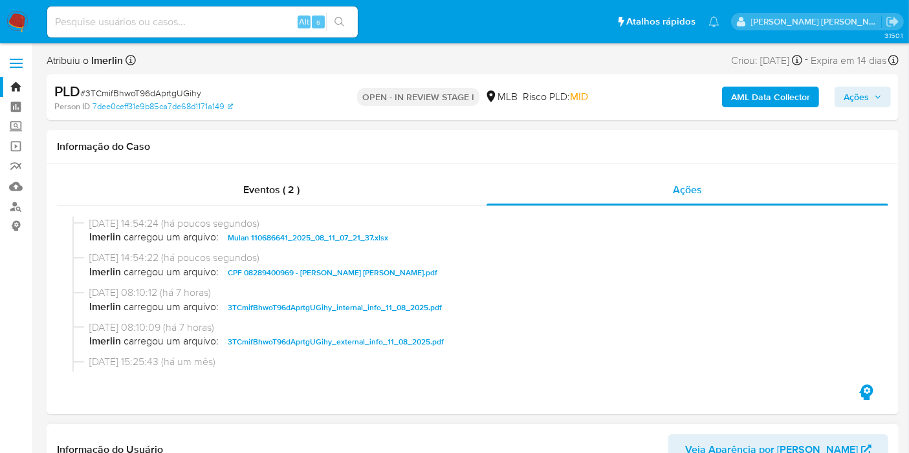
click at [874, 104] on span "Ações" at bounding box center [863, 97] width 38 height 18
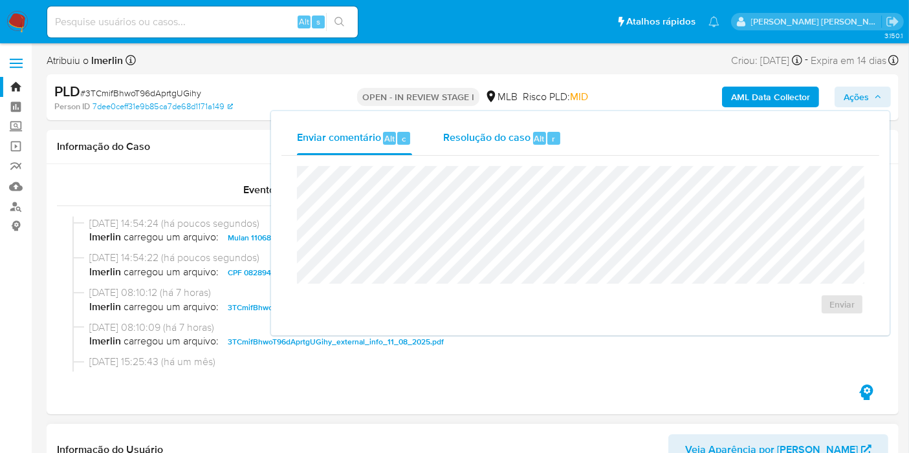
click at [543, 136] on div "Alt" at bounding box center [539, 138] width 13 height 13
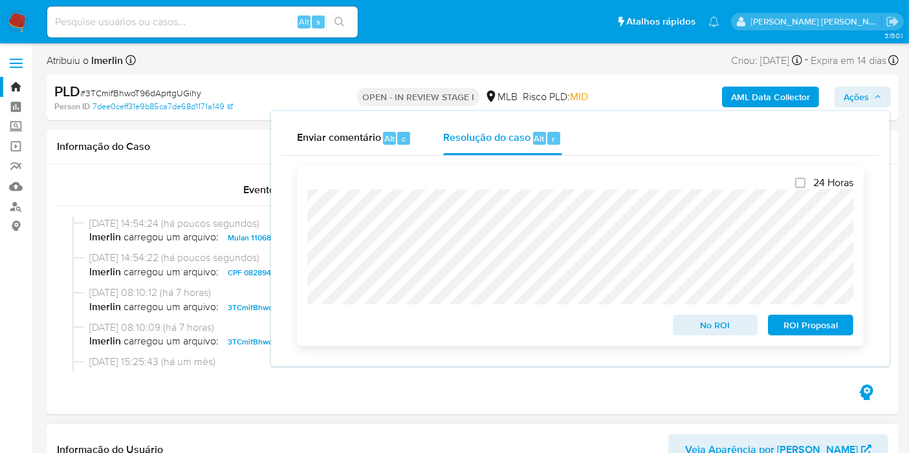
click at [696, 322] on span "No ROI" at bounding box center [715, 325] width 67 height 18
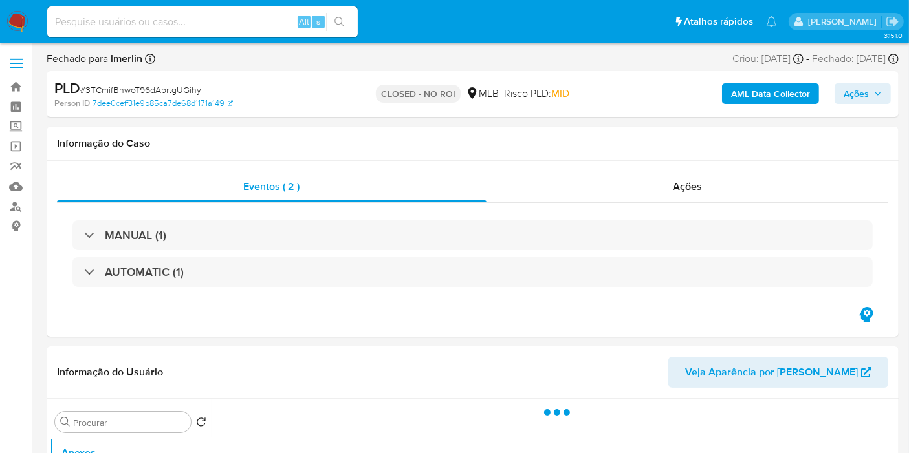
click at [21, 18] on img at bounding box center [17, 22] width 22 height 22
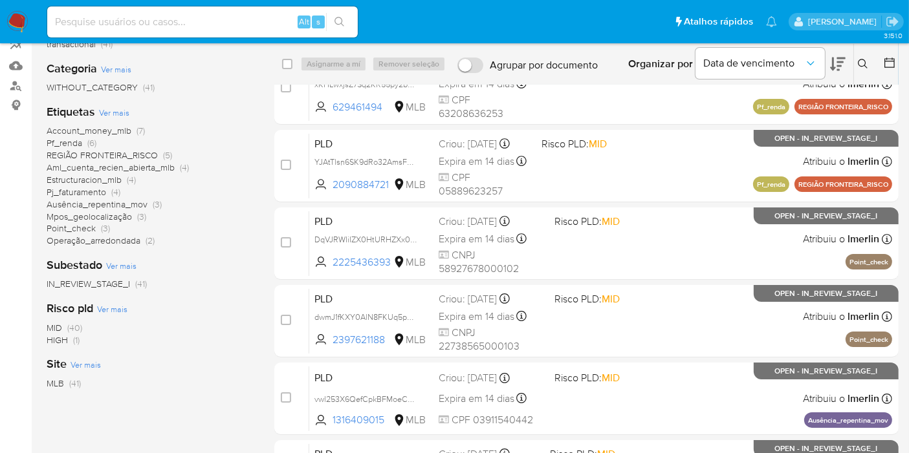
scroll to position [144, 0]
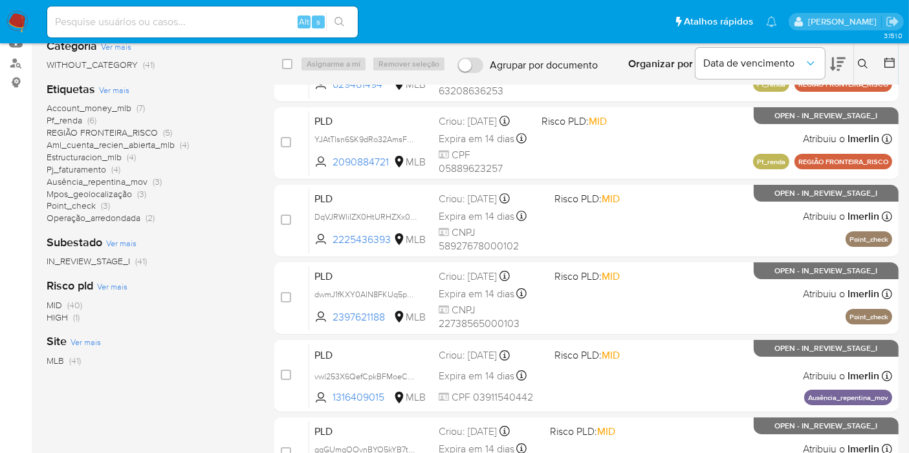
click at [59, 318] on span "HIGH" at bounding box center [57, 317] width 21 height 13
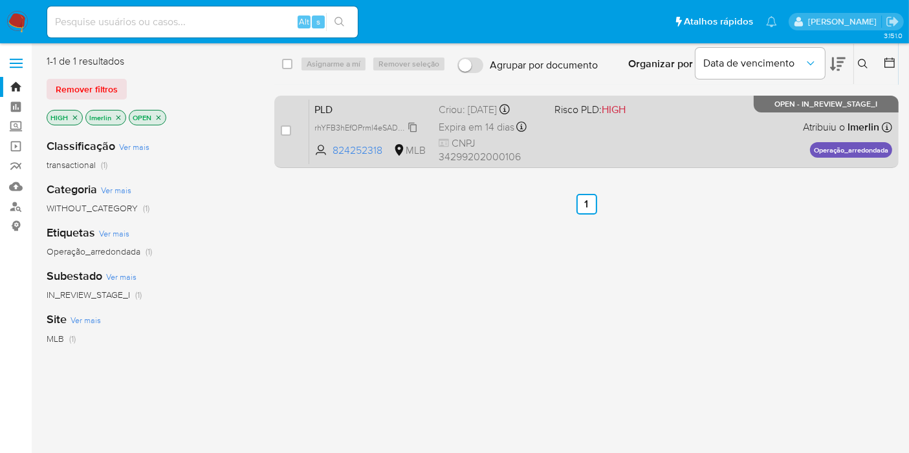
click at [415, 126] on span "rhYFB3hEfOPrml4eSAD07bWc" at bounding box center [367, 127] width 107 height 14
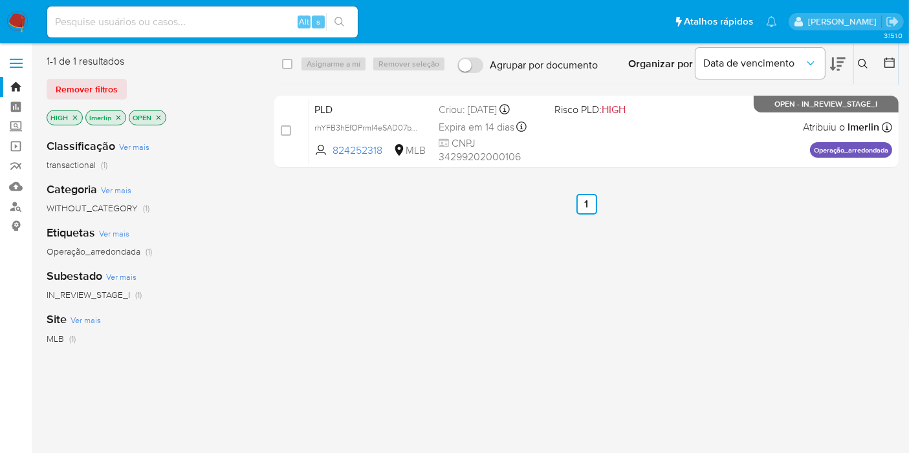
drag, startPoint x: 381, startPoint y: 155, endPoint x: 333, endPoint y: 225, distance: 84.7
click at [333, 217] on div "select-all-cases-checkbox Asignarme a mí Remover seleção Agrupar por documento …" at bounding box center [586, 342] width 624 height 576
drag, startPoint x: 373, startPoint y: 238, endPoint x: 393, endPoint y: 176, distance: 65.5
click at [373, 238] on div "select-all-cases-checkbox Asignarme a mí Remover seleção Agrupar por documento …" at bounding box center [586, 342] width 624 height 576
click at [74, 116] on icon "close-filter" at bounding box center [75, 117] width 5 height 5
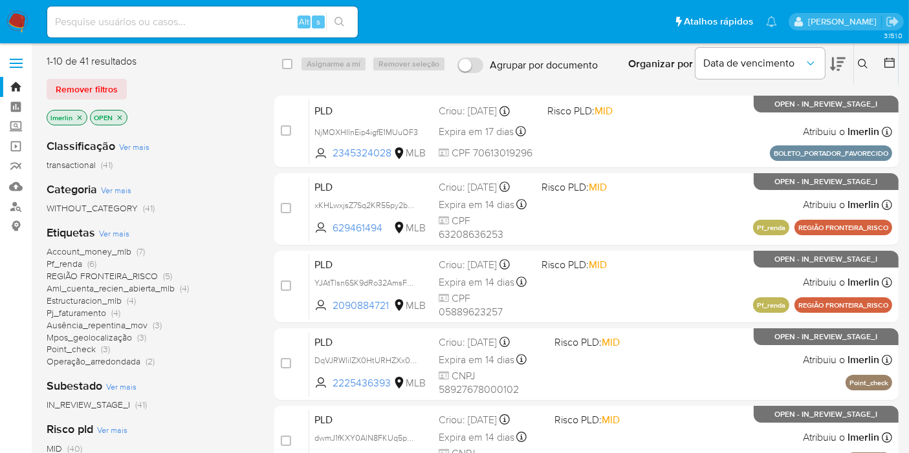
click at [76, 116] on icon "close-filter" at bounding box center [80, 118] width 8 height 8
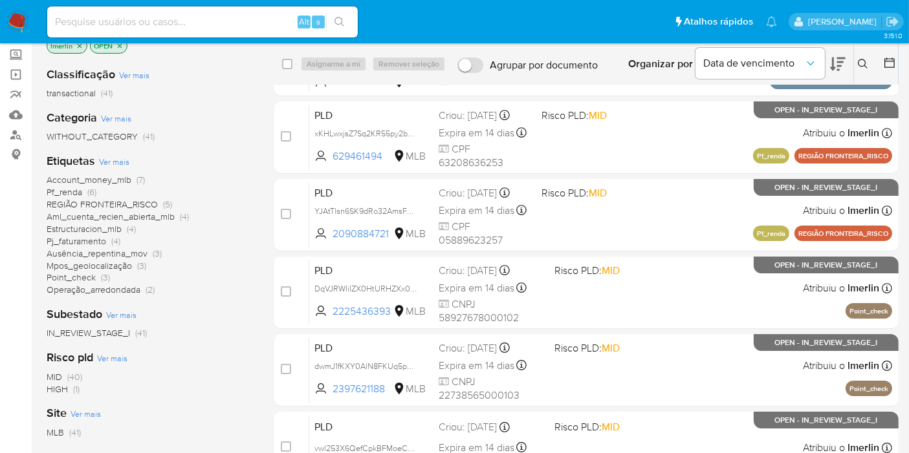
click at [98, 276] on span "Point_check (3)" at bounding box center [78, 278] width 63 height 12
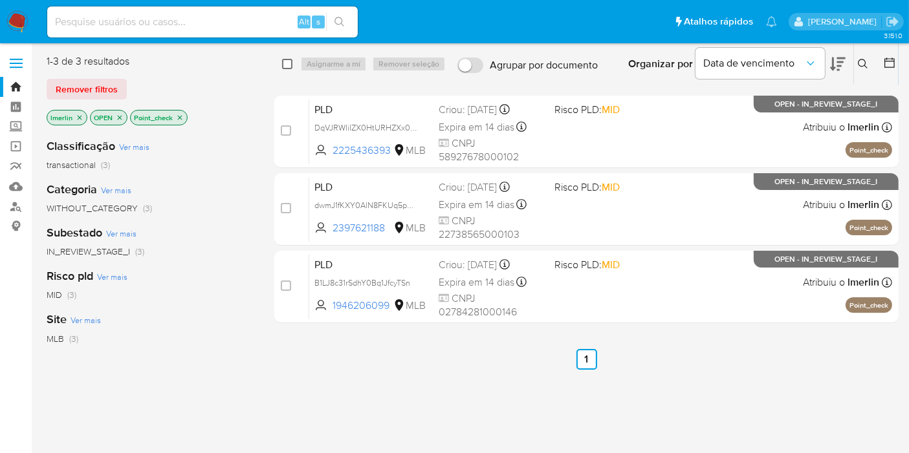
click at [287, 63] on input "checkbox" at bounding box center [287, 64] width 10 height 10
checkbox input "true"
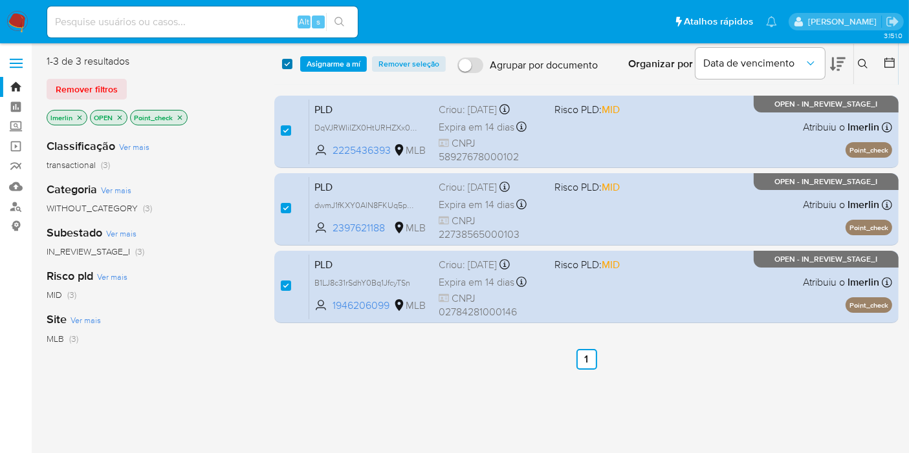
click at [285, 63] on input "checkbox" at bounding box center [287, 64] width 10 height 10
checkbox input "false"
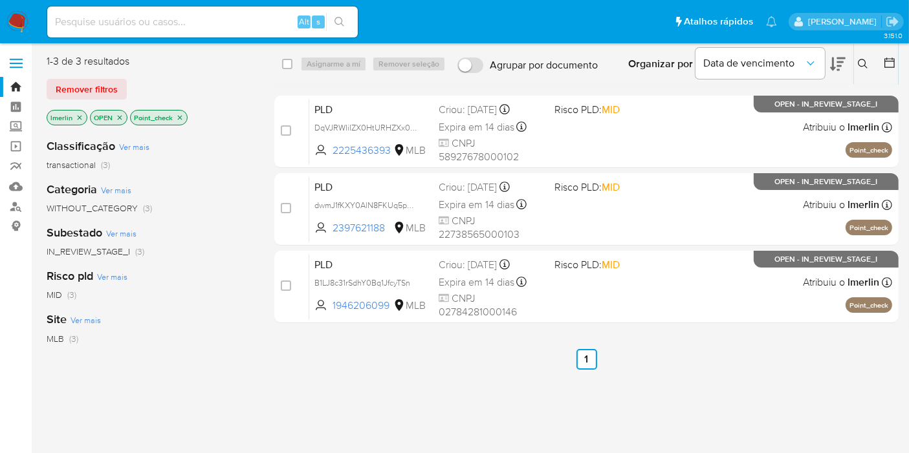
click at [179, 117] on icon "close-filter" at bounding box center [180, 117] width 5 height 5
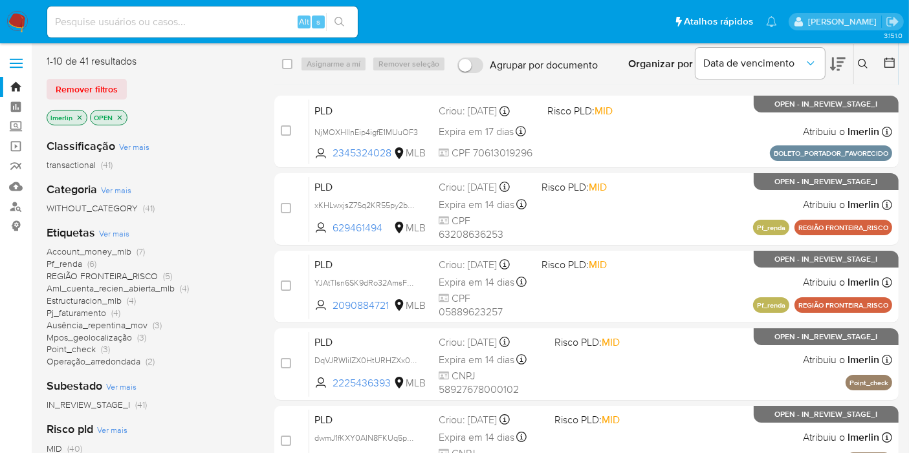
scroll to position [72, 0]
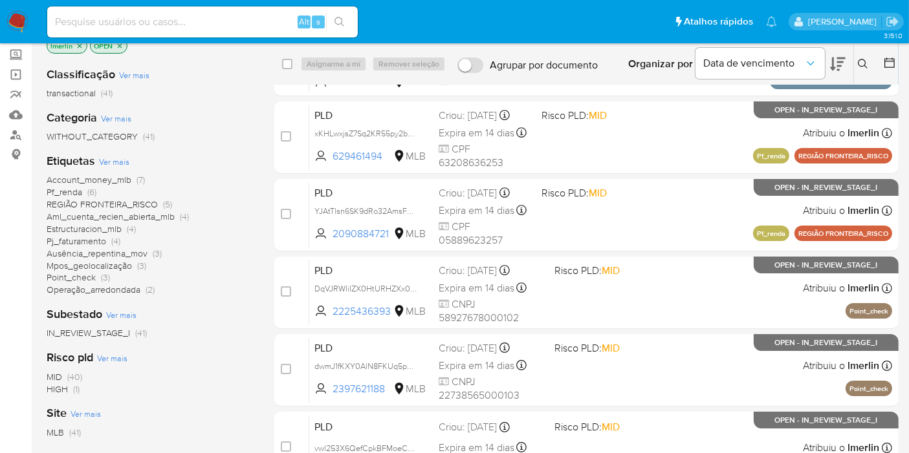
click at [136, 254] on span "Ausência_repentina_mov" at bounding box center [97, 253] width 101 height 13
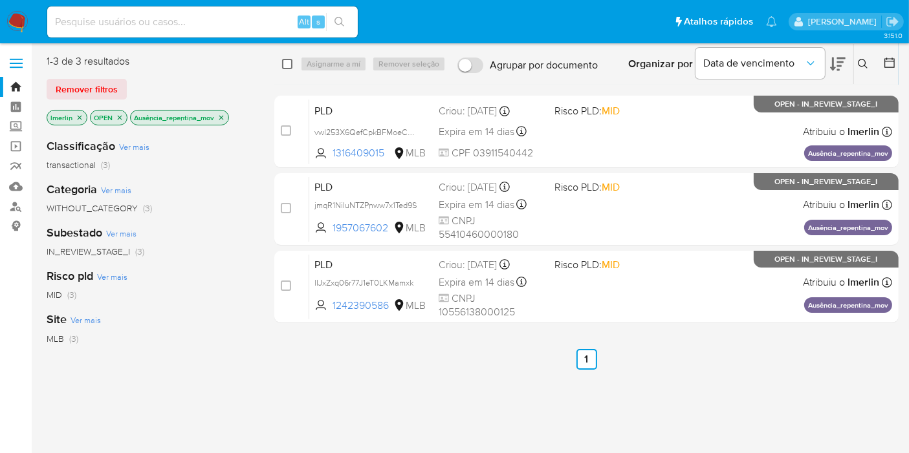
click at [288, 67] on input "checkbox" at bounding box center [287, 64] width 10 height 10
checkbox input "true"
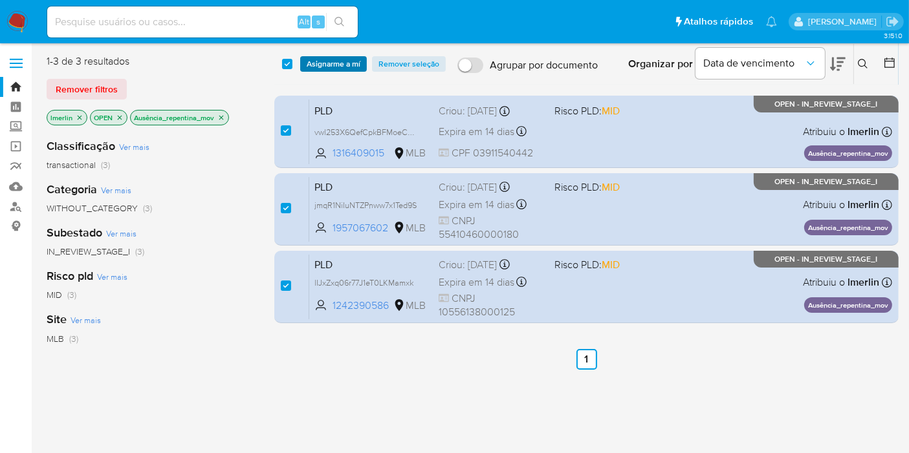
click at [324, 64] on span "Asignarme a mí" at bounding box center [334, 64] width 54 height 13
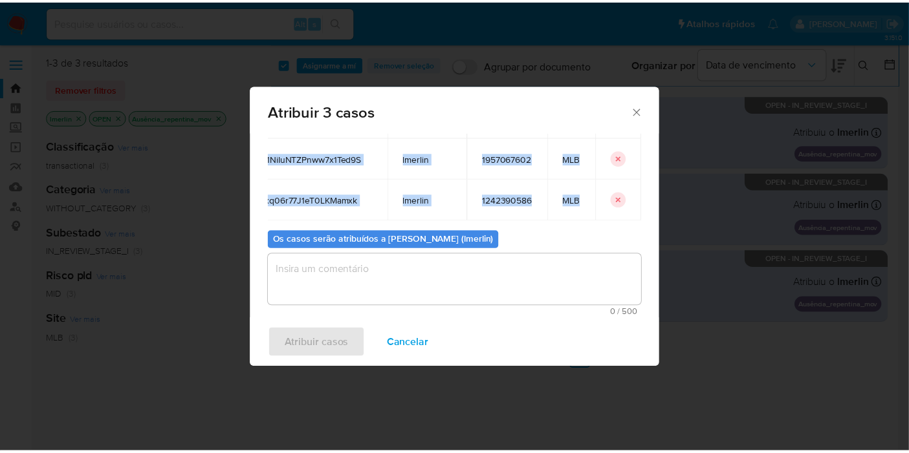
scroll to position [0, 49]
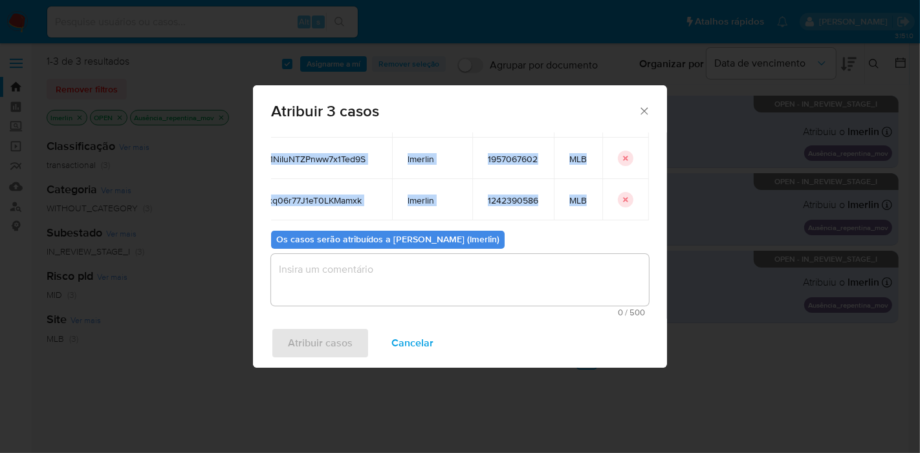
drag, startPoint x: 283, startPoint y: 217, endPoint x: 630, endPoint y: 183, distance: 348.4
click at [630, 183] on tbody "vwl253X6QefCpkBFMoeCQ69F lmerlin 1316409015 MLB jmqR1NiIuNTZPnww7x1Ted9S lmerli…" at bounding box center [441, 158] width 415 height 124
copy tbody "vwl253X6QefCpkBFMoeCQ69F lmerlin 1316409015 MLB jmqR1NiIuNTZPnww7x1Ted9S lmerli…"
click at [406, 345] on span "Cancelar" at bounding box center [412, 343] width 42 height 28
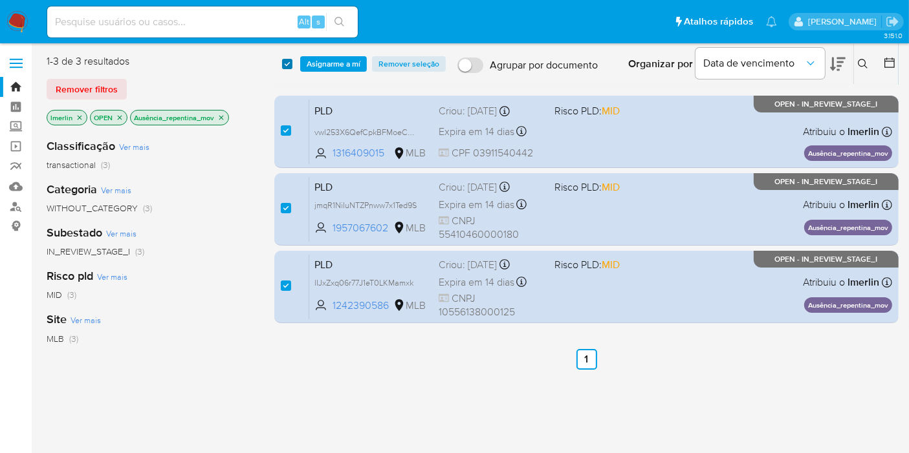
click at [285, 67] on input "checkbox" at bounding box center [287, 64] width 10 height 10
checkbox input "false"
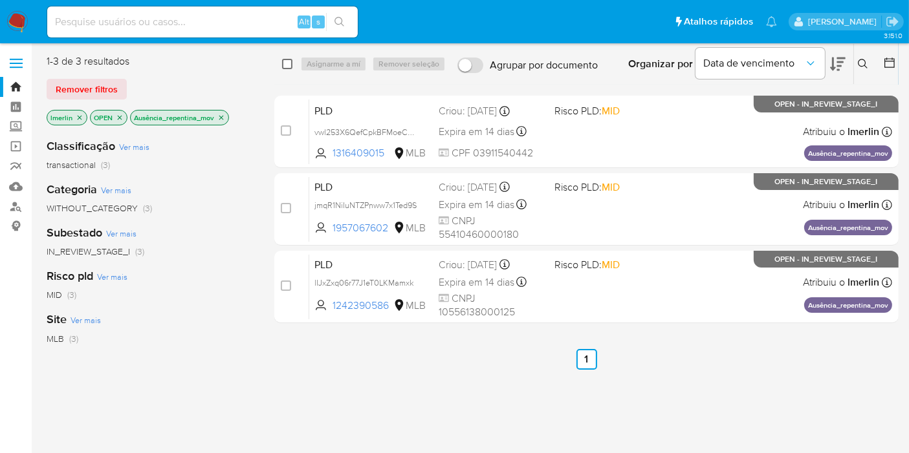
click at [285, 67] on input "checkbox" at bounding box center [287, 64] width 10 height 10
checkbox input "true"
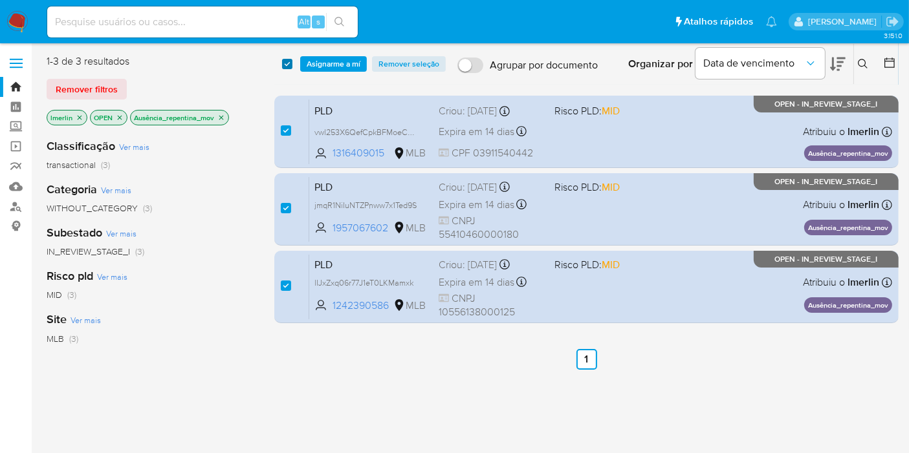
click at [285, 67] on input "checkbox" at bounding box center [287, 64] width 10 height 10
checkbox input "false"
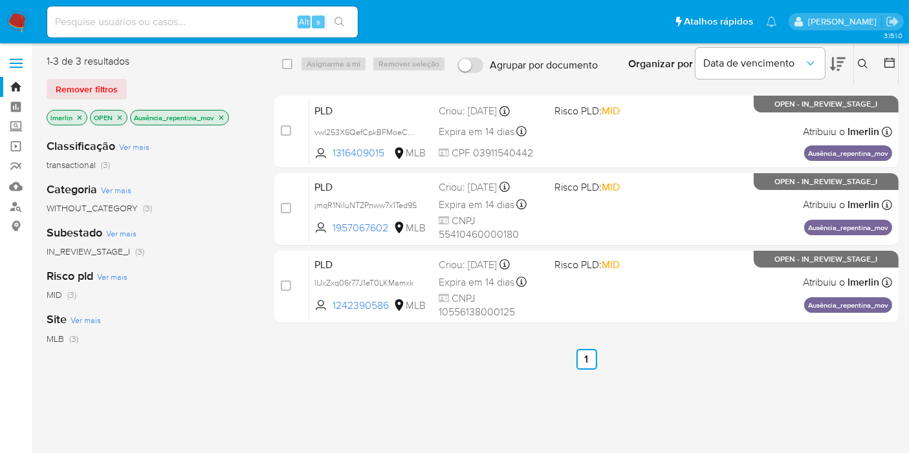
click at [220, 120] on icon "close-filter" at bounding box center [221, 118] width 8 height 8
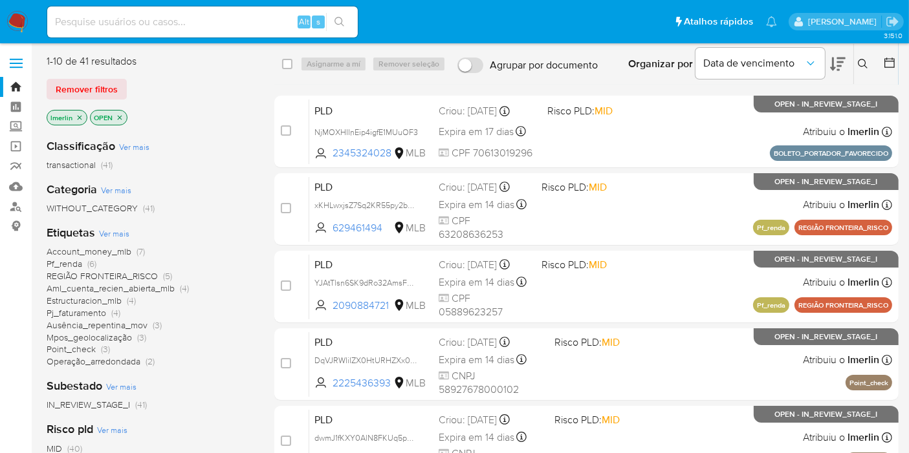
click at [83, 265] on span "Pf_renda (6)" at bounding box center [72, 264] width 50 height 12
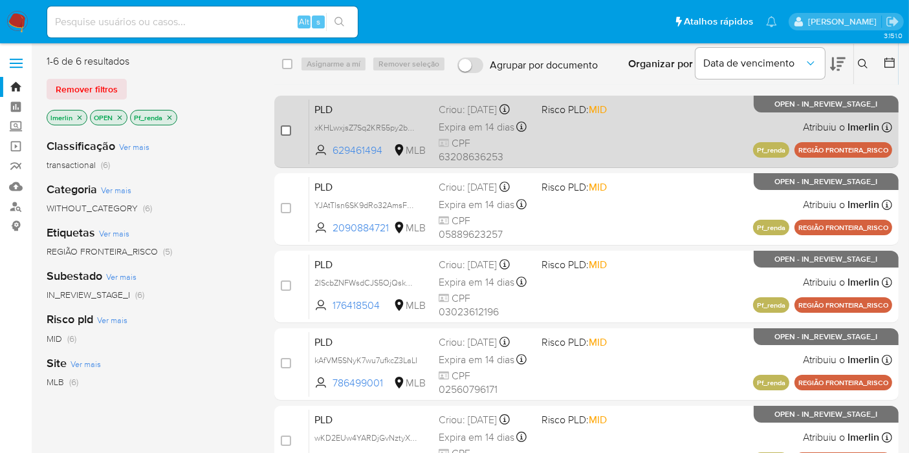
click at [284, 126] on input "checkbox" at bounding box center [286, 131] width 10 height 10
checkbox input "true"
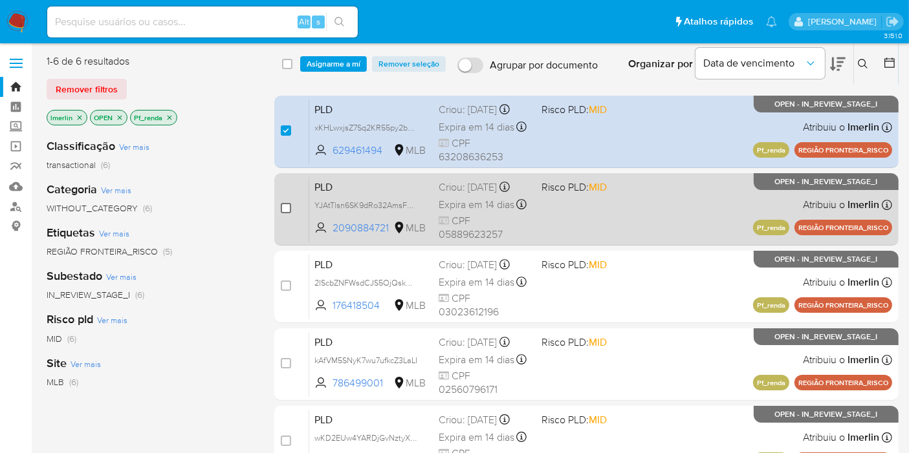
click at [286, 206] on input "checkbox" at bounding box center [286, 208] width 10 height 10
checkbox input "true"
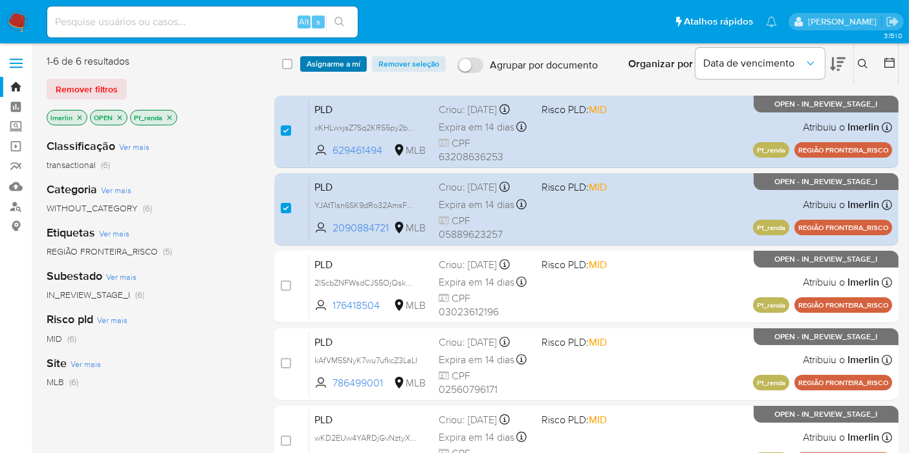
click at [342, 60] on span "Asignarme a mí" at bounding box center [334, 64] width 54 height 13
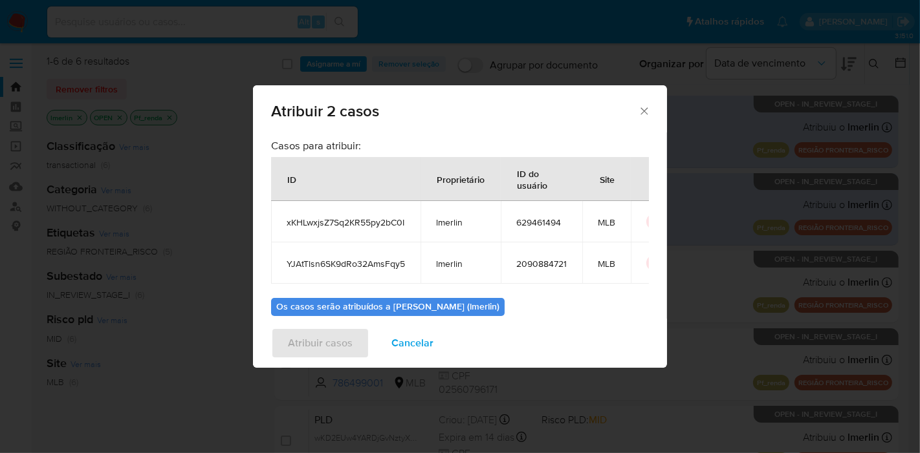
click at [318, 221] on span "xKHLwxjsZ7Sq2KR55py2bC0I" at bounding box center [346, 223] width 118 height 12
copy span "xKHLwxjsZ7Sq2KR55py2bC0I"
click at [540, 223] on span "629461494" at bounding box center [541, 223] width 50 height 12
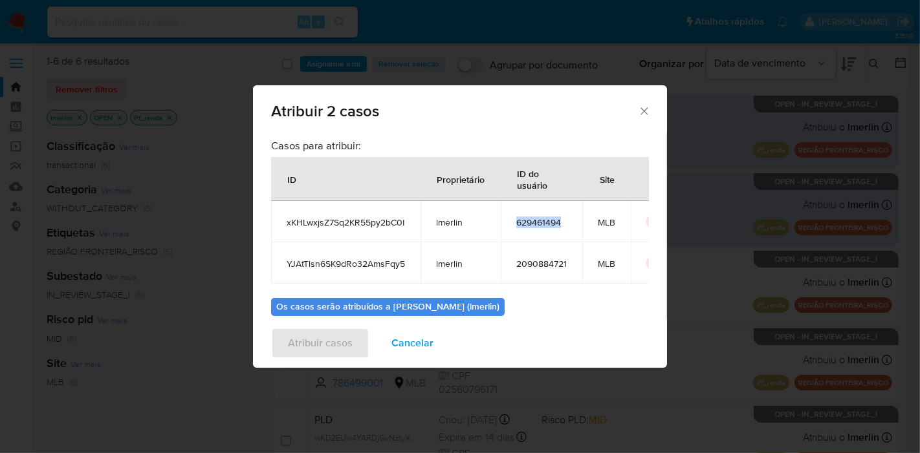
copy span "629461494"
click at [373, 265] on span "YJAtTlsn6SK9dRo32AmsFqy5" at bounding box center [346, 264] width 118 height 12
copy span "YJAtTlsn6SK9dRo32AmsFqy5"
click at [537, 261] on span "2090884721" at bounding box center [541, 264] width 50 height 12
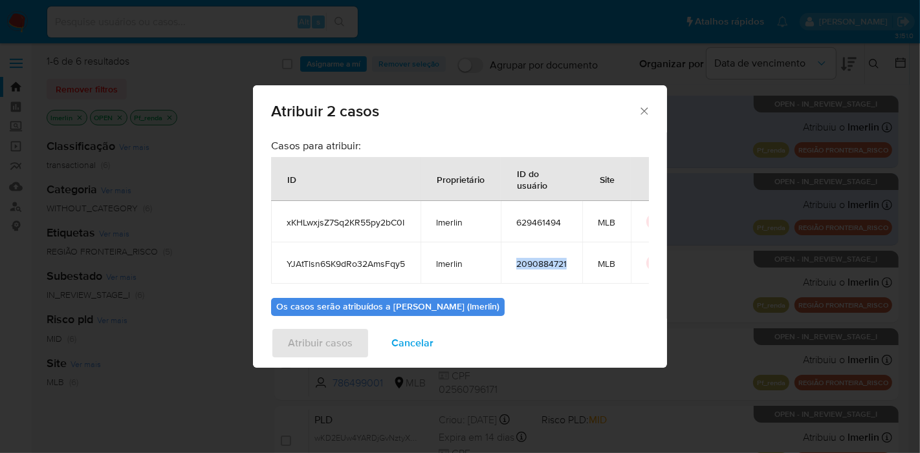
click at [537, 261] on span "2090884721" at bounding box center [541, 264] width 50 height 12
copy span "2090884721"
click at [398, 346] on span "Cancelar" at bounding box center [412, 343] width 42 height 28
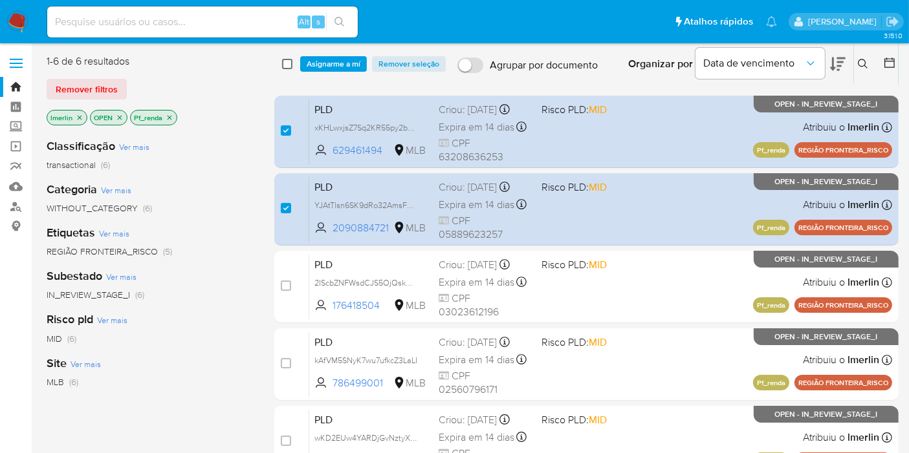
click at [292, 65] on input "checkbox" at bounding box center [287, 64] width 10 height 10
checkbox input "true"
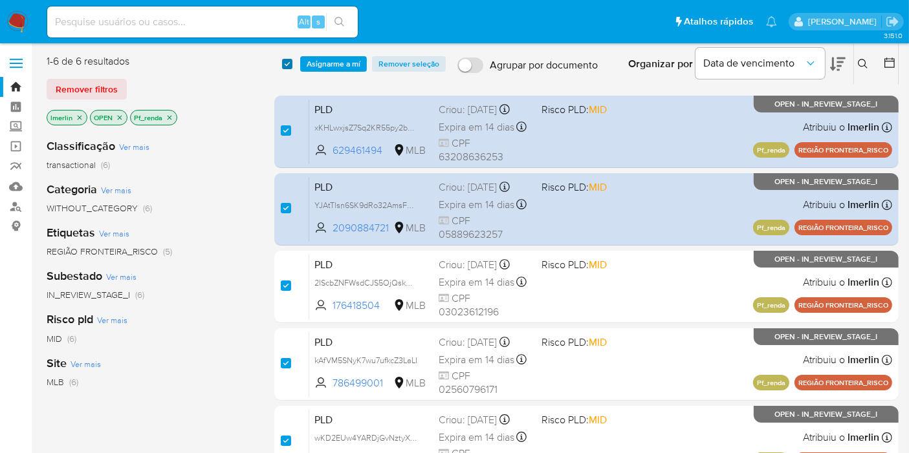
checkbox input "true"
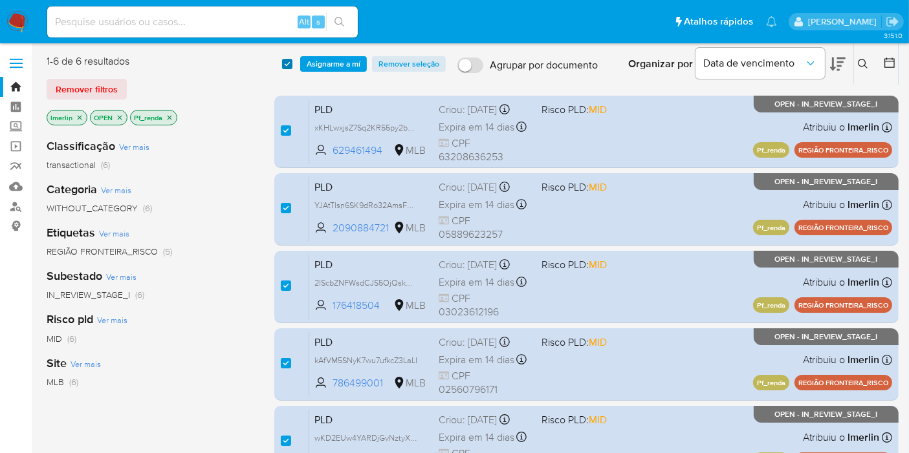
click at [292, 65] on input "checkbox" at bounding box center [287, 64] width 10 height 10
checkbox input "false"
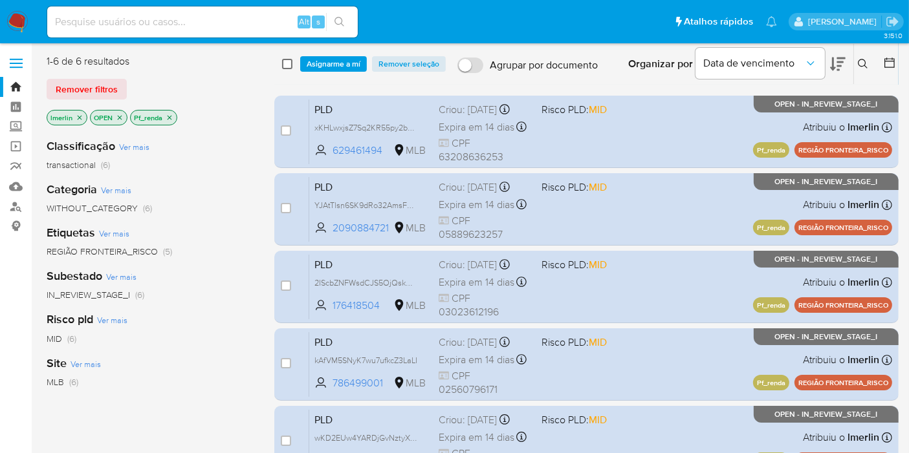
checkbox input "false"
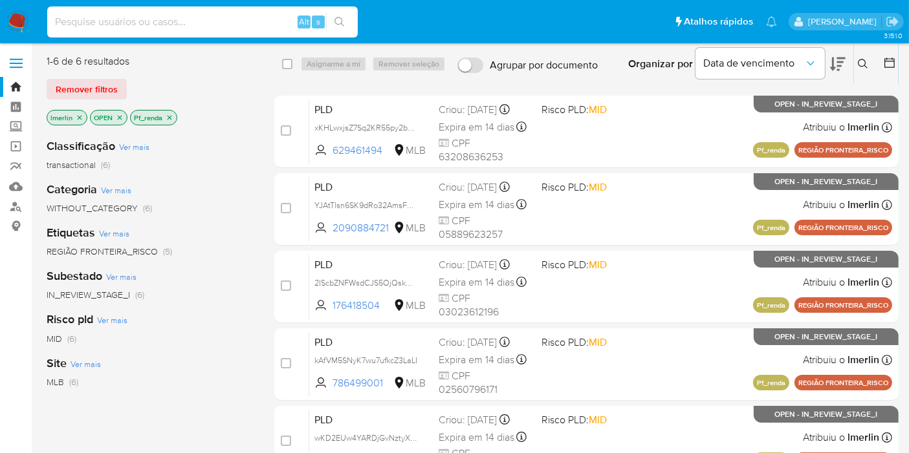
click at [228, 23] on input at bounding box center [202, 22] width 311 height 17
paste input "2592050985"
type input "2592050985"
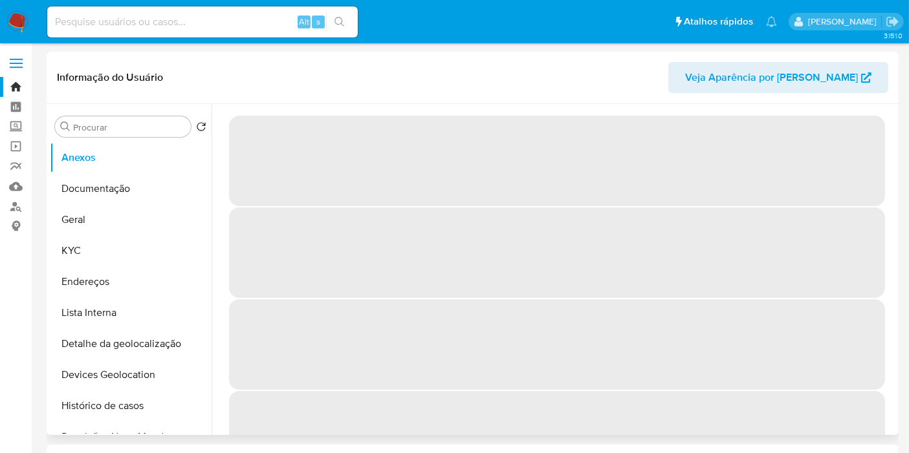
select select "10"
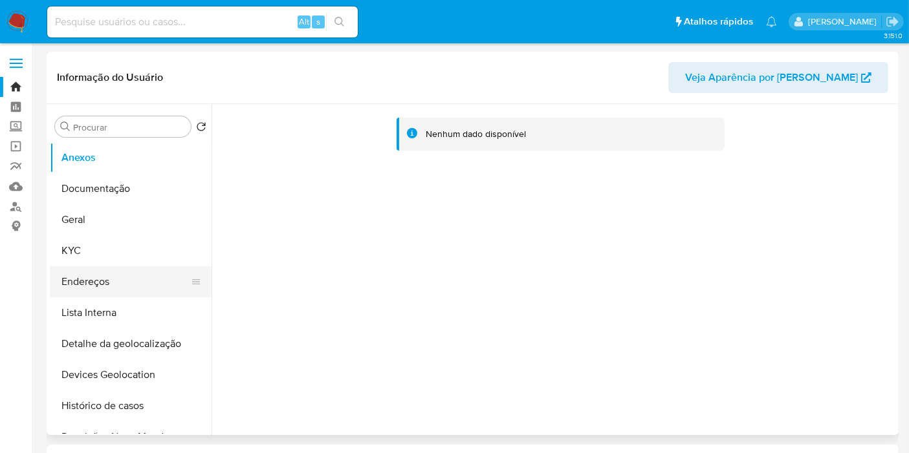
click at [114, 268] on button "Endereços" at bounding box center [125, 282] width 151 height 31
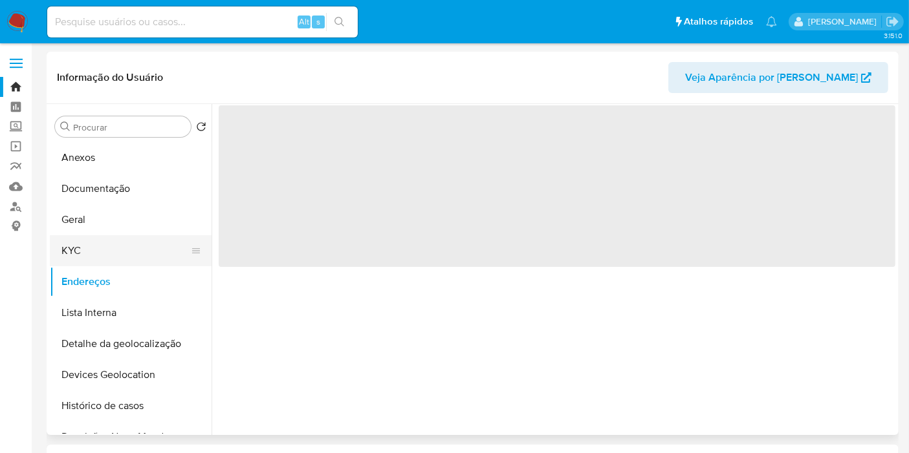
click at [115, 246] on button "KYC" at bounding box center [125, 250] width 151 height 31
